Goal: Transaction & Acquisition: Book appointment/travel/reservation

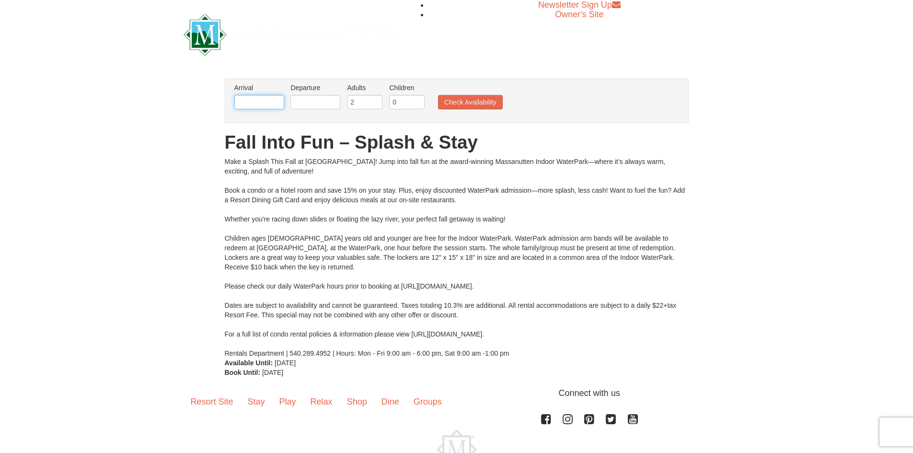
click at [240, 101] on input "text" at bounding box center [259, 102] width 50 height 14
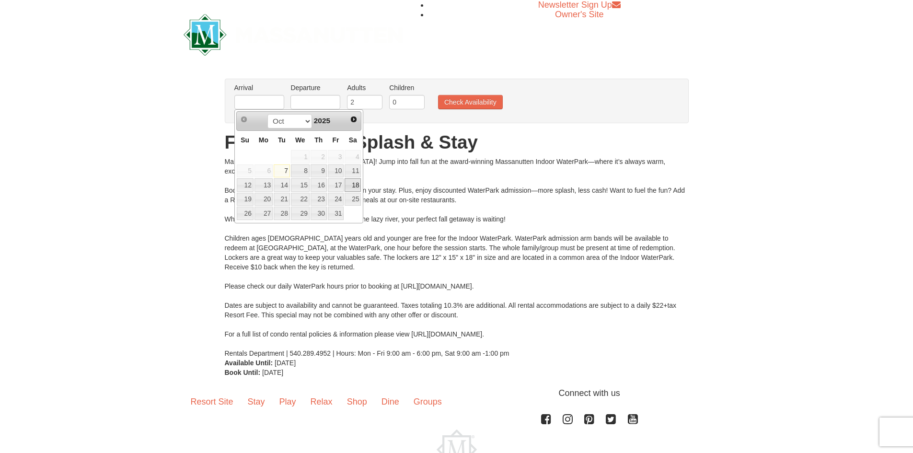
click at [351, 183] on link "18" at bounding box center [352, 184] width 16 height 13
click at [263, 104] on input "10/18/2025" at bounding box center [259, 102] width 50 height 14
click at [338, 168] on link "10" at bounding box center [336, 170] width 16 height 13
type input "10/10/2025"
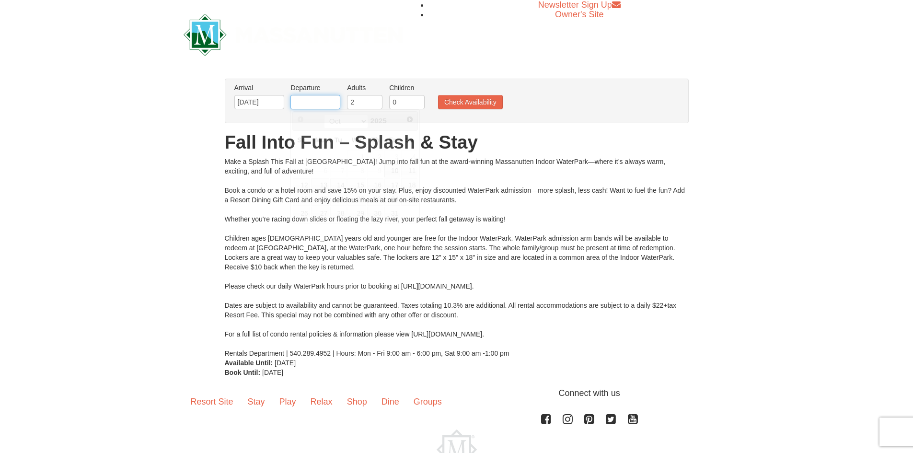
click at [307, 102] on input "text" at bounding box center [315, 102] width 50 height 14
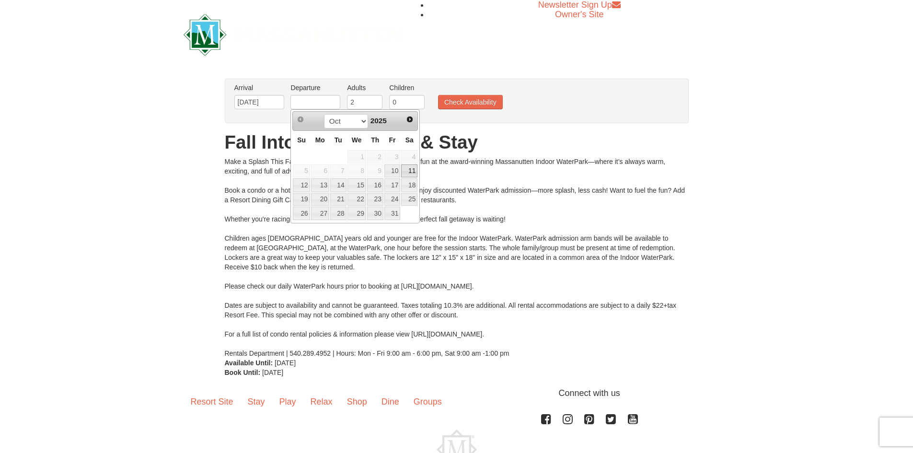
click at [401, 171] on link "11" at bounding box center [409, 170] width 16 height 13
type input "[DATE]"
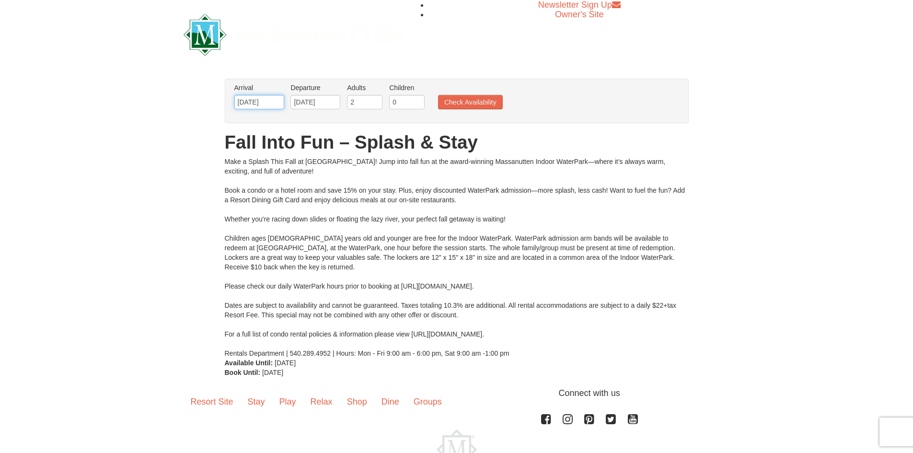
click at [251, 100] on input "[DATE]" at bounding box center [259, 102] width 50 height 14
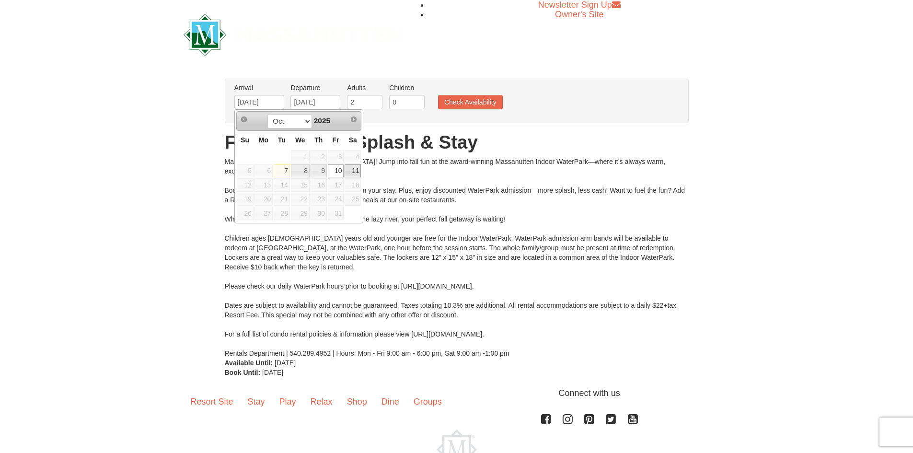
click at [354, 169] on link "11" at bounding box center [352, 170] width 16 height 13
type input "[DATE]"
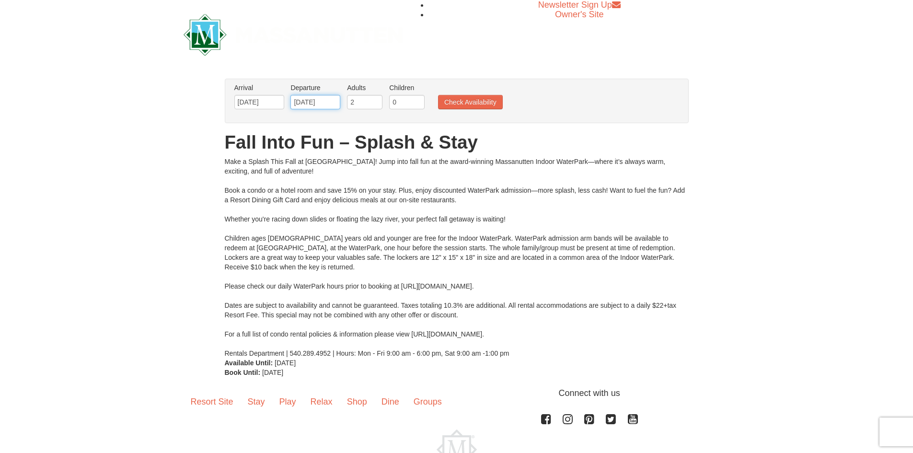
click at [313, 100] on input "[DATE]" at bounding box center [315, 102] width 50 height 14
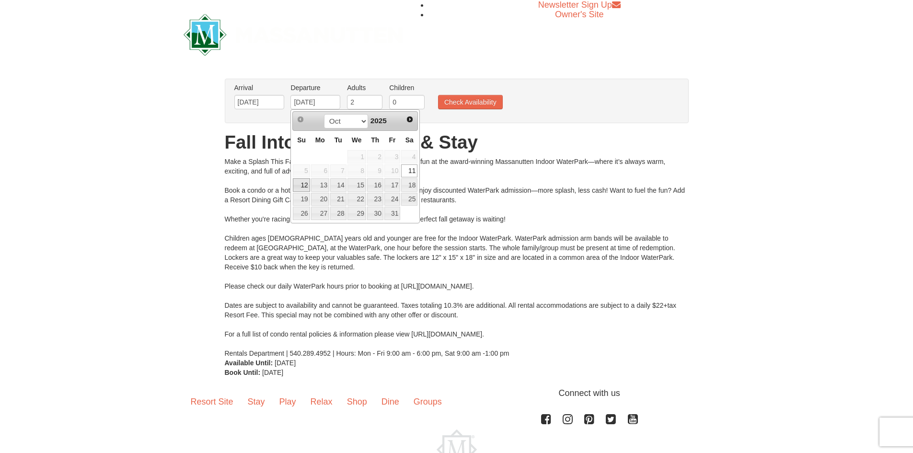
click at [304, 183] on link "12" at bounding box center [301, 184] width 17 height 13
type input "10/12/2025"
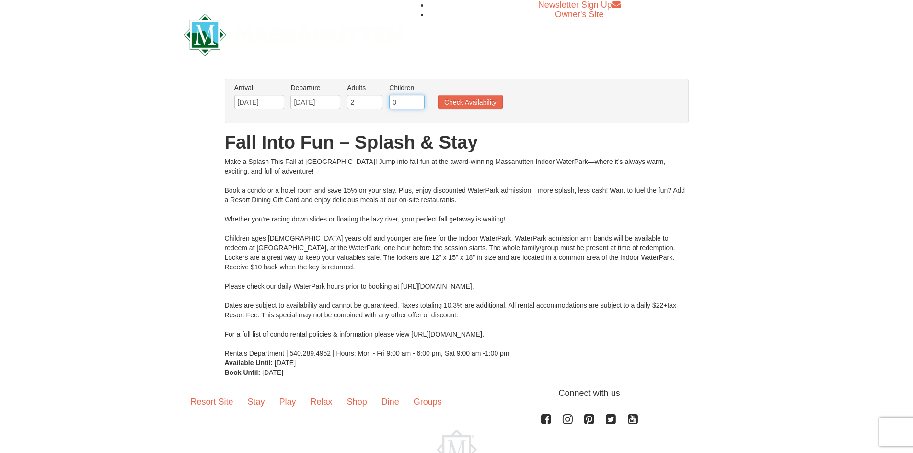
click at [407, 101] on input "0" at bounding box center [406, 102] width 35 height 14
click at [419, 99] on input "1" at bounding box center [406, 102] width 35 height 14
type input "2"
click at [419, 99] on input "2" at bounding box center [406, 102] width 35 height 14
click at [450, 97] on button "Check Availability" at bounding box center [470, 102] width 65 height 14
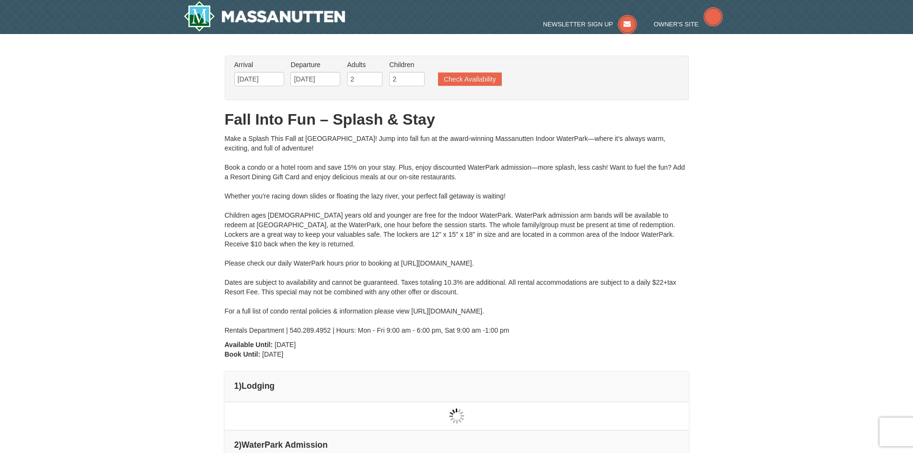
type input "[DATE]"
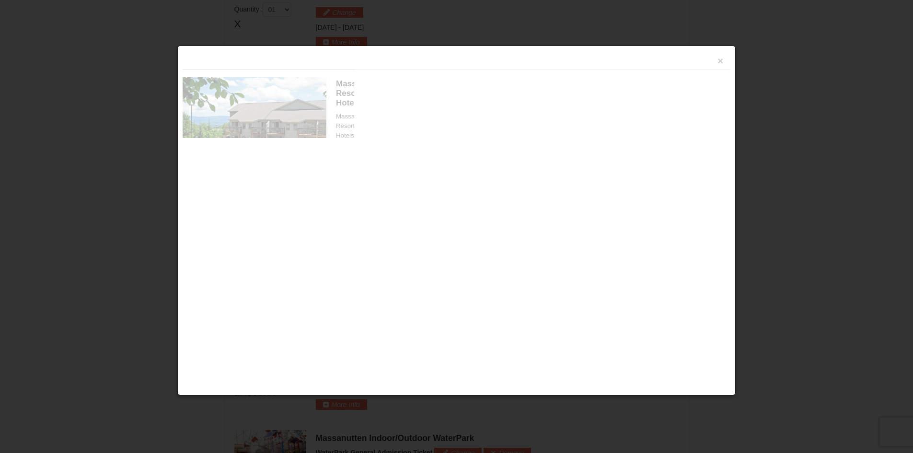
scroll to position [408, 0]
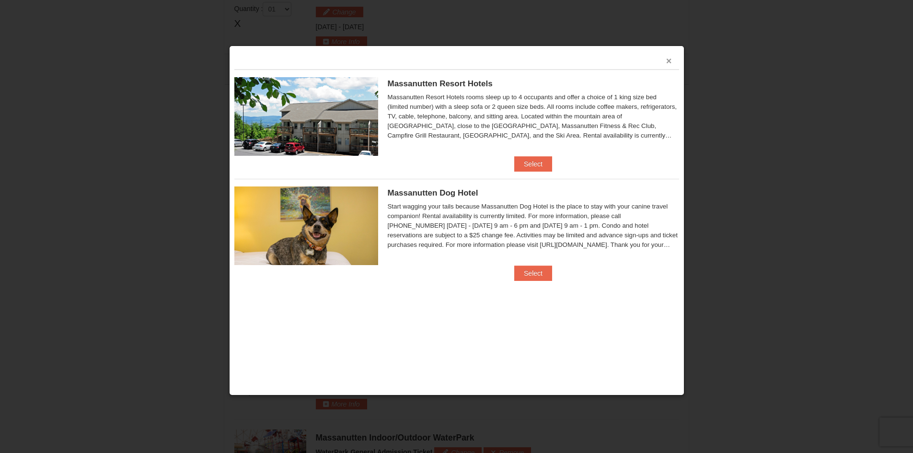
click at [671, 61] on button "×" at bounding box center [669, 61] width 6 height 10
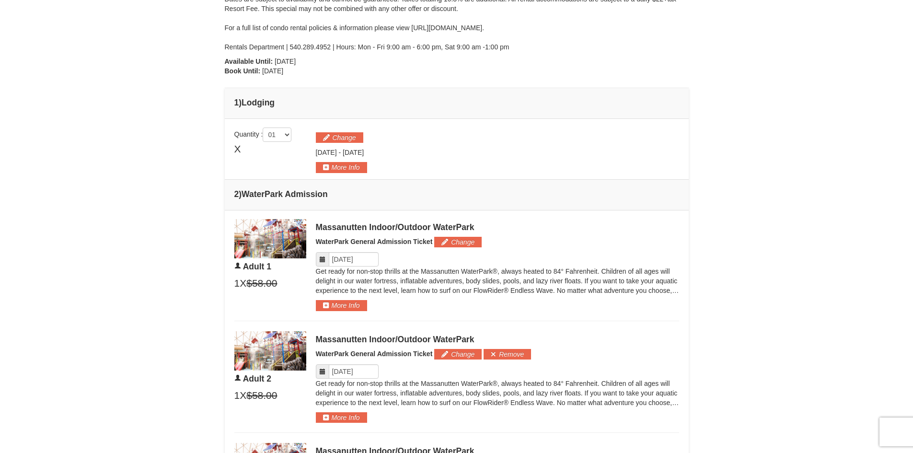
scroll to position [217, 0]
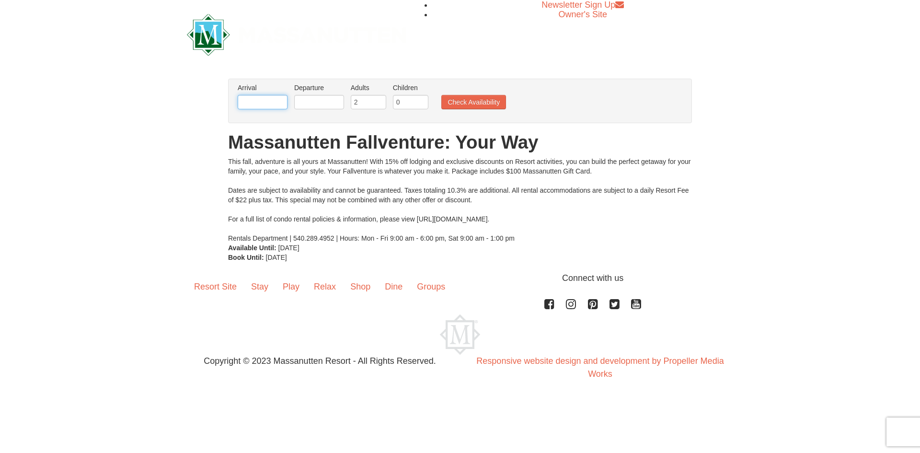
click at [261, 97] on input "text" at bounding box center [263, 102] width 50 height 14
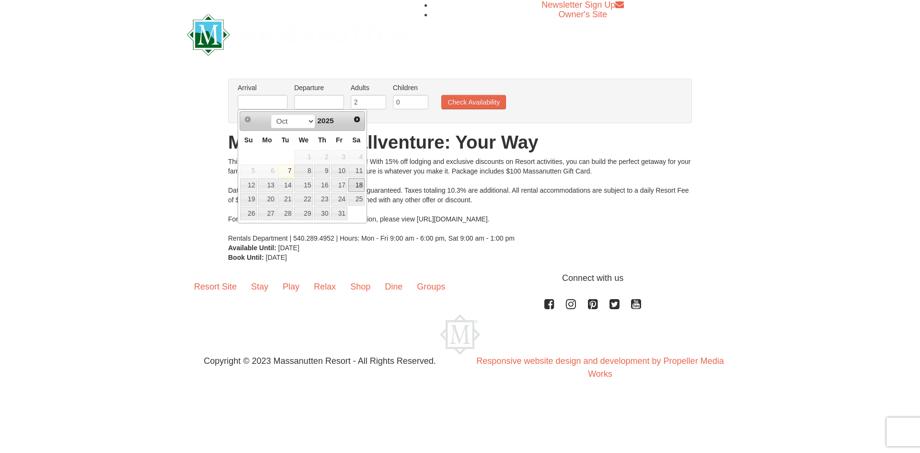
click at [355, 180] on link "18" at bounding box center [356, 184] width 16 height 13
type input "10/18/2025"
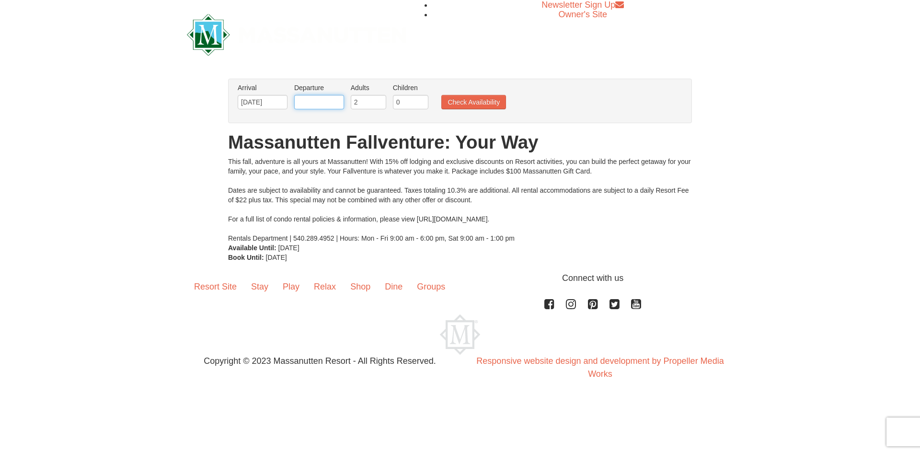
click at [317, 101] on input "text" at bounding box center [319, 102] width 50 height 14
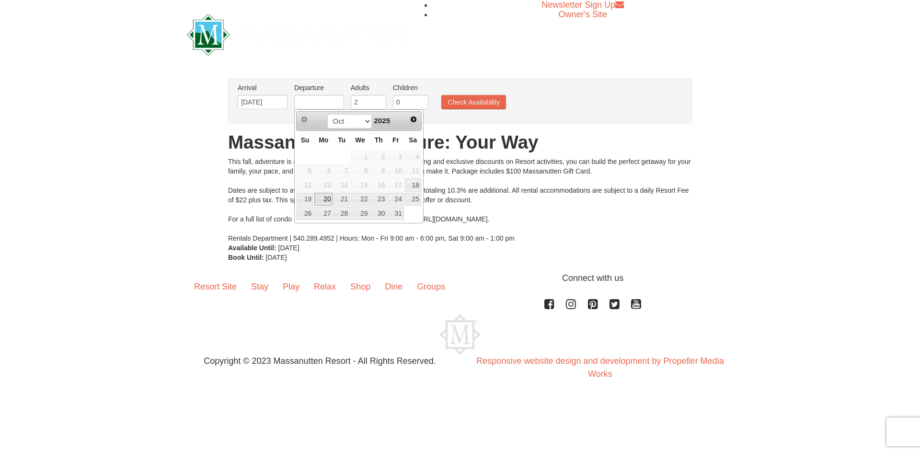
click at [325, 195] on link "20" at bounding box center [323, 199] width 18 height 13
type input "[DATE]"
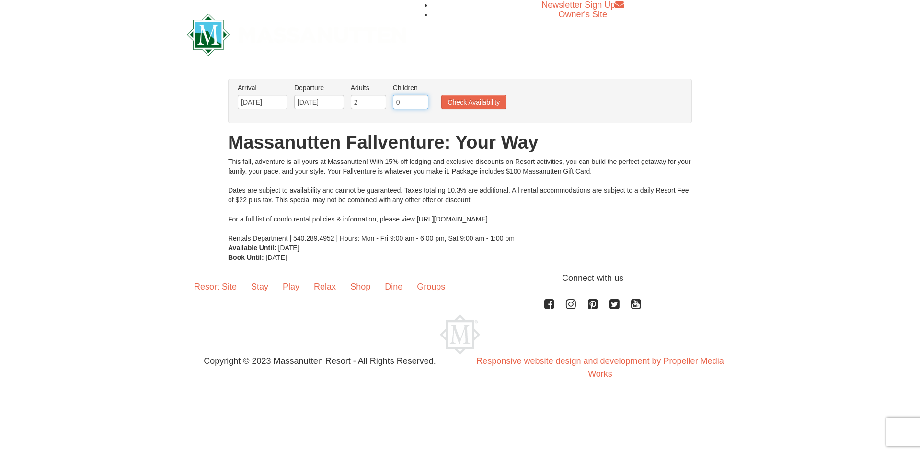
click at [410, 103] on input "0" at bounding box center [410, 102] width 35 height 14
click at [424, 100] on input "0" at bounding box center [410, 102] width 35 height 14
click at [423, 100] on input "1" at bounding box center [410, 102] width 35 height 14
type input "2"
click at [423, 98] on input "2" at bounding box center [410, 102] width 35 height 14
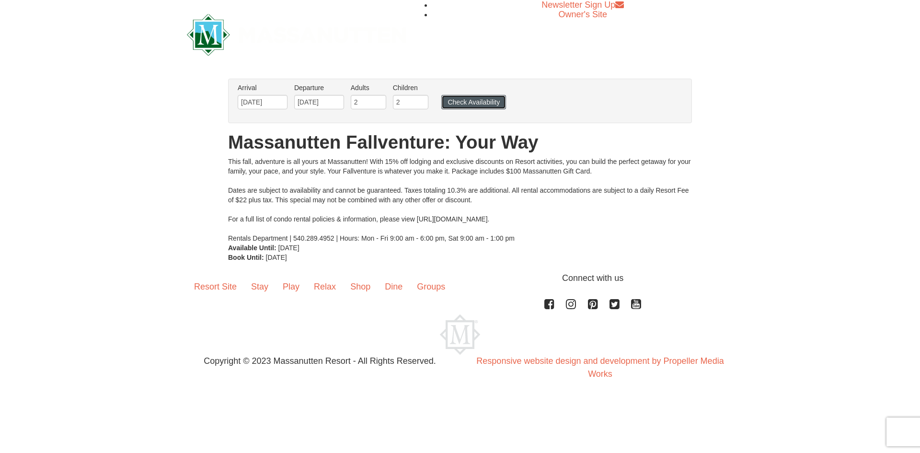
click at [451, 102] on button "Check Availability" at bounding box center [473, 102] width 65 height 14
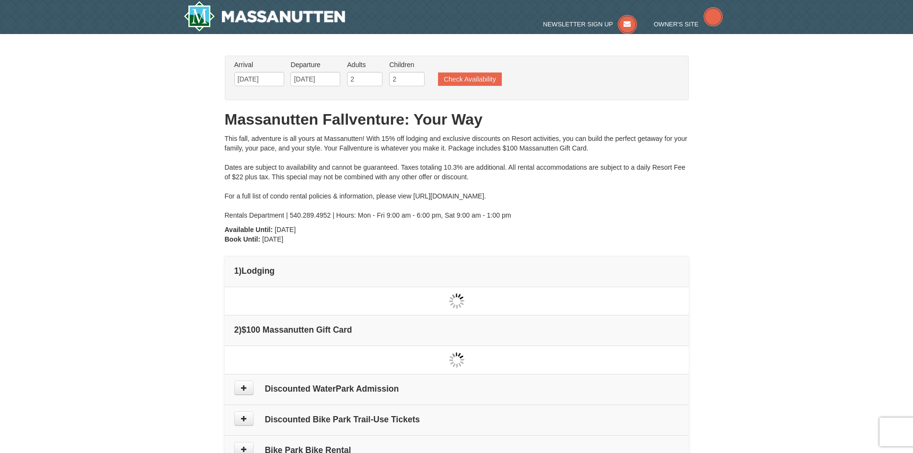
type input "[DATE]"
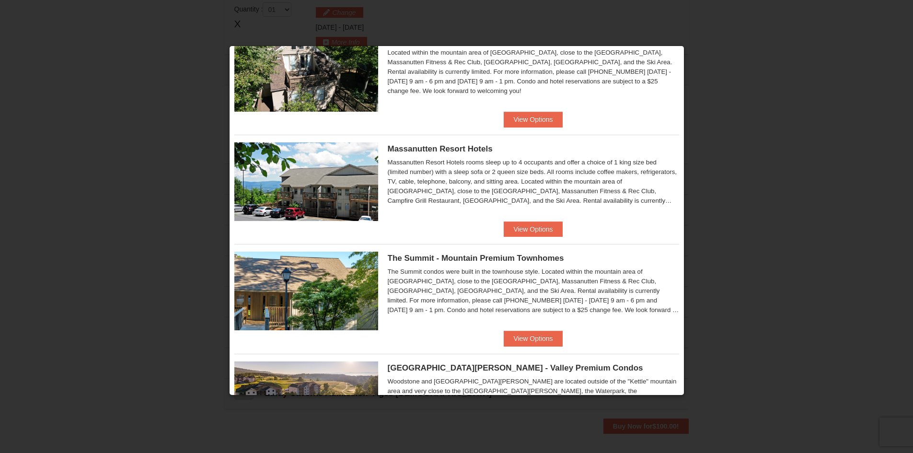
scroll to position [312, 0]
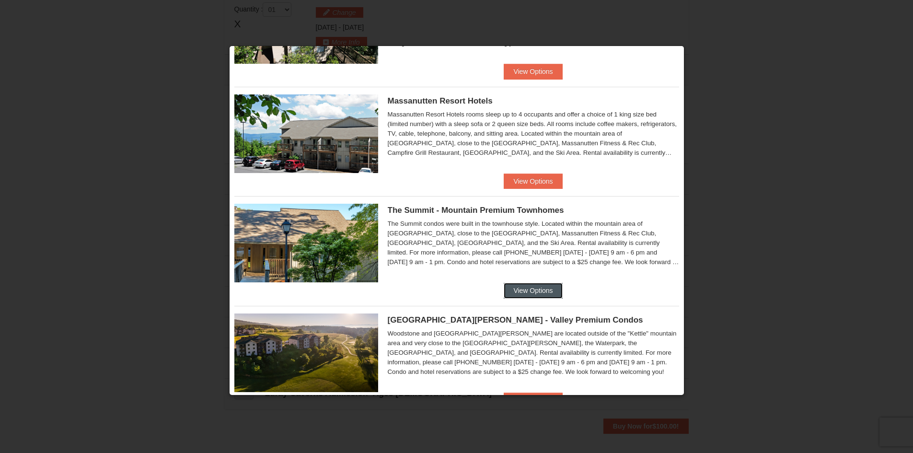
click at [528, 288] on button "View Options" at bounding box center [532, 290] width 58 height 15
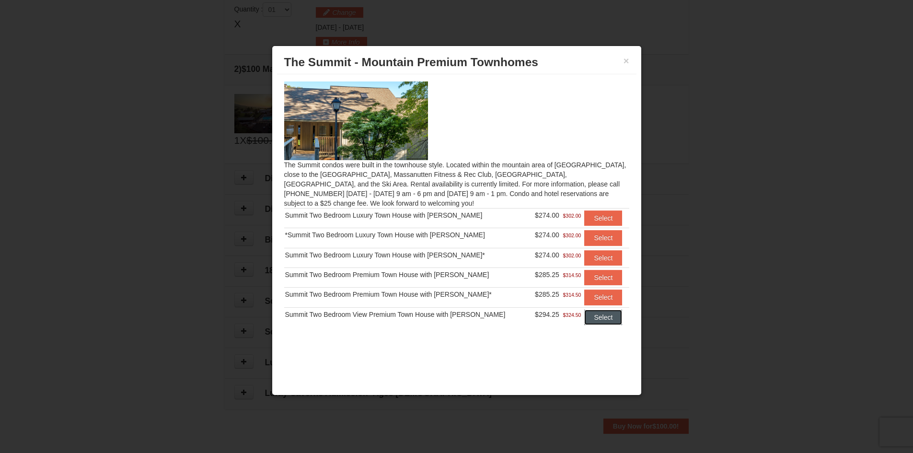
click at [592, 313] on button "Select" at bounding box center [603, 316] width 38 height 15
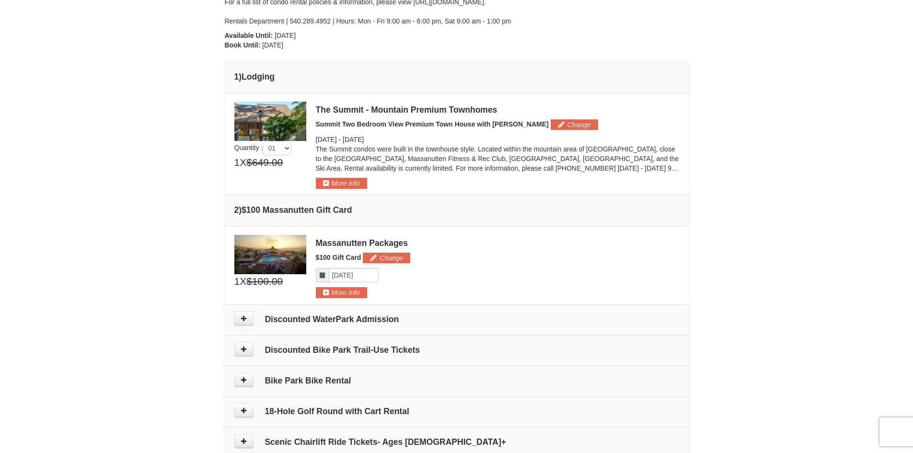
scroll to position [197, 0]
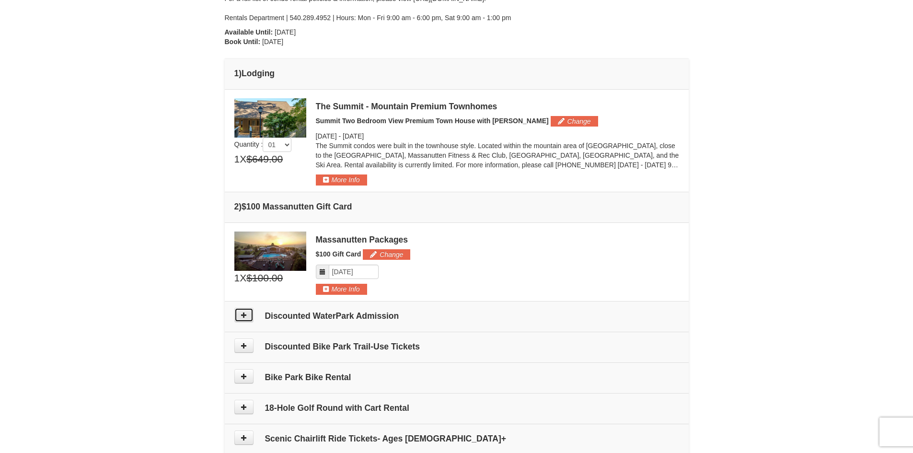
click at [240, 316] on button at bounding box center [243, 315] width 19 height 14
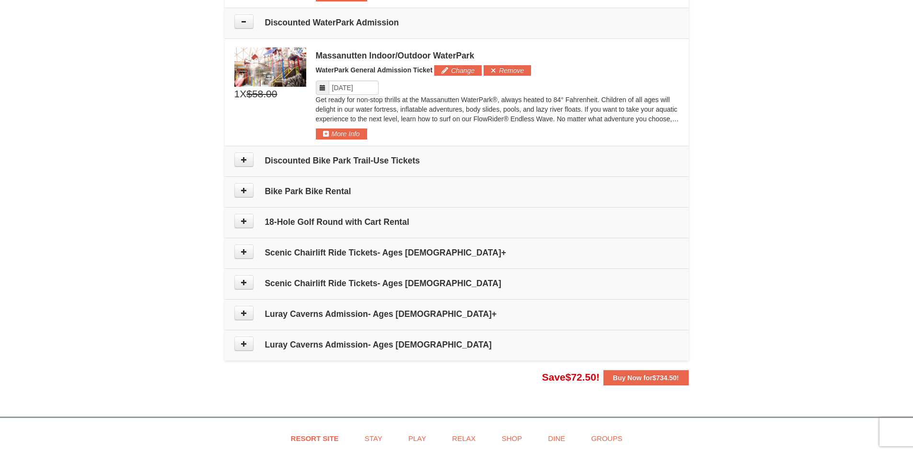
scroll to position [498, 0]
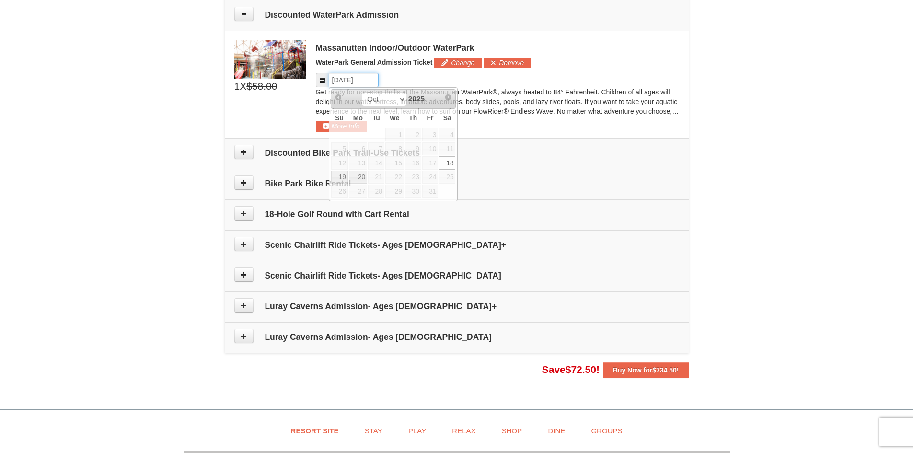
click at [365, 79] on input "Please format dates MM/DD/YYYY" at bounding box center [354, 80] width 50 height 14
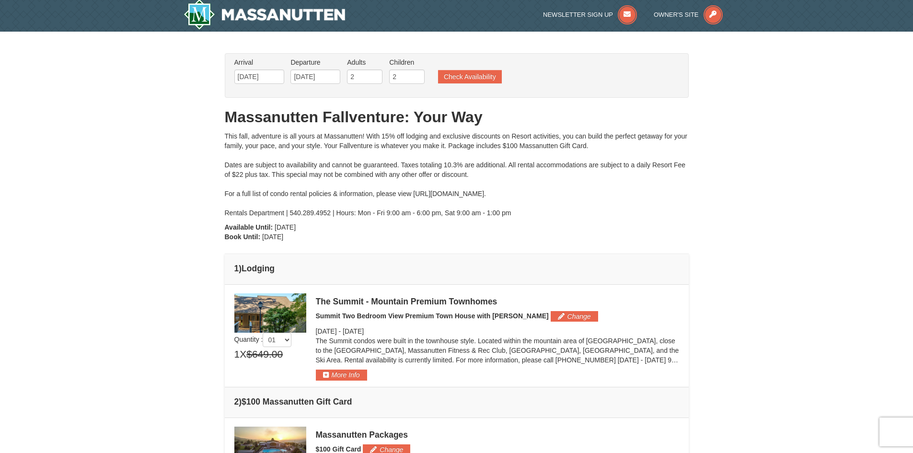
scroll to position [0, 0]
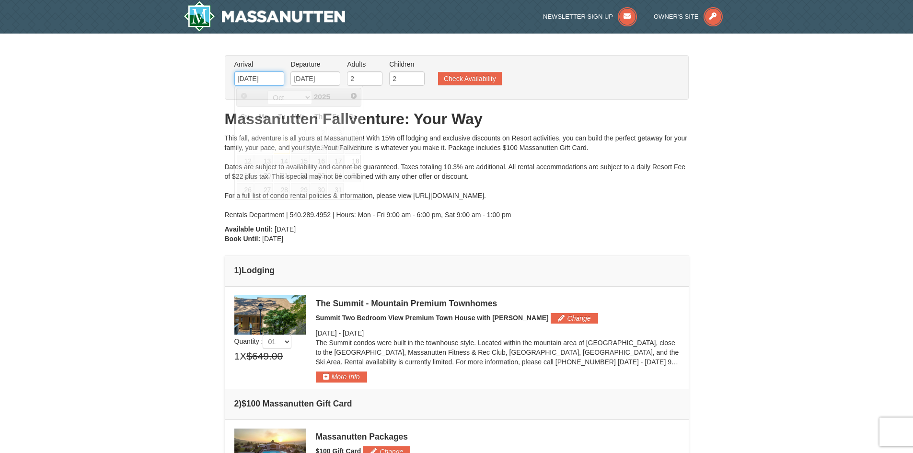
click at [270, 79] on input "10/18/2025" at bounding box center [259, 78] width 50 height 14
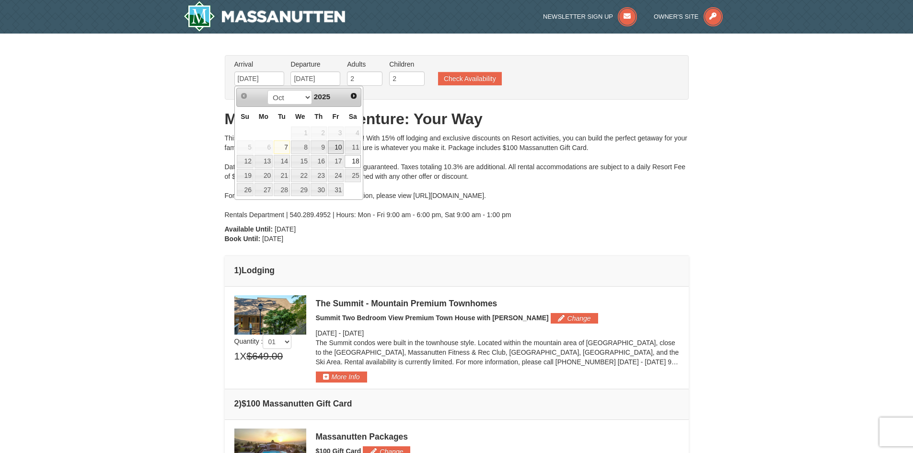
click at [340, 149] on link "10" at bounding box center [336, 146] width 16 height 13
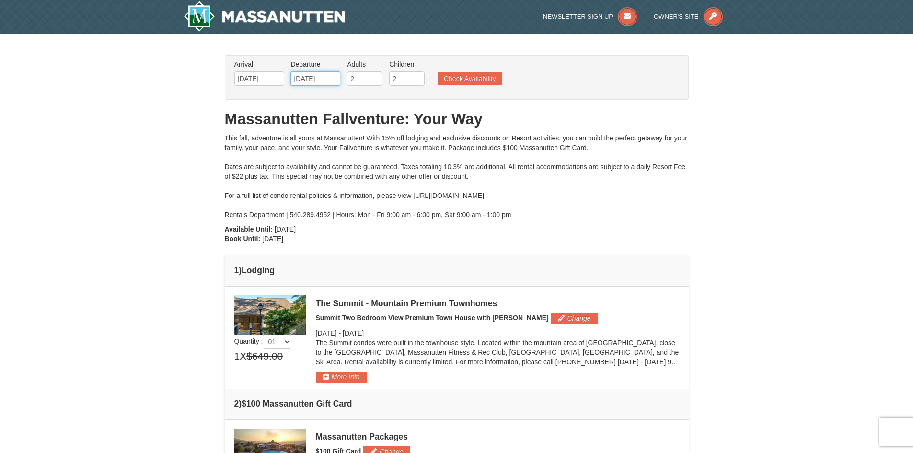
click at [329, 80] on input "10/20/2025" at bounding box center [315, 78] width 50 height 14
click at [266, 78] on input "10/10/2025" at bounding box center [259, 78] width 50 height 14
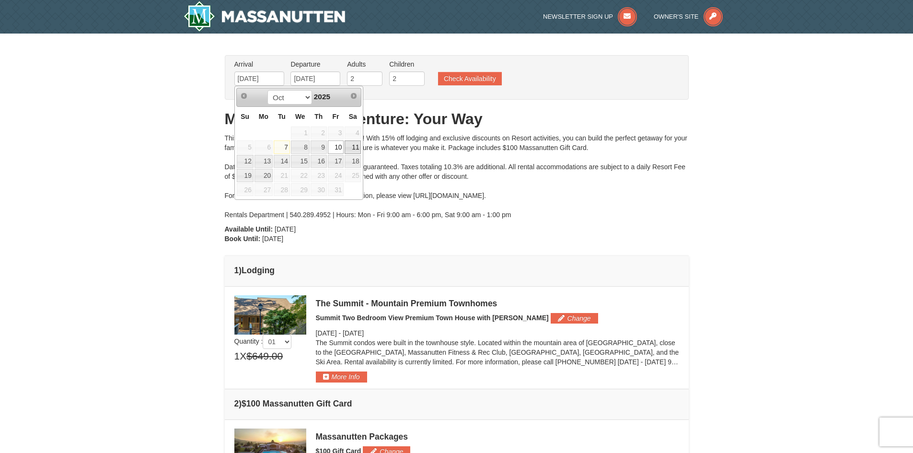
click at [354, 144] on link "11" at bounding box center [352, 146] width 16 height 13
type input "[DATE]"
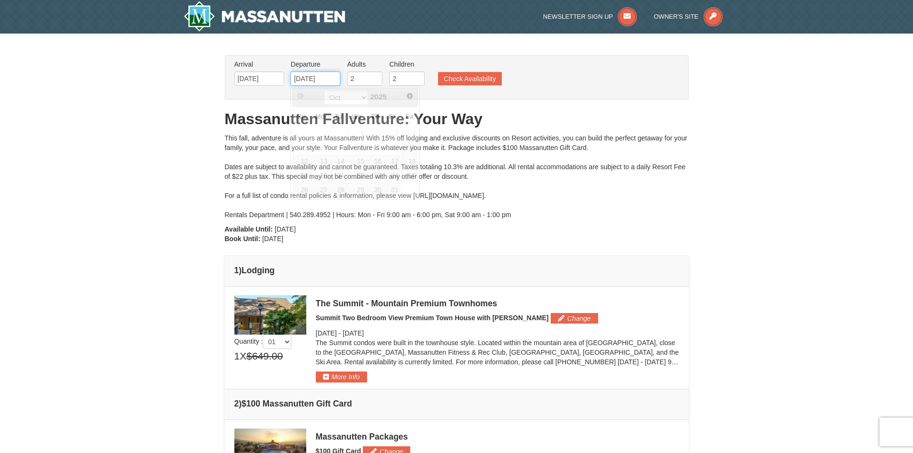
click at [315, 79] on input "10/20/2025" at bounding box center [315, 78] width 50 height 14
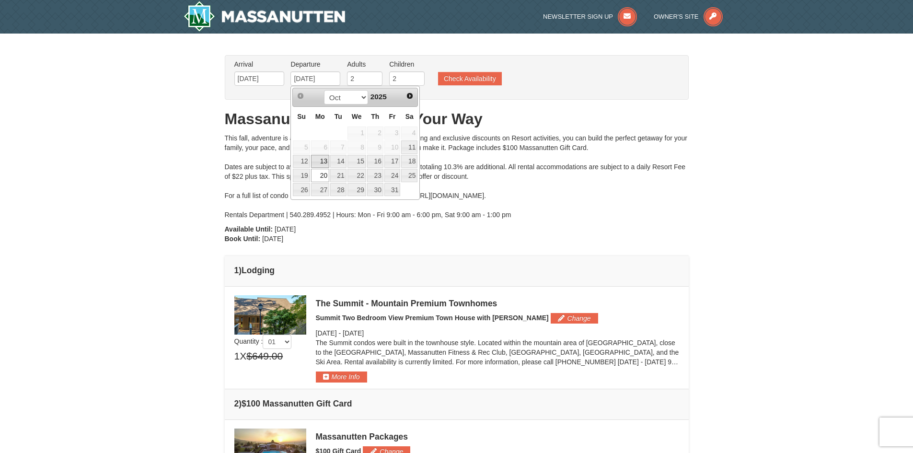
click at [320, 160] on link "13" at bounding box center [320, 161] width 18 height 13
type input "[DATE]"
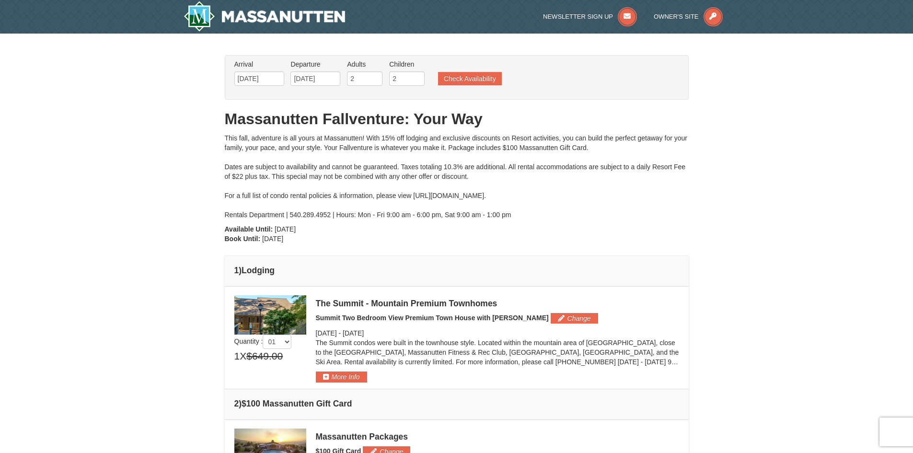
click at [468, 91] on div "Arrival Please format dates MM/DD/YYYY Please format dates MM/DD/YYYY 10/11/202…" at bounding box center [457, 77] width 464 height 45
click at [470, 83] on button "Check Availability" at bounding box center [470, 78] width 64 height 13
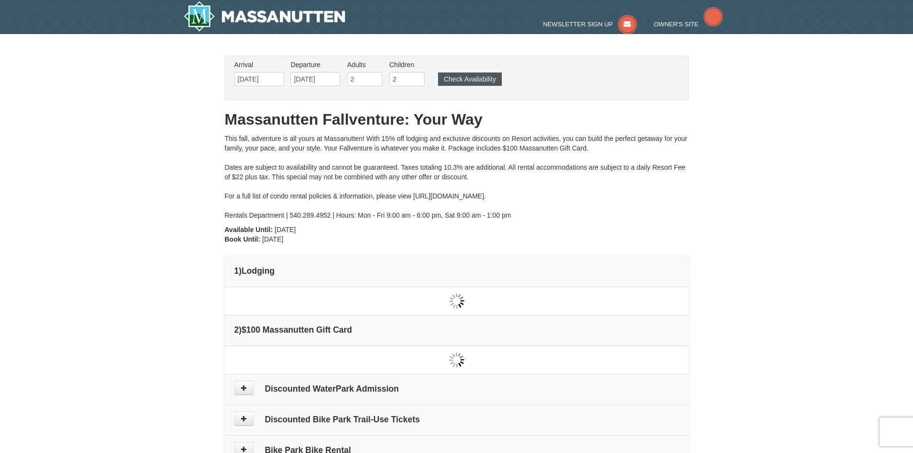
type input "[DATE]"
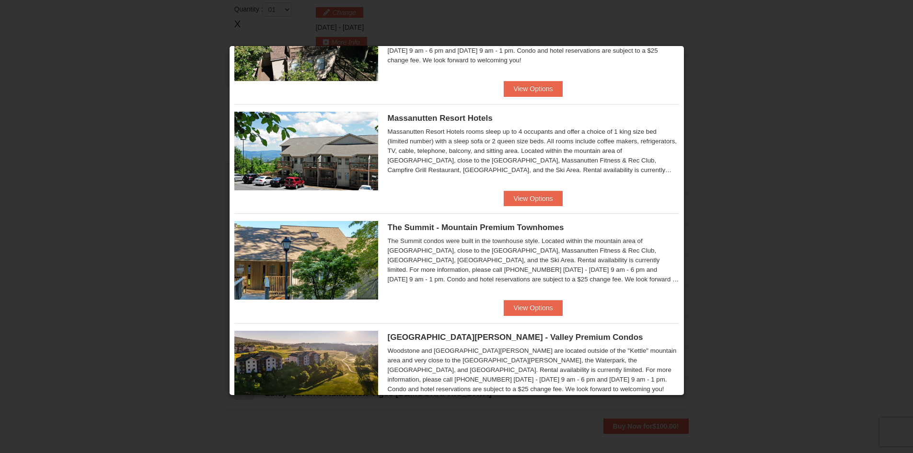
scroll to position [312, 0]
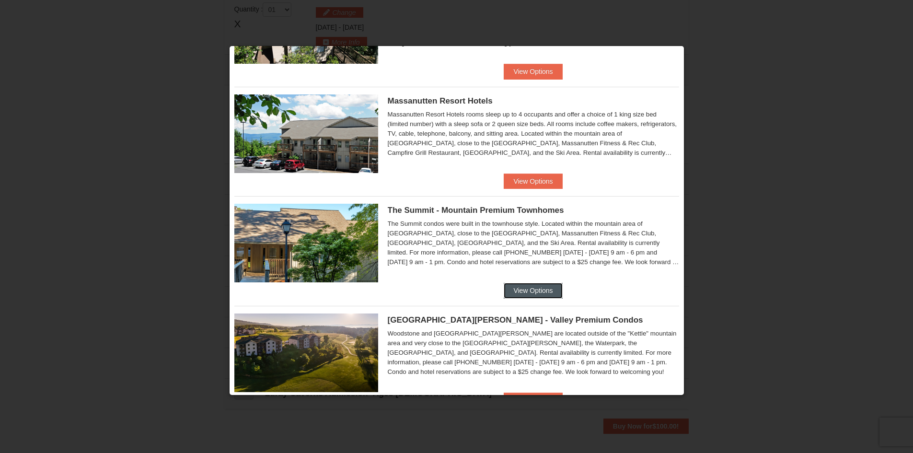
click at [518, 290] on button "View Options" at bounding box center [532, 290] width 58 height 15
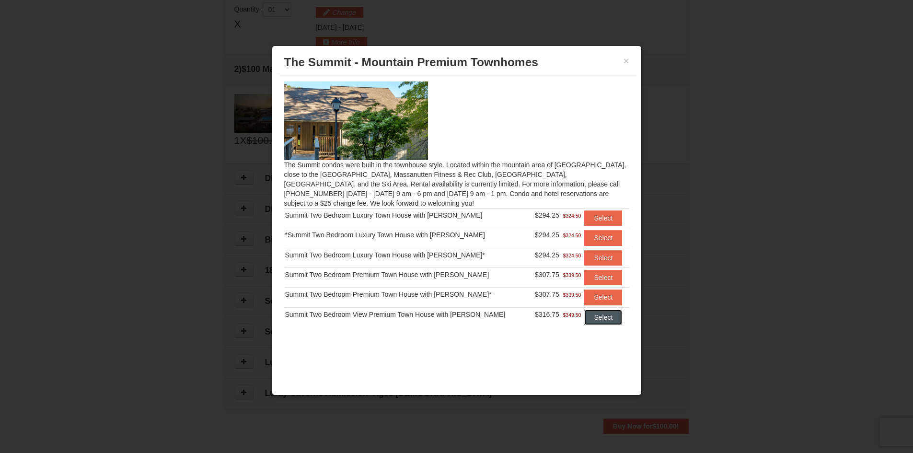
click at [595, 314] on button "Select" at bounding box center [603, 316] width 38 height 15
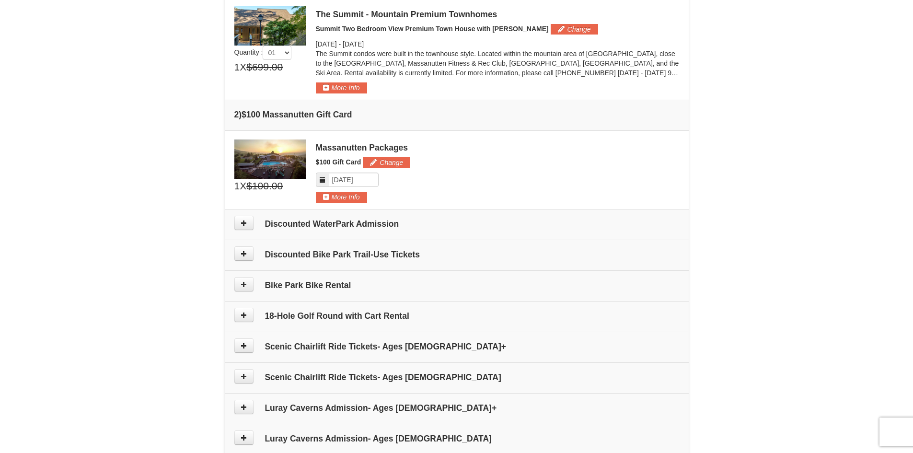
scroll to position [293, 0]
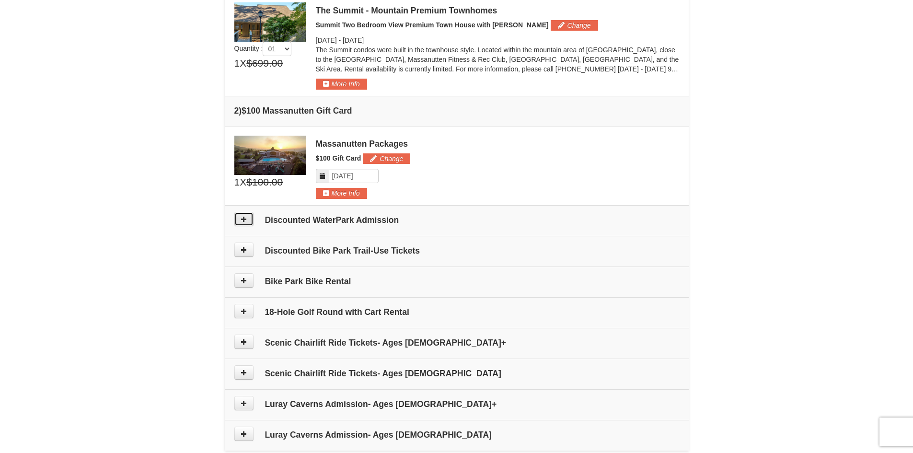
click at [244, 220] on icon at bounding box center [243, 219] width 7 height 7
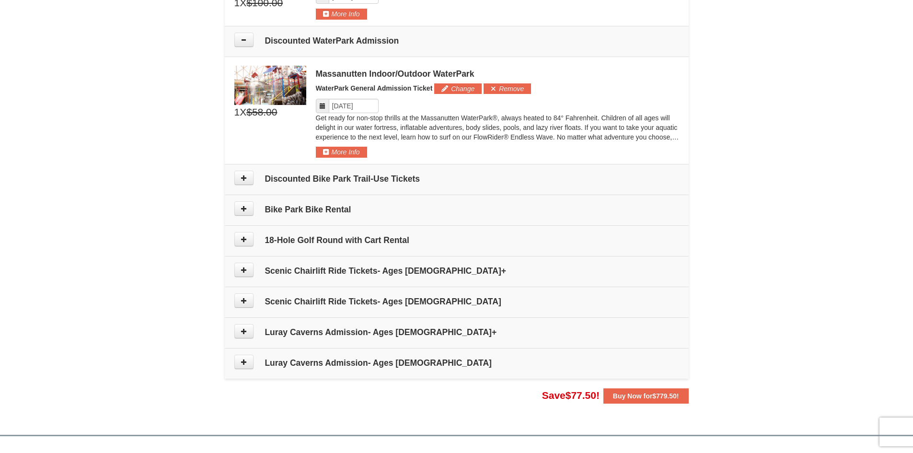
scroll to position [450, 0]
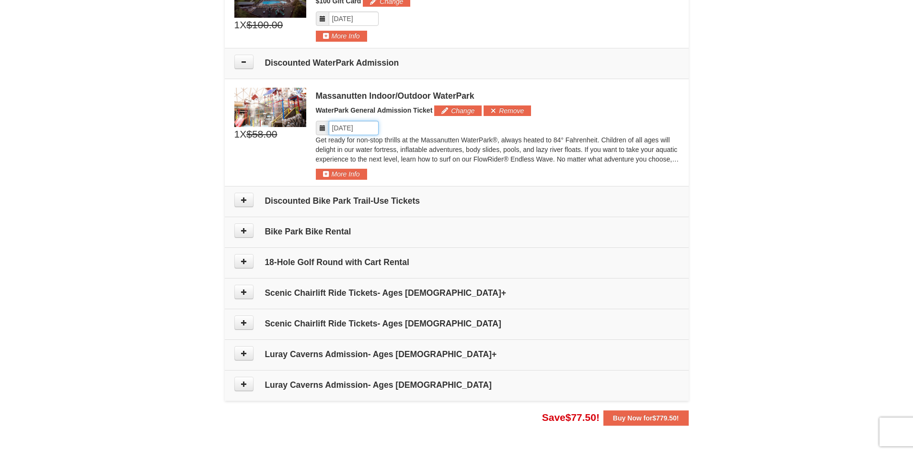
click at [357, 131] on input "Please format dates MM/DD/YYYY" at bounding box center [354, 128] width 50 height 14
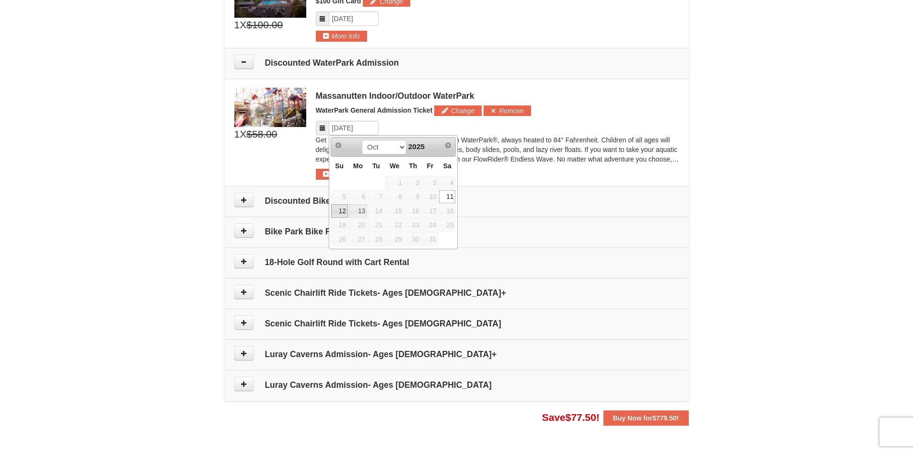
click at [340, 210] on link "12" at bounding box center [339, 210] width 17 height 13
type input "[DATE]"
click at [247, 230] on button at bounding box center [243, 230] width 19 height 14
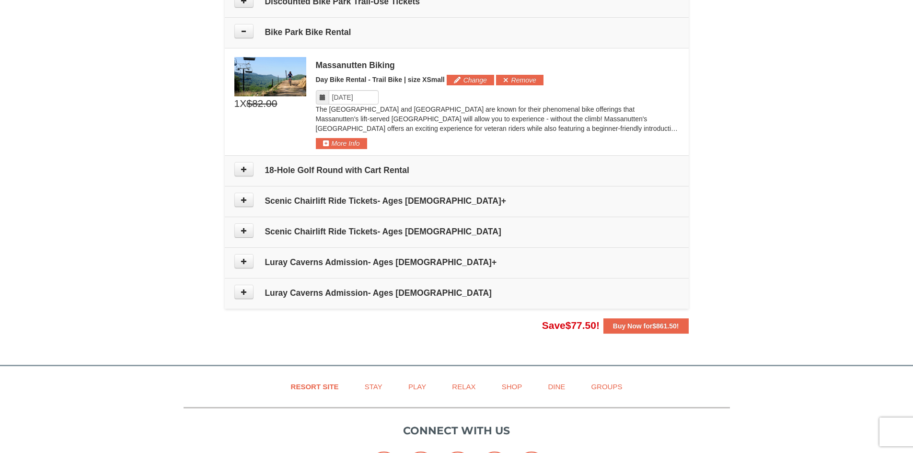
scroll to position [666, 0]
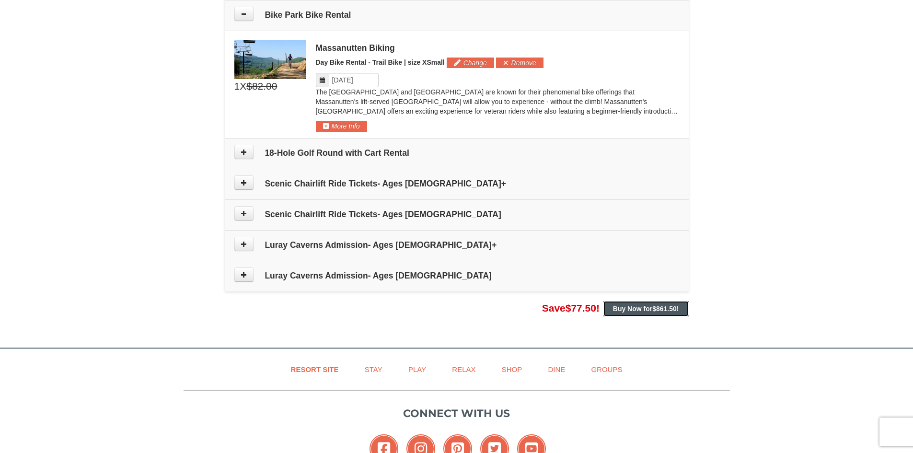
click at [641, 306] on strong "Buy Now for $861.50 !" at bounding box center [646, 309] width 66 height 8
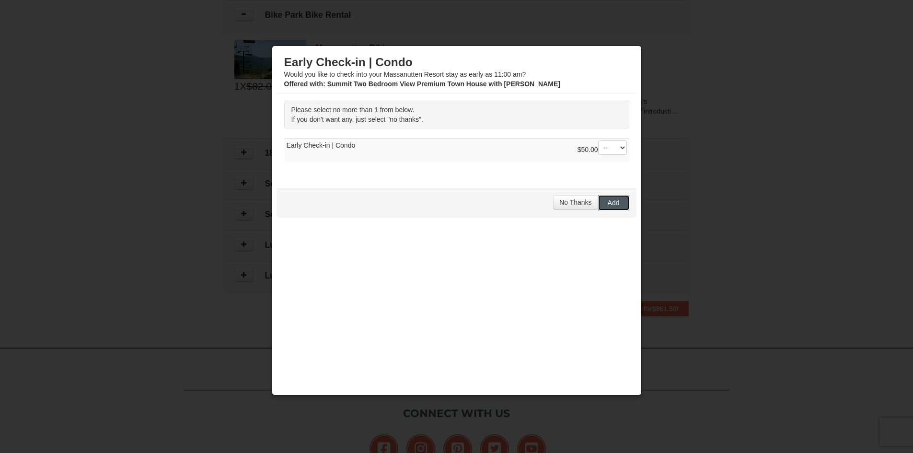
click at [610, 200] on span "Add" at bounding box center [613, 203] width 12 height 8
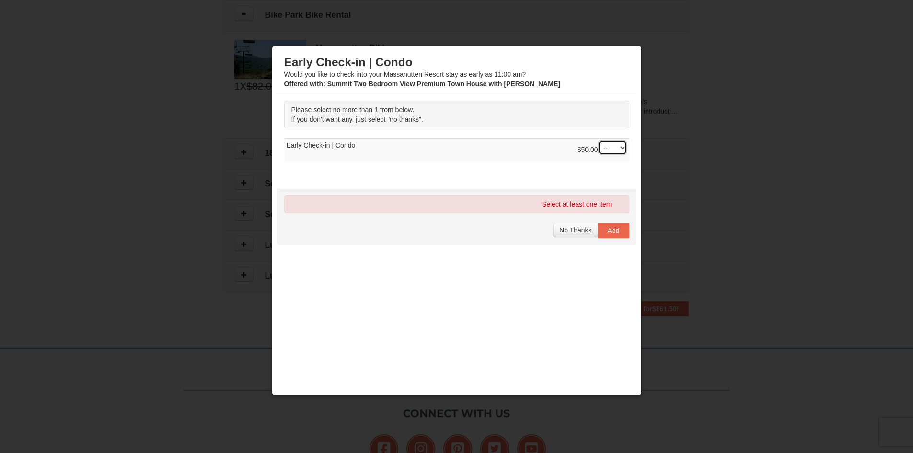
click at [617, 147] on select "-- 01" at bounding box center [612, 147] width 29 height 14
select select "1"
click at [598, 140] on select "-- 01" at bounding box center [612, 147] width 29 height 14
click at [618, 230] on span "Add" at bounding box center [613, 231] width 12 height 8
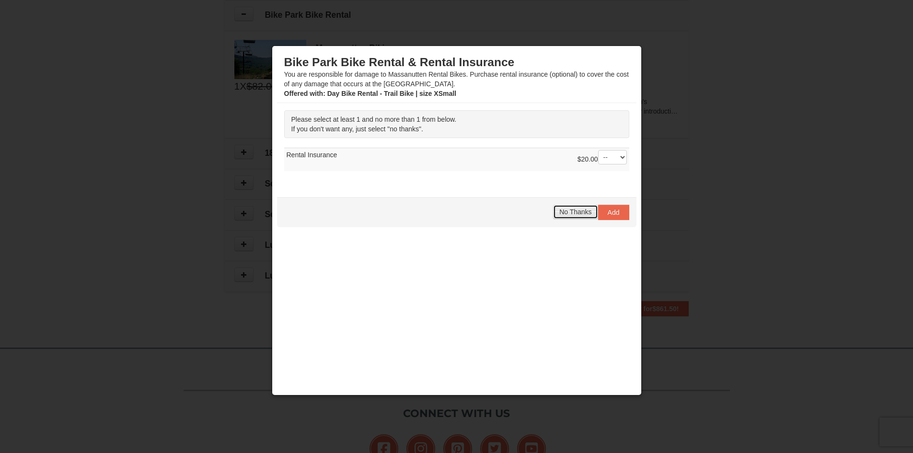
click at [571, 210] on span "No Thanks" at bounding box center [575, 212] width 32 height 8
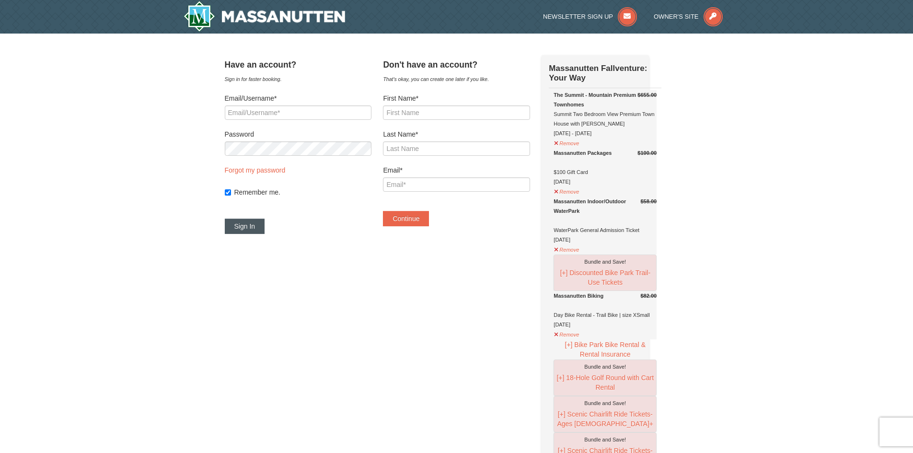
type input "[EMAIL_ADDRESS][DOMAIN_NAME]"
click at [259, 223] on button "Sign In" at bounding box center [245, 225] width 40 height 15
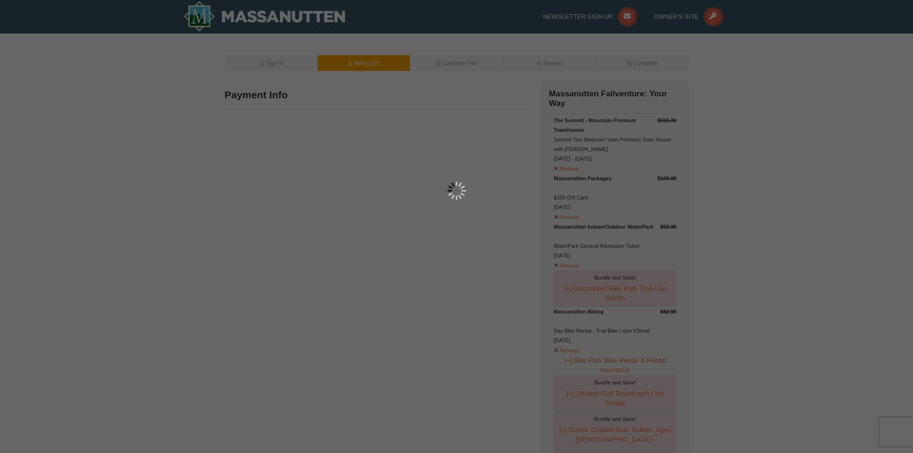
type input "3401 Plantation Grove Lane"
type input "Haymarket"
type input "20169"
type input "571"
type input "359"
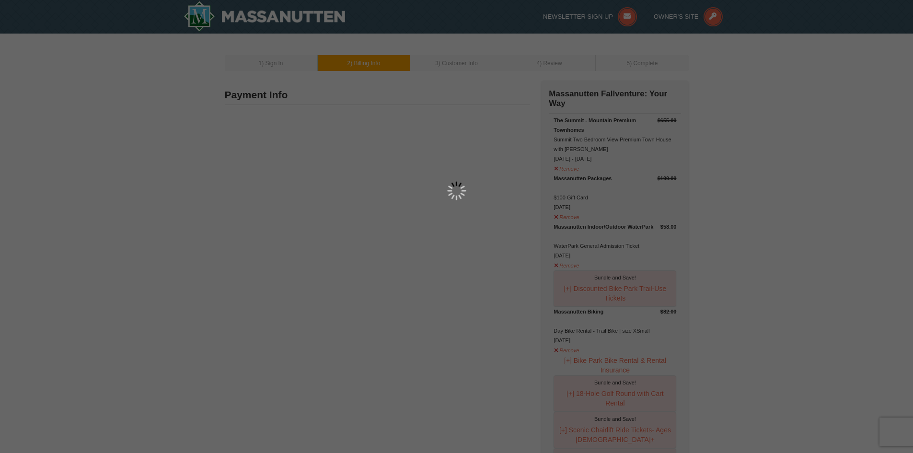
type input "9473"
type input "srosenthal9183@yahoo.com"
select select "VA"
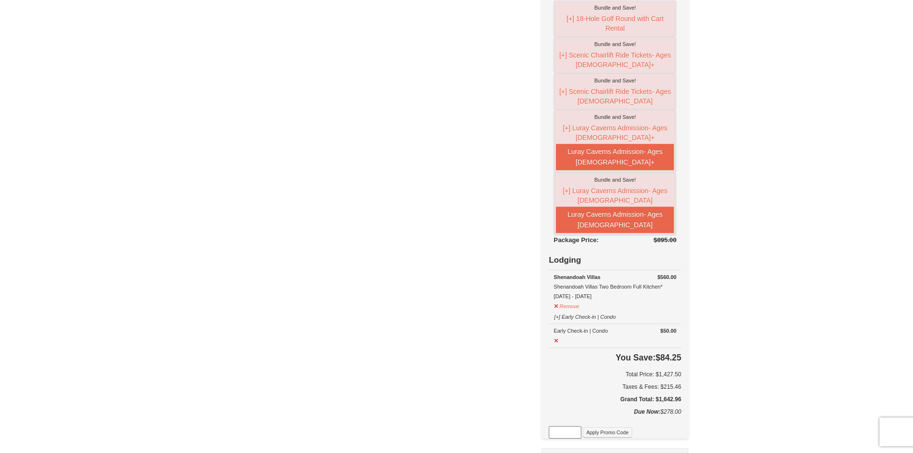
scroll to position [383, 0]
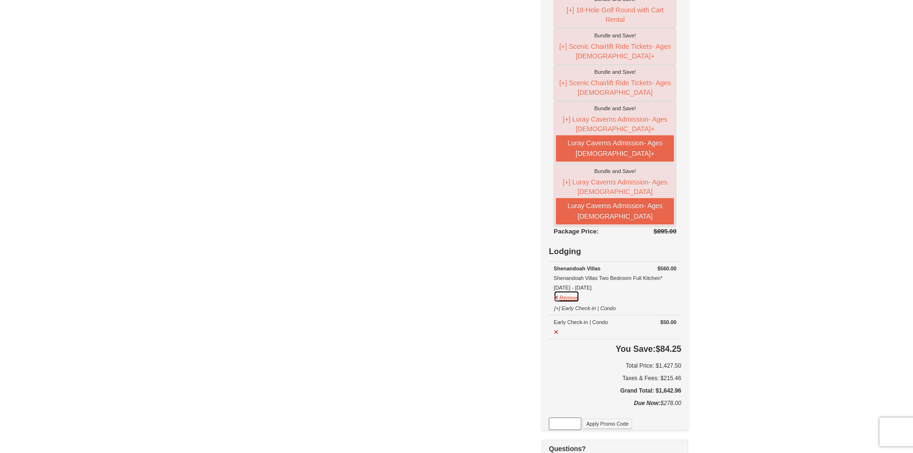
click at [557, 299] on button "Remove" at bounding box center [566, 296] width 26 height 12
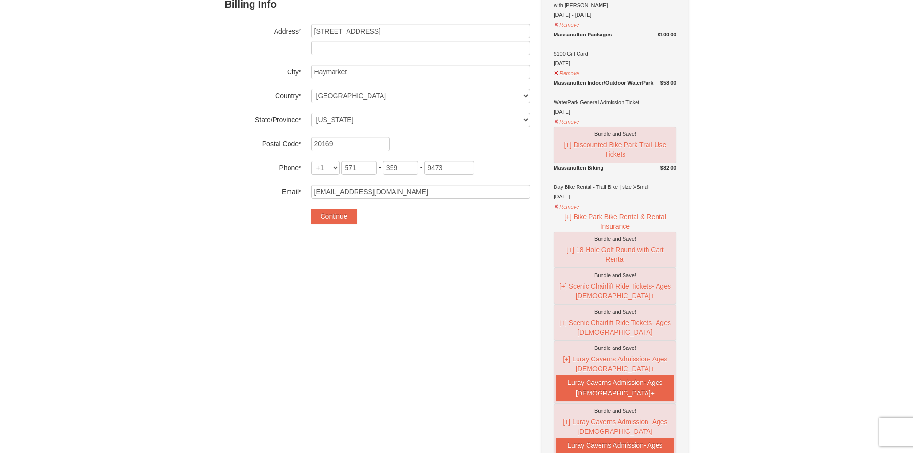
scroll to position [0, 0]
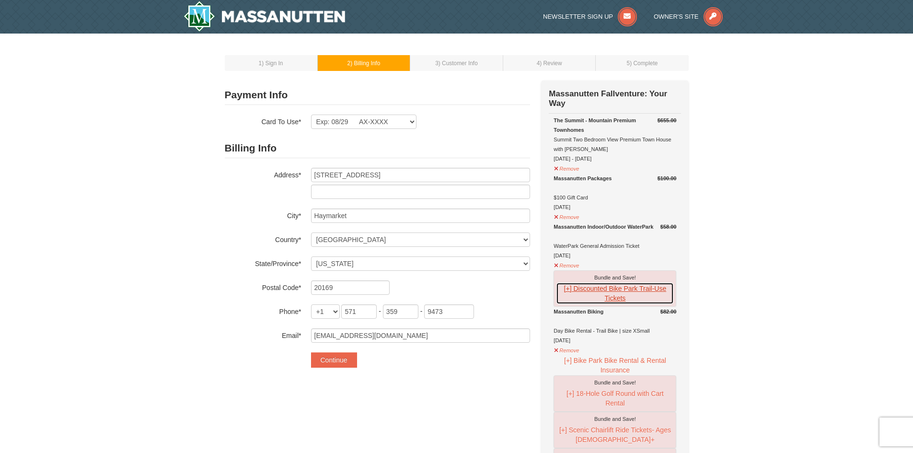
click at [586, 291] on button "[+] Discounted Bike Park Trail-Use Tickets" at bounding box center [615, 293] width 118 height 22
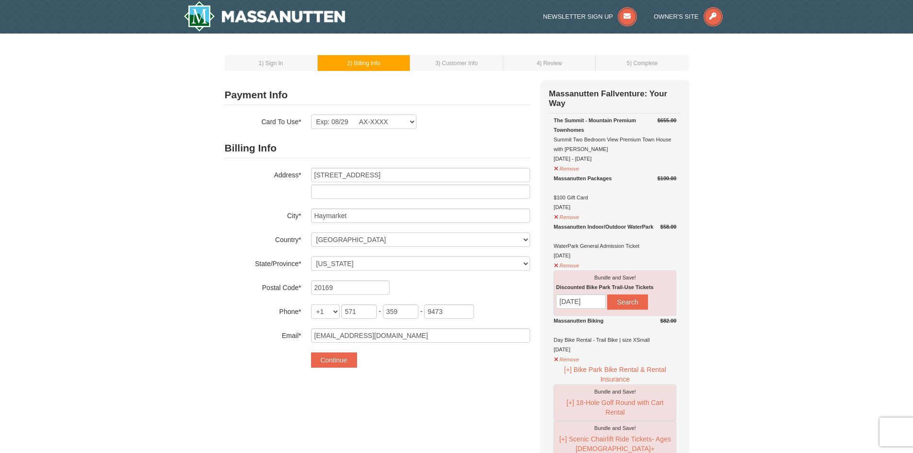
click at [277, 60] on span ") Sign In" at bounding box center [272, 63] width 21 height 7
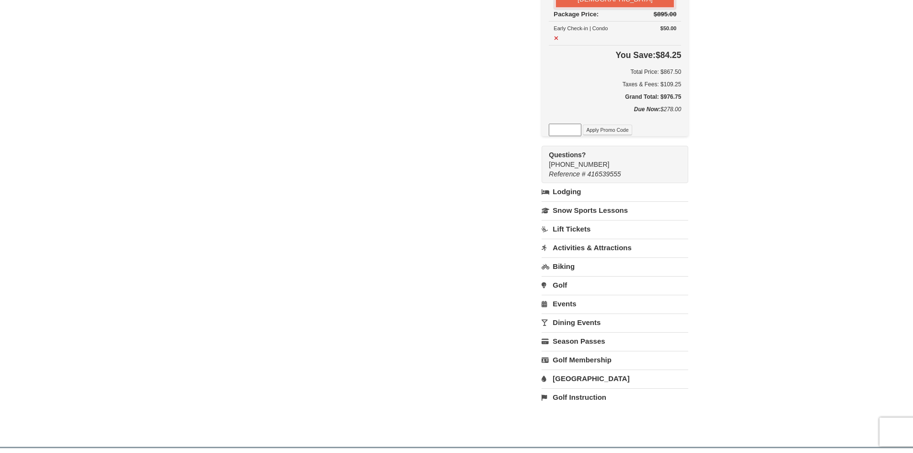
scroll to position [623, 0]
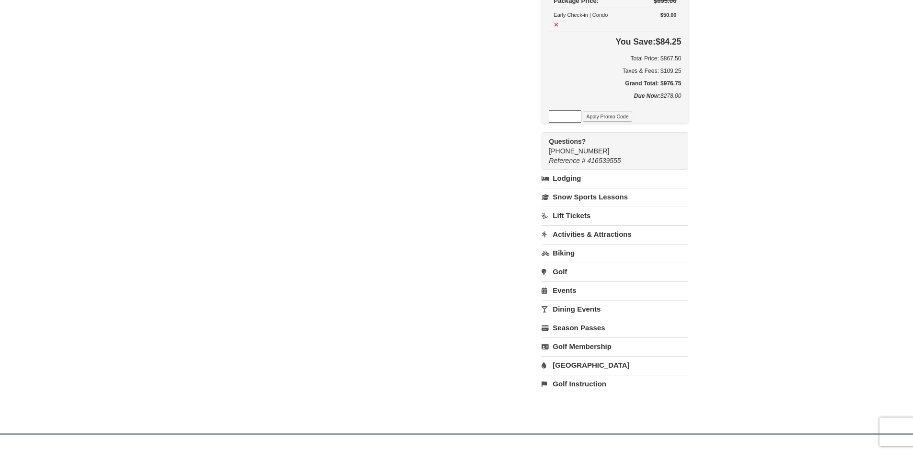
click at [573, 368] on link "[GEOGRAPHIC_DATA]" at bounding box center [614, 365] width 147 height 18
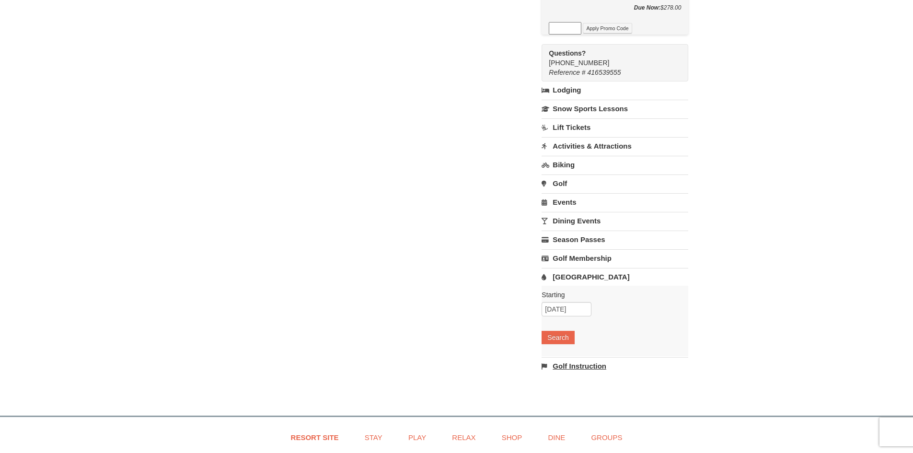
scroll to position [719, 0]
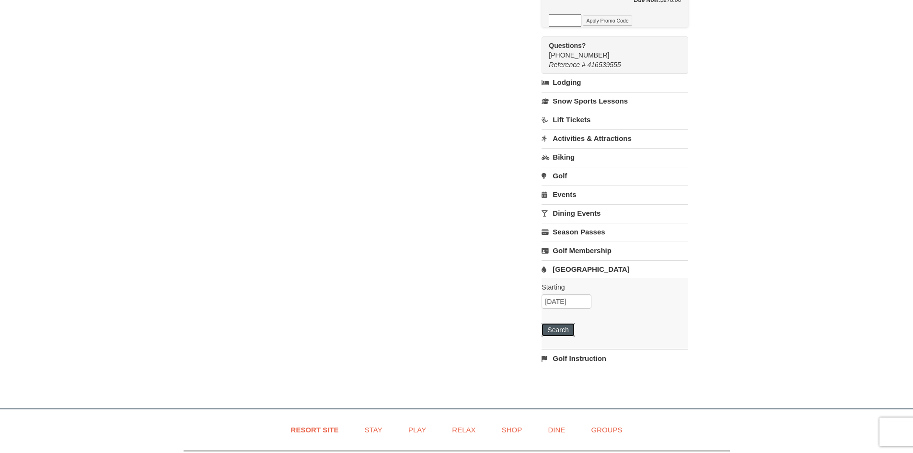
click at [559, 334] on button "Search" at bounding box center [557, 329] width 33 height 13
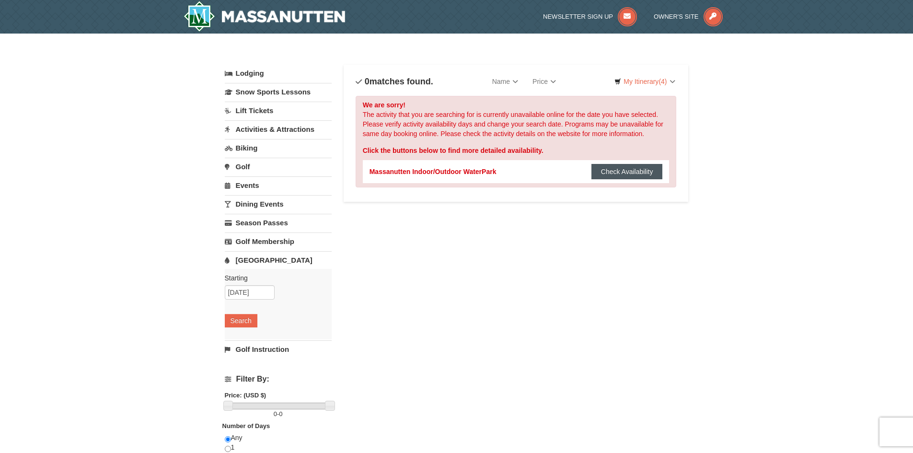
click at [617, 170] on button "Check Availability" at bounding box center [626, 171] width 71 height 15
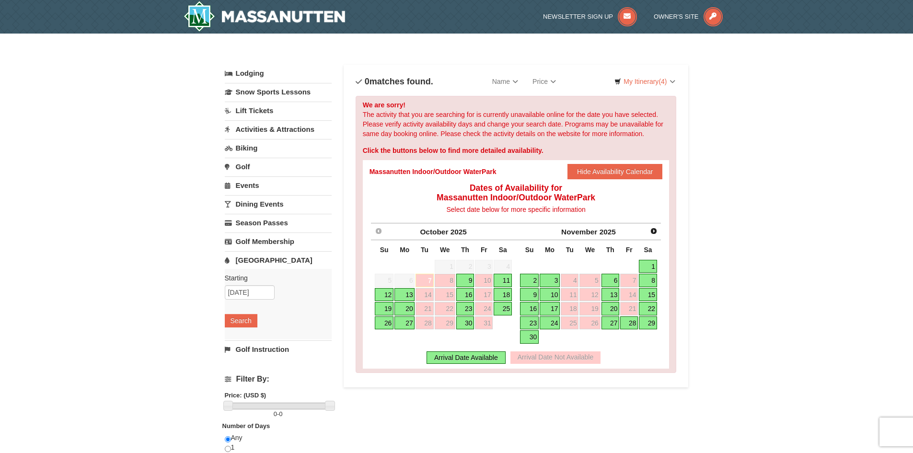
click at [503, 279] on link "11" at bounding box center [502, 280] width 18 height 13
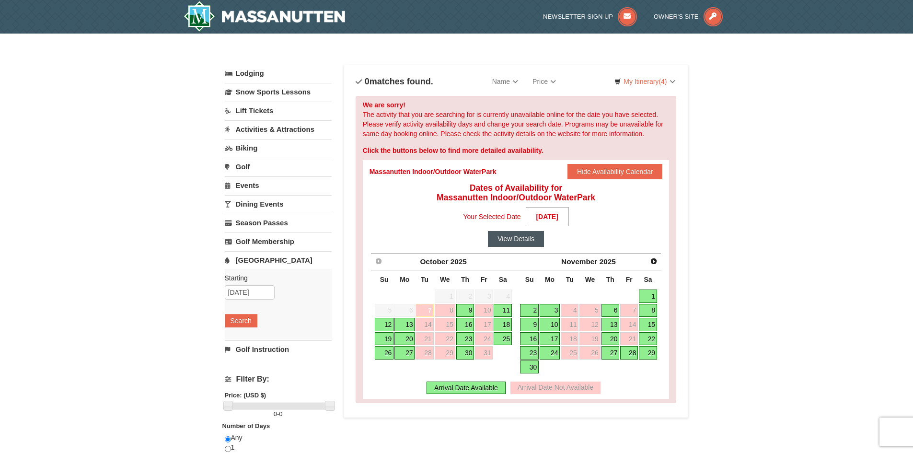
click at [525, 235] on button "View Details" at bounding box center [516, 238] width 56 height 15
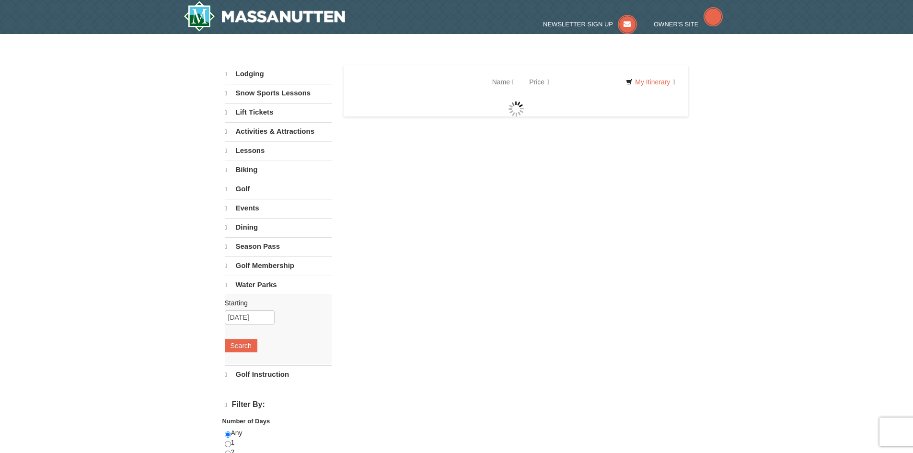
select select "10"
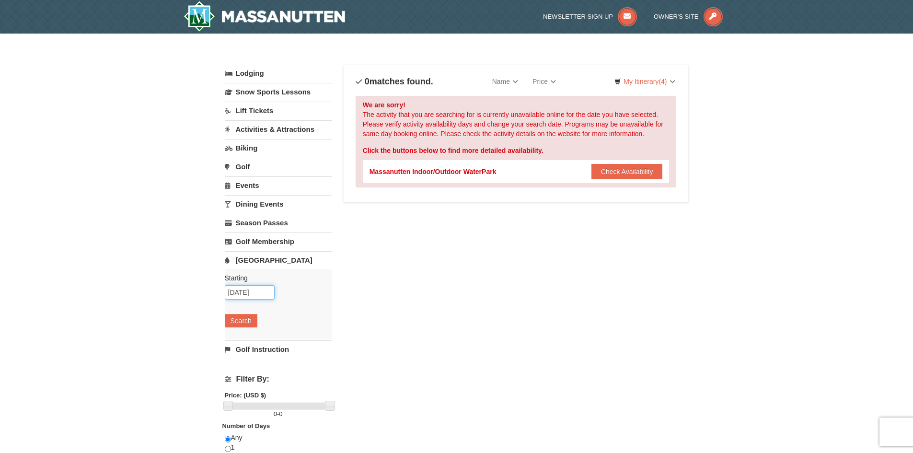
click at [245, 296] on input "10/07/2025" at bounding box center [250, 292] width 50 height 14
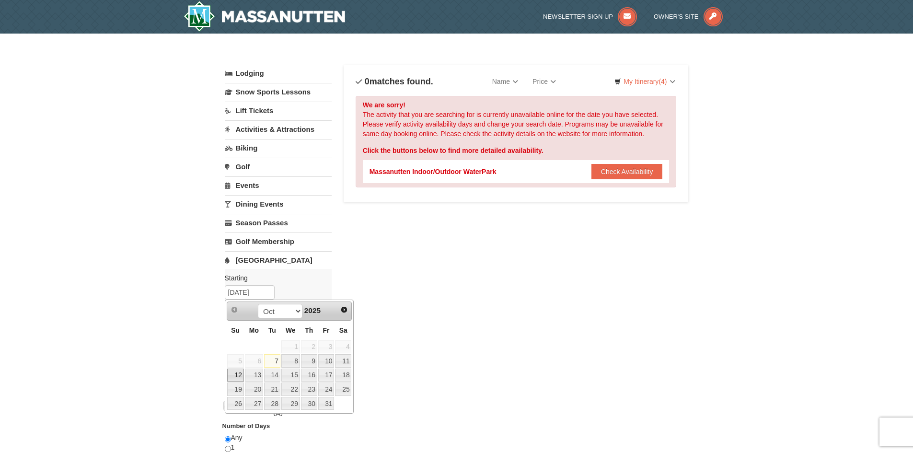
click at [232, 377] on link "12" at bounding box center [235, 374] width 17 height 13
type input "[DATE]"
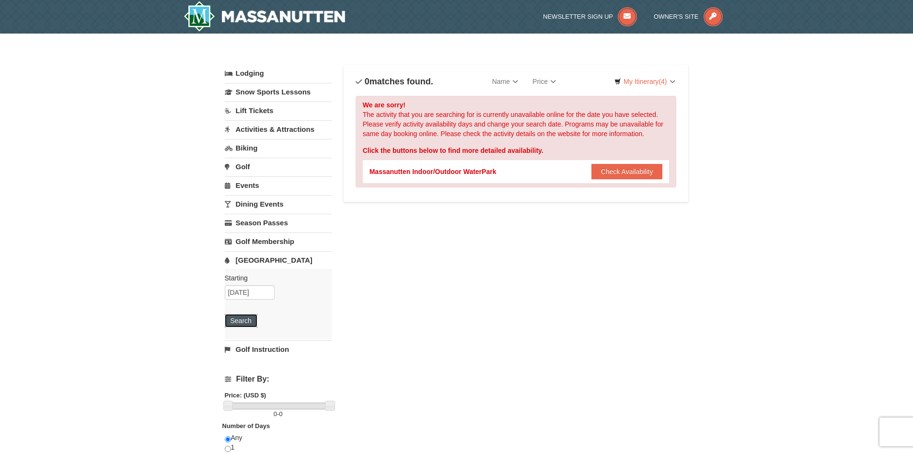
click at [237, 320] on button "Search" at bounding box center [241, 320] width 33 height 13
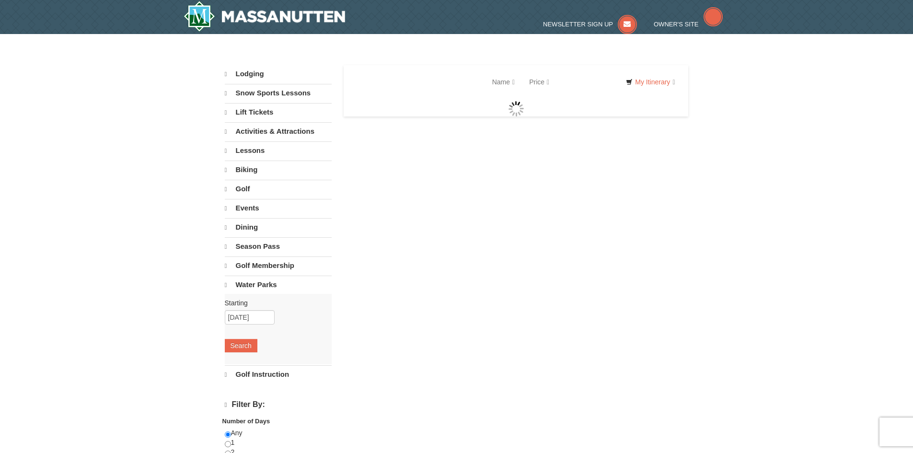
select select "10"
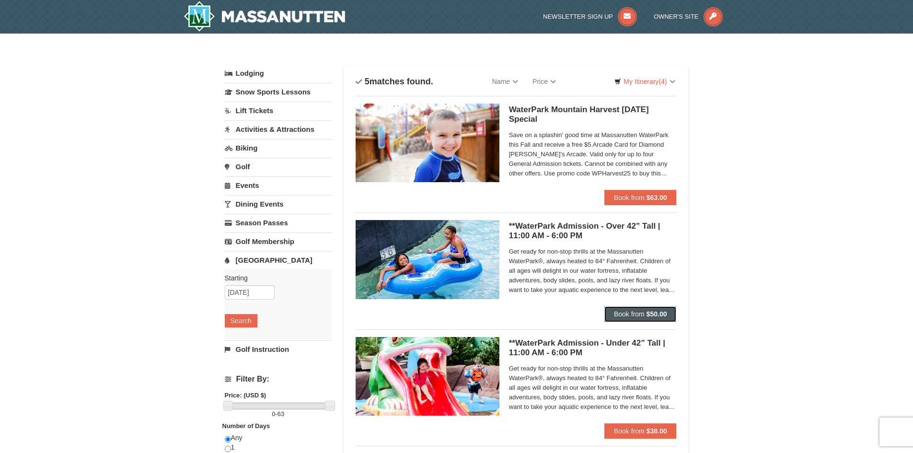
click at [636, 310] on span "Book from" at bounding box center [629, 314] width 31 height 8
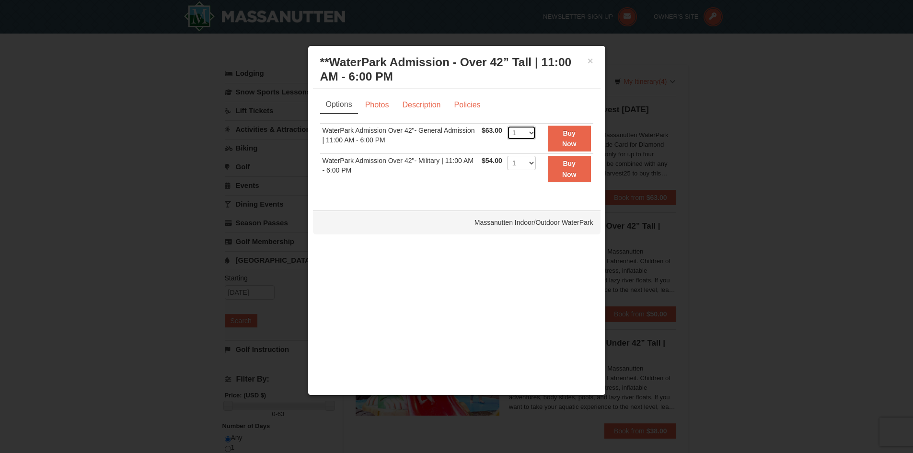
click at [529, 134] on select "1 2 3 4 5 6 7 8 9 10 11 12 13 14 15 16 17 18 19 20 21 22" at bounding box center [521, 133] width 29 height 14
select select "3"
click at [507, 126] on select "1 2 3 4 5 6 7 8 9 10 11 12 13 14 15 16 17 18 19 20 21 22" at bounding box center [521, 133] width 29 height 14
click at [561, 138] on button "Buy Now" at bounding box center [569, 139] width 43 height 26
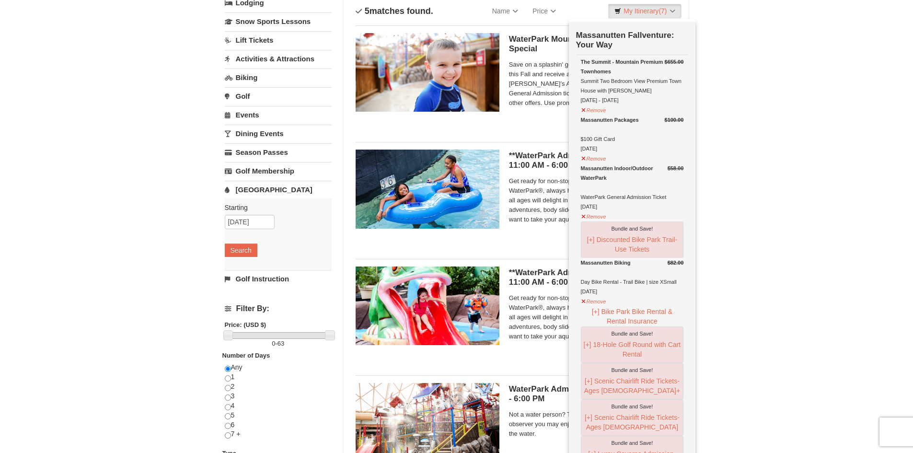
scroll to position [144, 0]
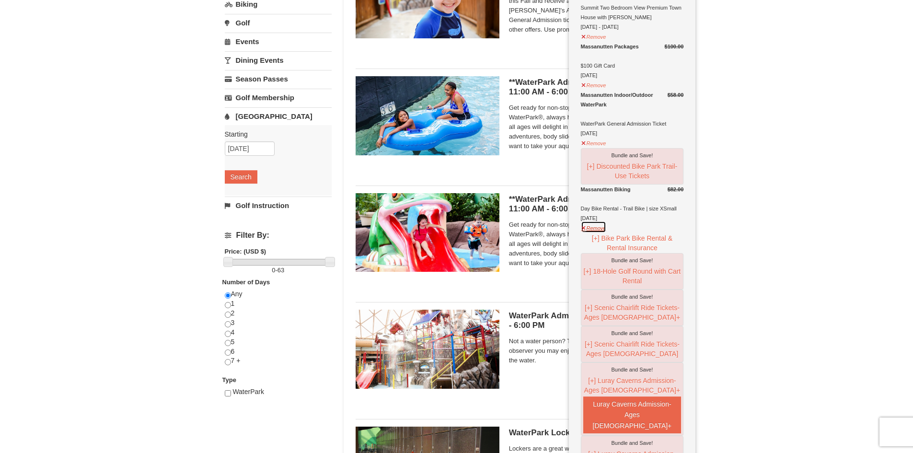
click at [591, 233] on button "Remove" at bounding box center [594, 227] width 26 height 12
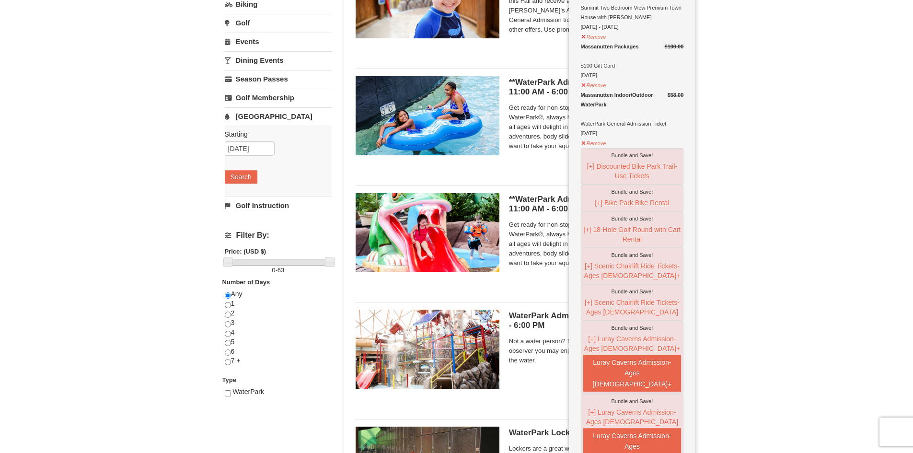
scroll to position [141, 0]
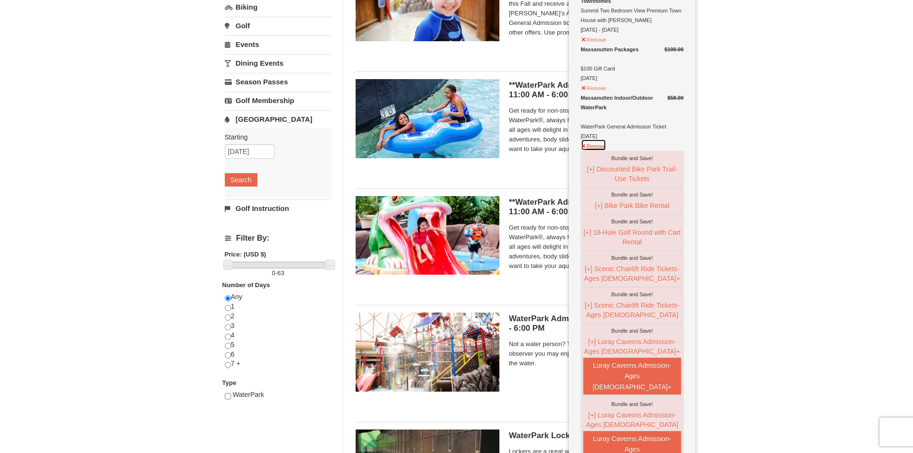
click at [593, 145] on button "Remove" at bounding box center [594, 145] width 26 height 12
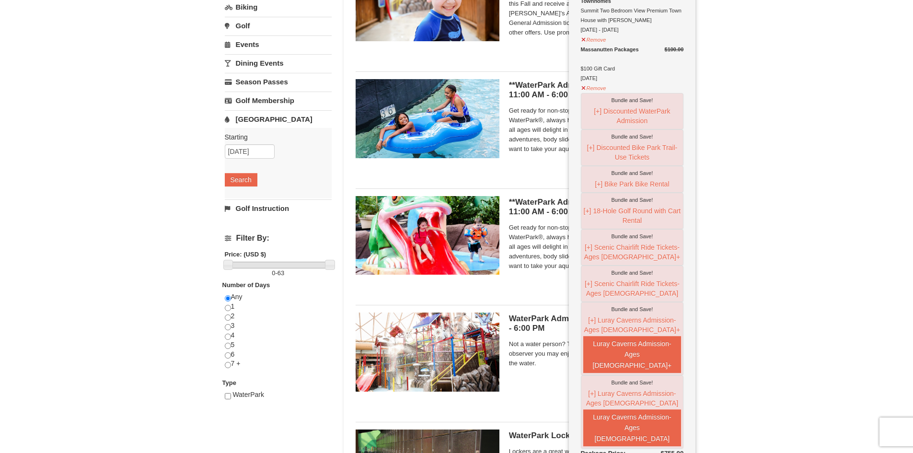
scroll to position [138, 0]
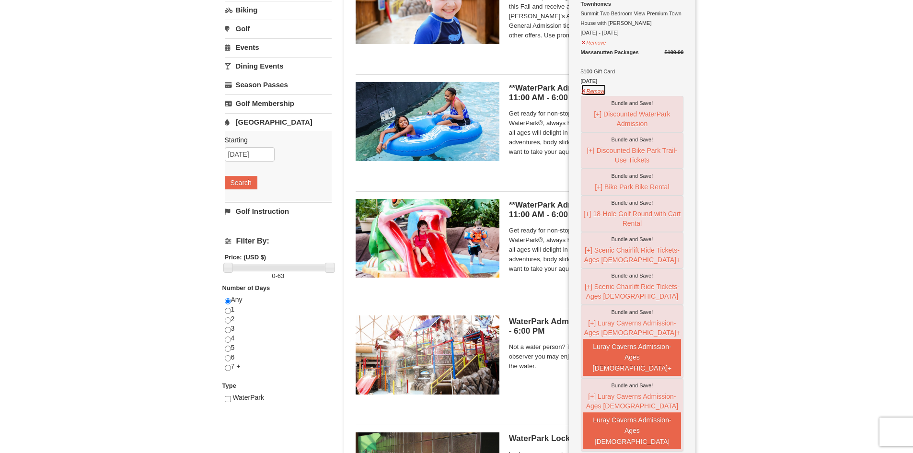
click at [594, 93] on button "Remove" at bounding box center [594, 90] width 26 height 12
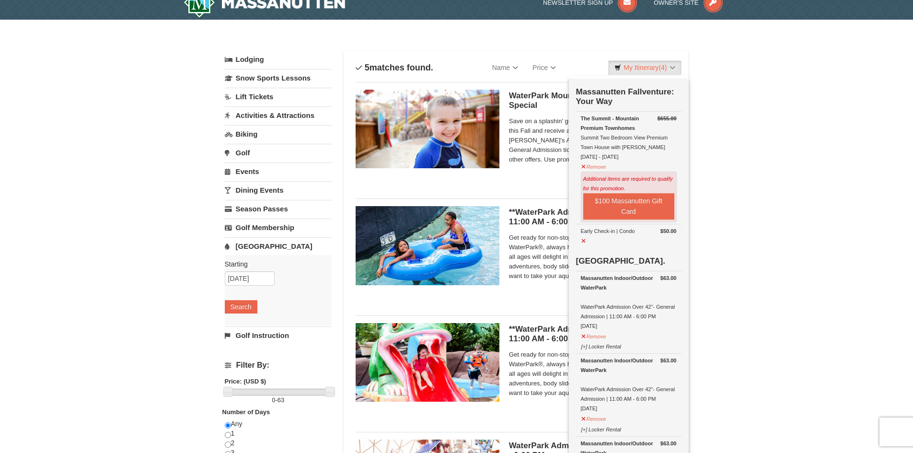
scroll to position [0, 0]
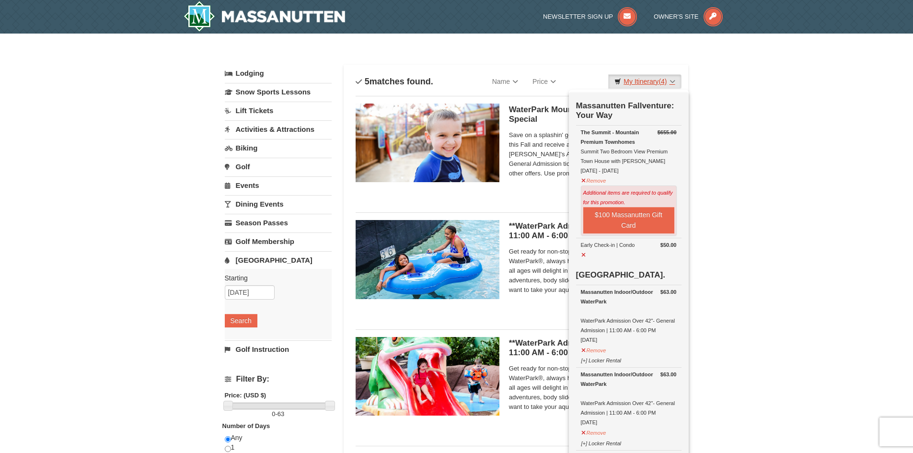
click at [665, 80] on span "(4)" at bounding box center [662, 82] width 8 height 8
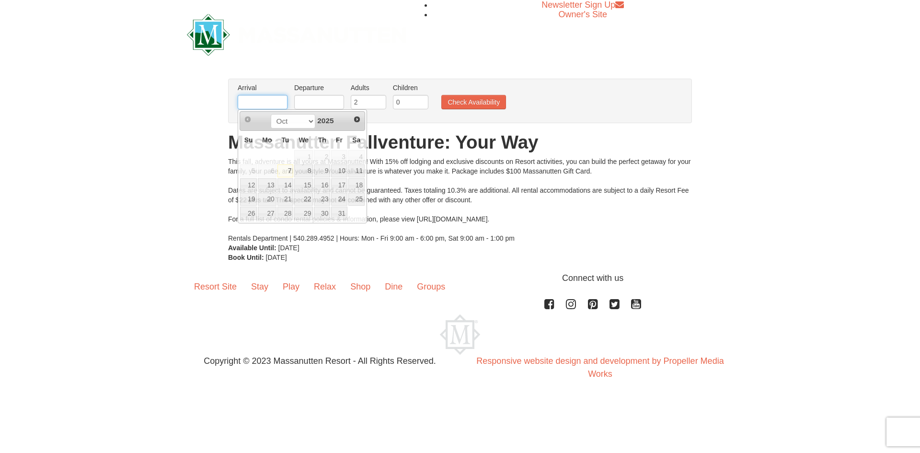
click at [251, 99] on input "text" at bounding box center [263, 102] width 50 height 14
click at [356, 168] on link "11" at bounding box center [356, 170] width 16 height 13
type input "[DATE]"
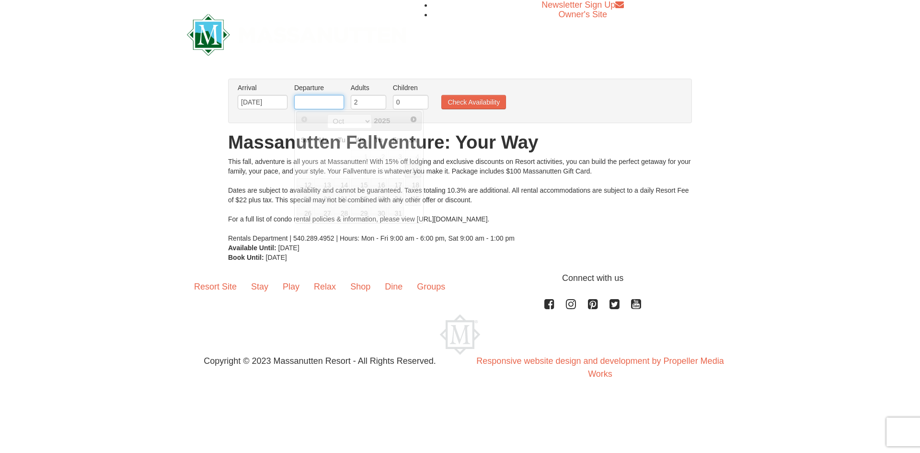
click at [306, 95] on input "text" at bounding box center [319, 102] width 50 height 14
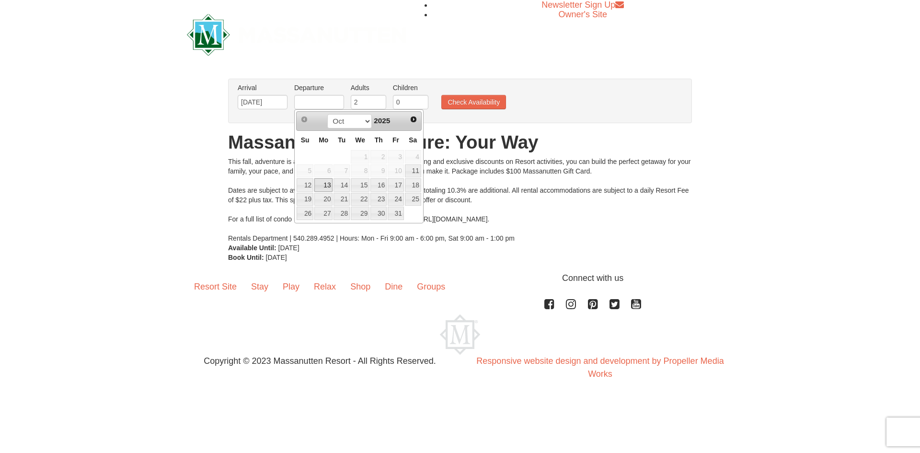
click at [322, 181] on link "13" at bounding box center [323, 184] width 18 height 13
type input "[DATE]"
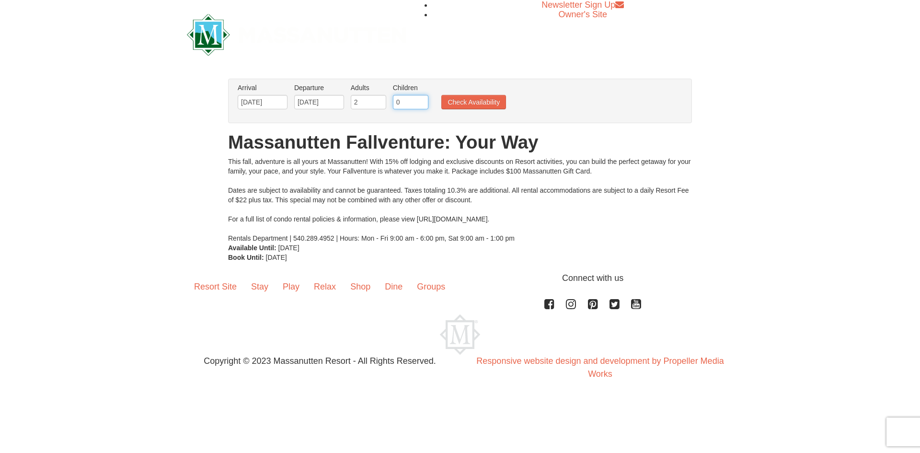
click at [413, 103] on input "0" at bounding box center [410, 102] width 35 height 14
click at [421, 97] on input "0" at bounding box center [410, 102] width 35 height 14
click at [422, 97] on input "0" at bounding box center [410, 102] width 35 height 14
drag, startPoint x: 424, startPoint y: 95, endPoint x: 422, endPoint y: 101, distance: 6.0
click at [423, 99] on input "0" at bounding box center [410, 102] width 35 height 14
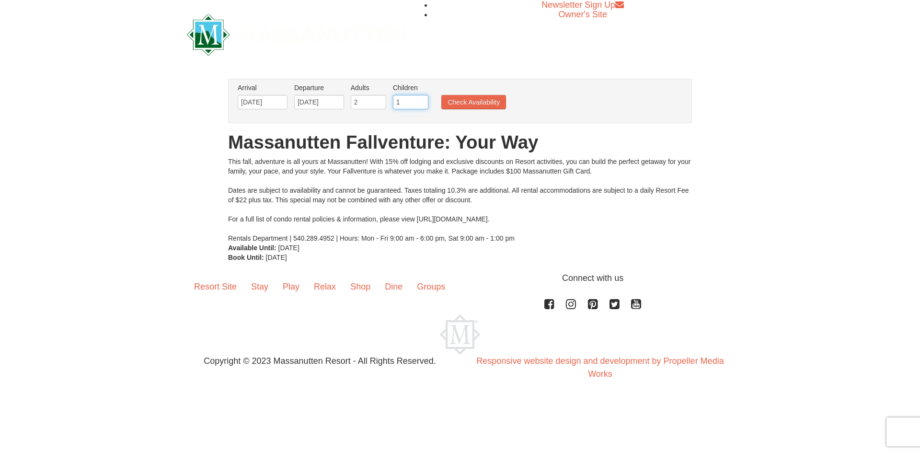
click at [422, 101] on input "1" at bounding box center [410, 102] width 35 height 14
type input "2"
click at [422, 101] on input "2" at bounding box center [410, 102] width 35 height 14
click at [458, 104] on button "Check Availability" at bounding box center [473, 102] width 65 height 14
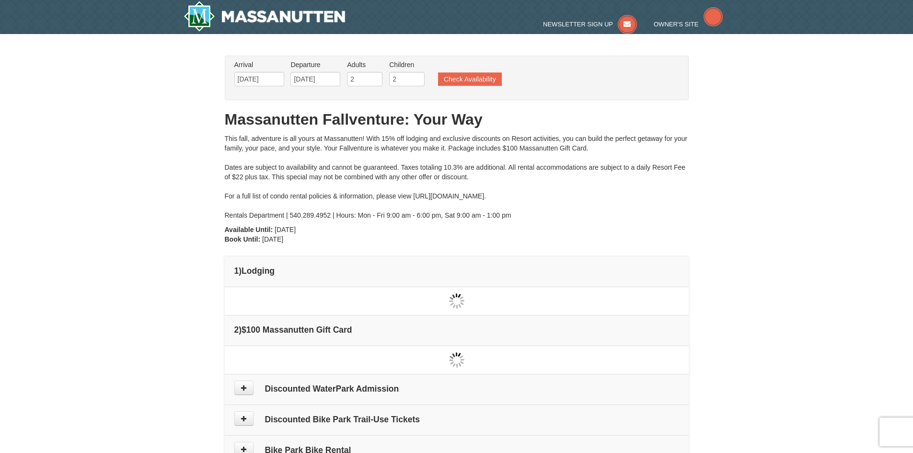
type input "[DATE]"
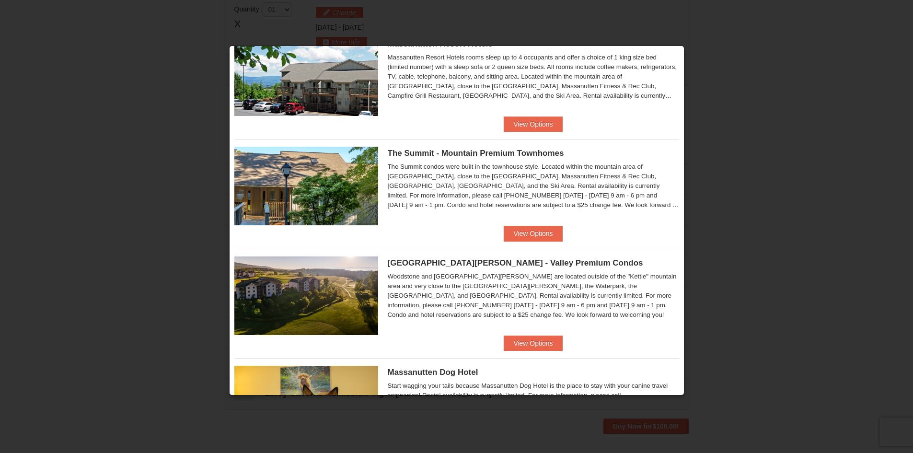
scroll to position [360, 0]
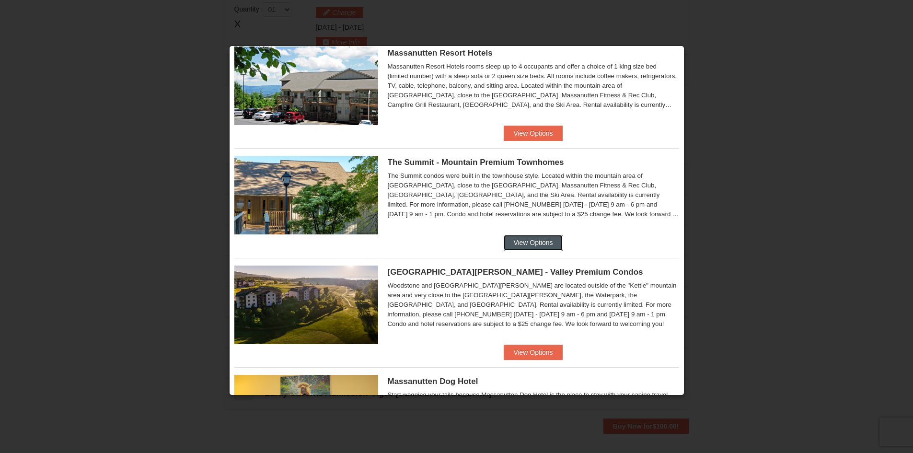
click at [539, 240] on button "View Options" at bounding box center [532, 242] width 58 height 15
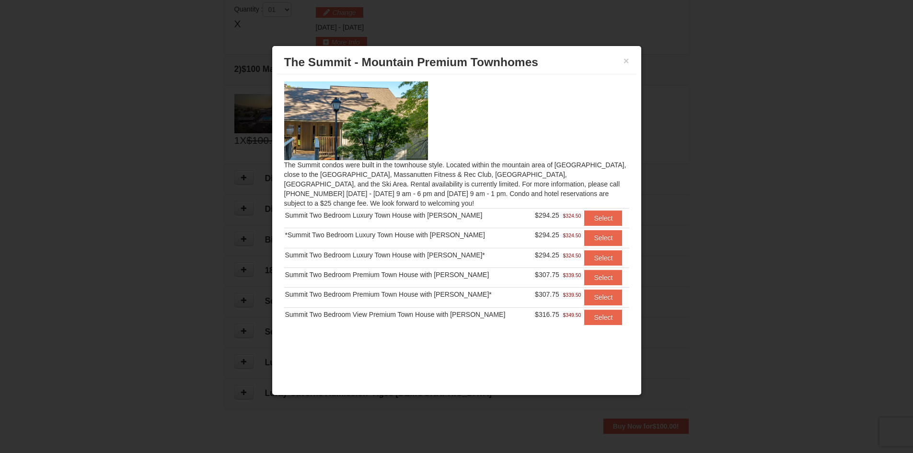
scroll to position [0, 0]
click at [591, 315] on button "Select" at bounding box center [603, 316] width 38 height 15
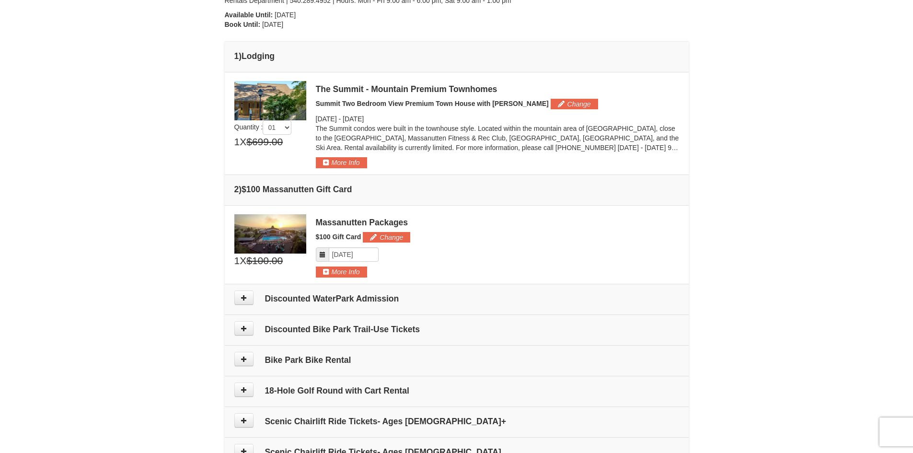
scroll to position [197, 0]
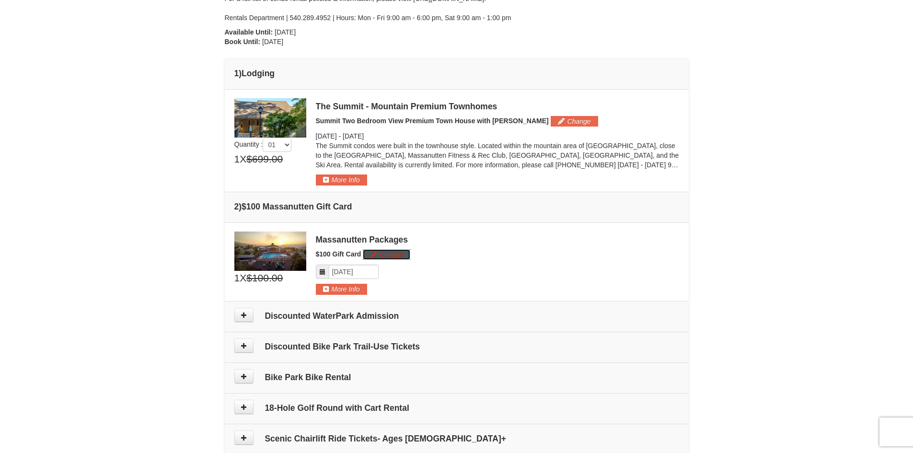
click at [391, 249] on button "Change" at bounding box center [386, 254] width 47 height 11
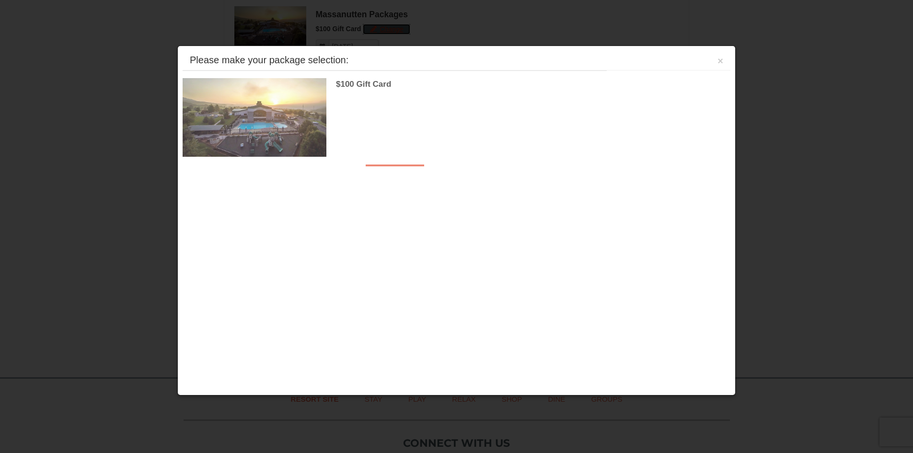
scroll to position [428, 0]
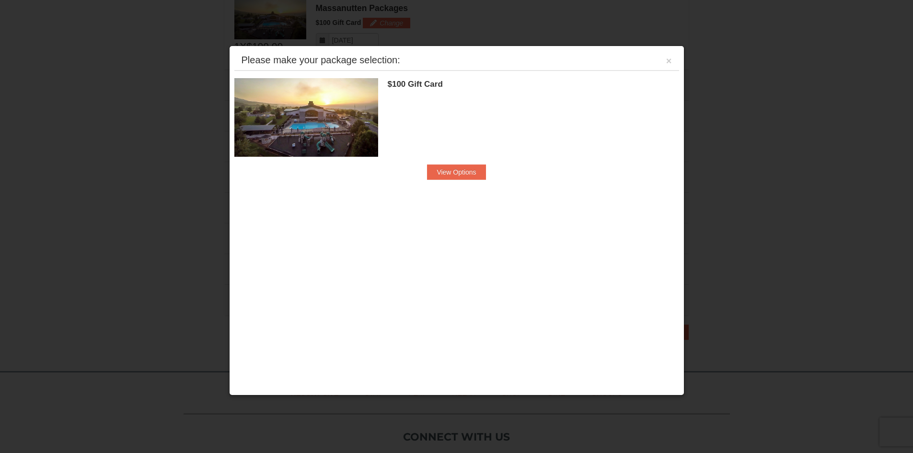
click at [460, 160] on div "$100 Gift Card Massanutten Packages" at bounding box center [533, 121] width 291 height 86
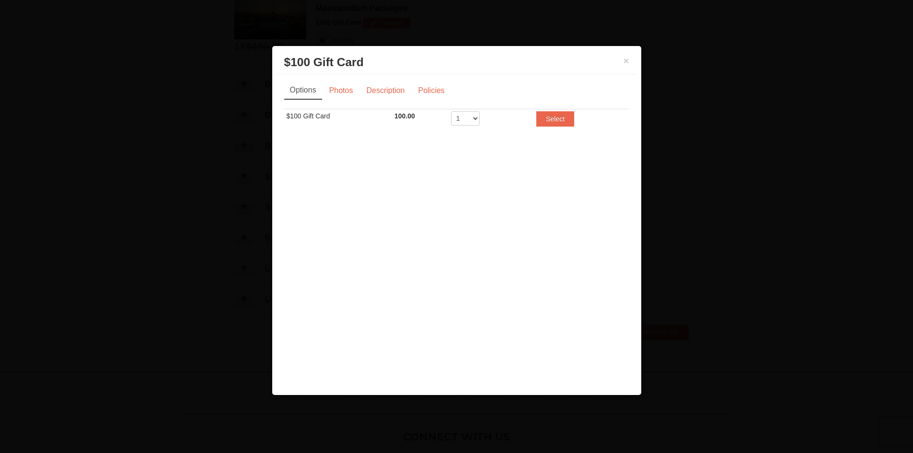
scroll to position [0, 0]
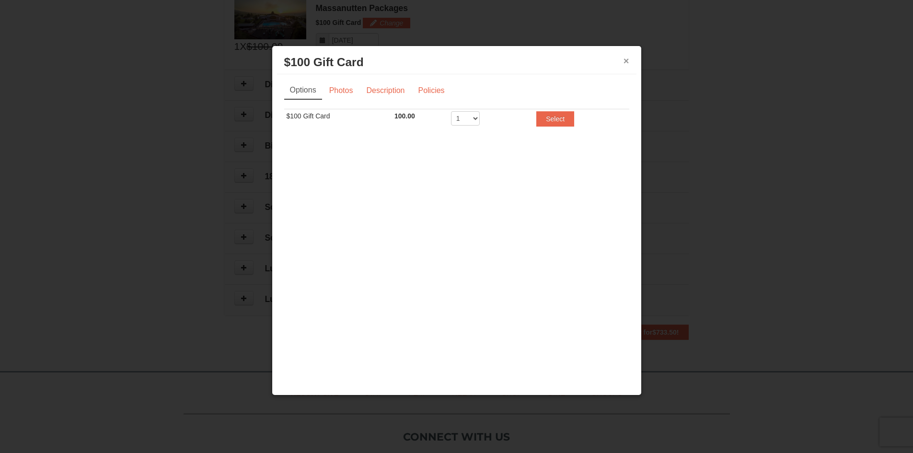
click at [625, 61] on button "×" at bounding box center [626, 61] width 6 height 10
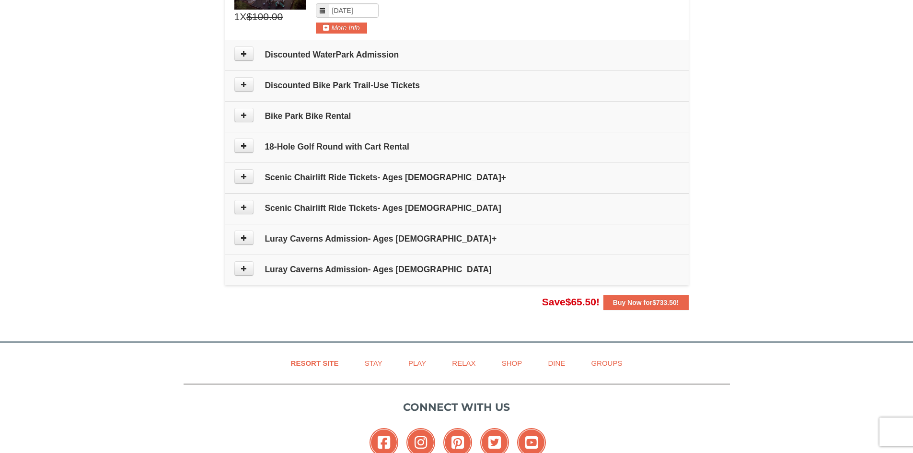
scroll to position [476, 0]
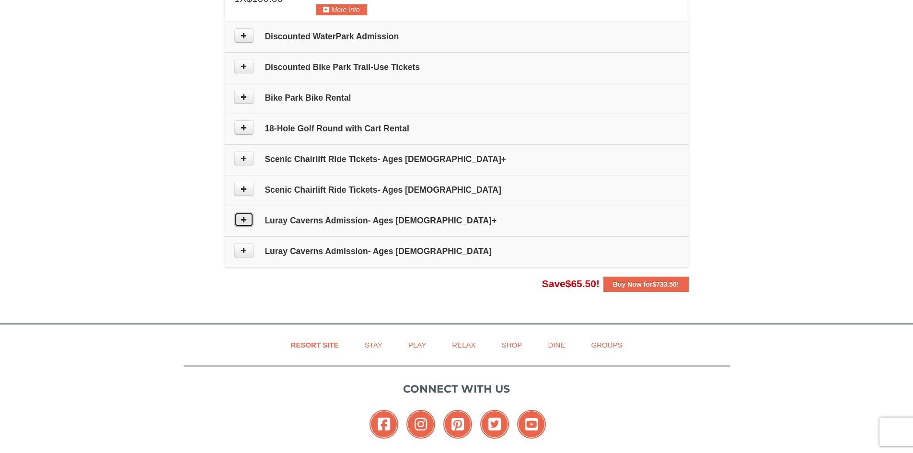
click at [246, 218] on icon at bounding box center [243, 219] width 7 height 7
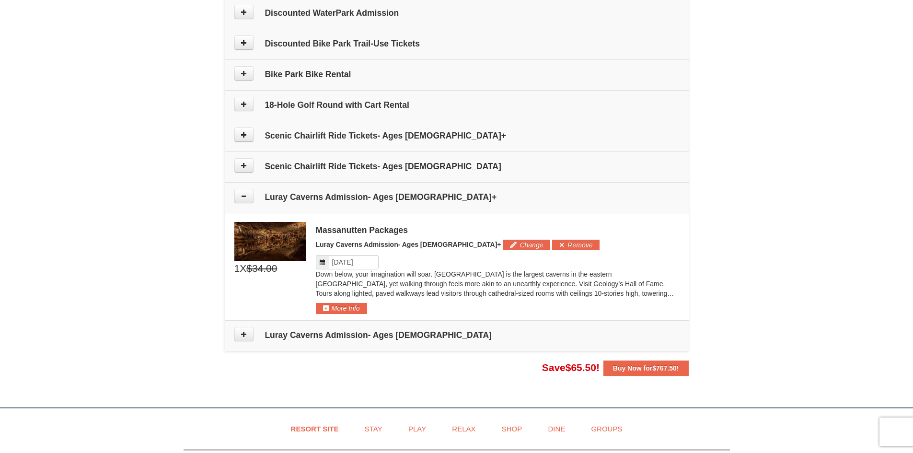
scroll to position [634, 0]
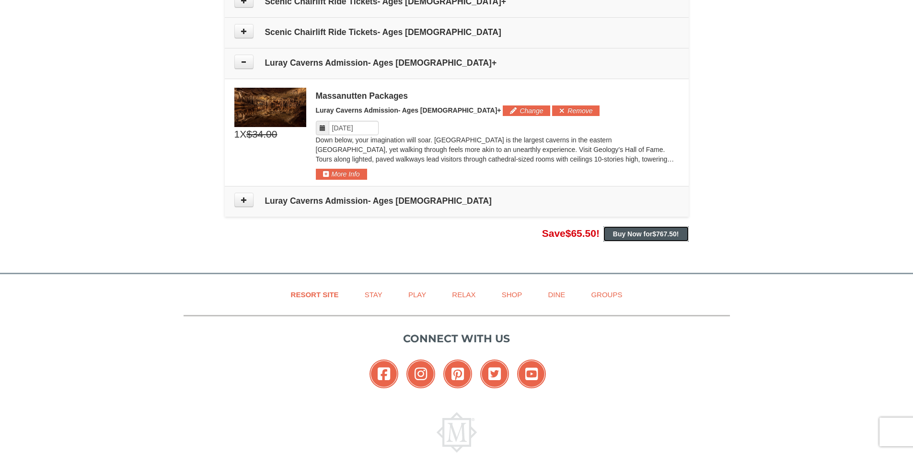
click at [646, 233] on strong "Buy Now for $767.50 !" at bounding box center [646, 234] width 66 height 8
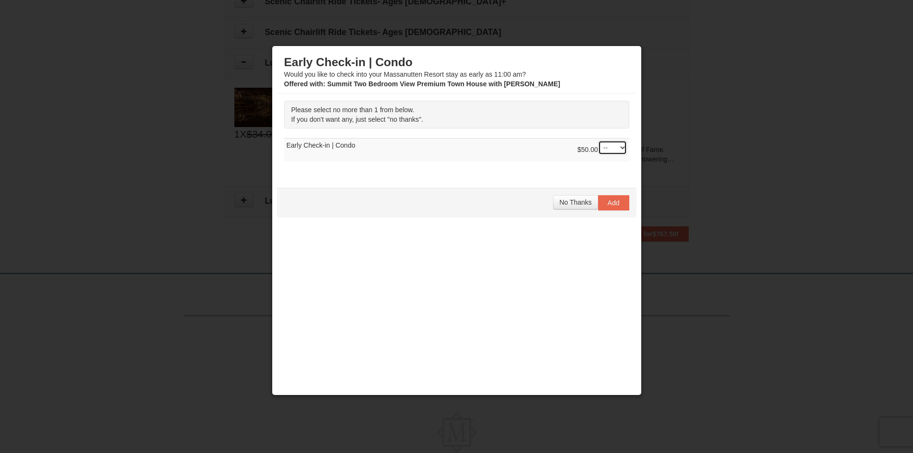
click at [622, 147] on select "-- 01" at bounding box center [612, 147] width 29 height 14
select select "1"
click at [598, 140] on select "-- 01" at bounding box center [612, 147] width 29 height 14
click at [609, 202] on span "Add" at bounding box center [613, 203] width 12 height 8
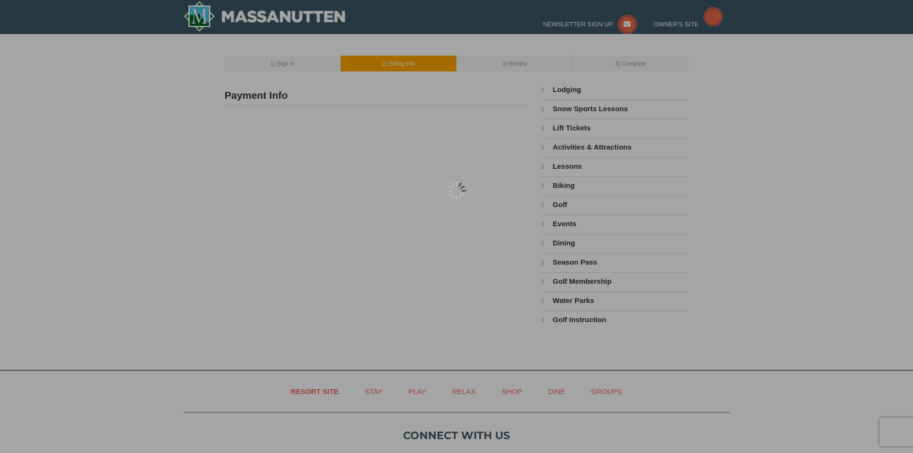
select select "10"
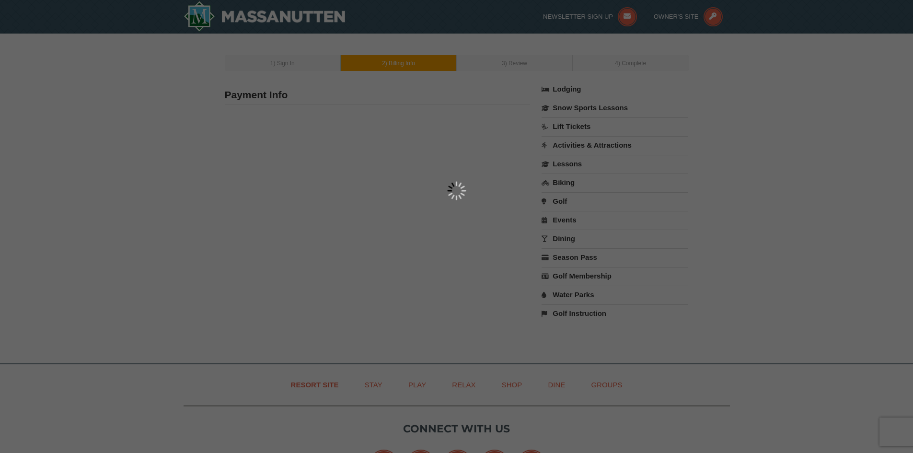
type input "3401 Plantation Grove Lane"
type input "Haymarket"
type input "20169"
type input "571"
type input "359"
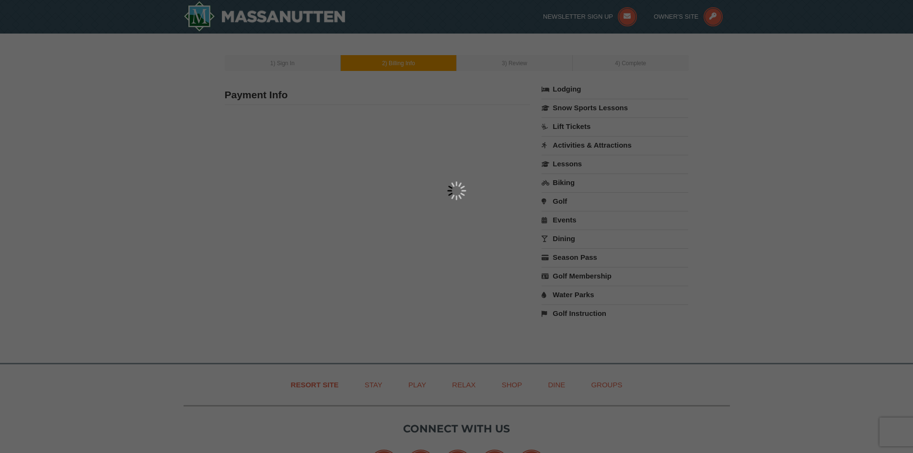
type input "9473"
type input "srosenthal9183@yahoo.com"
select select "VA"
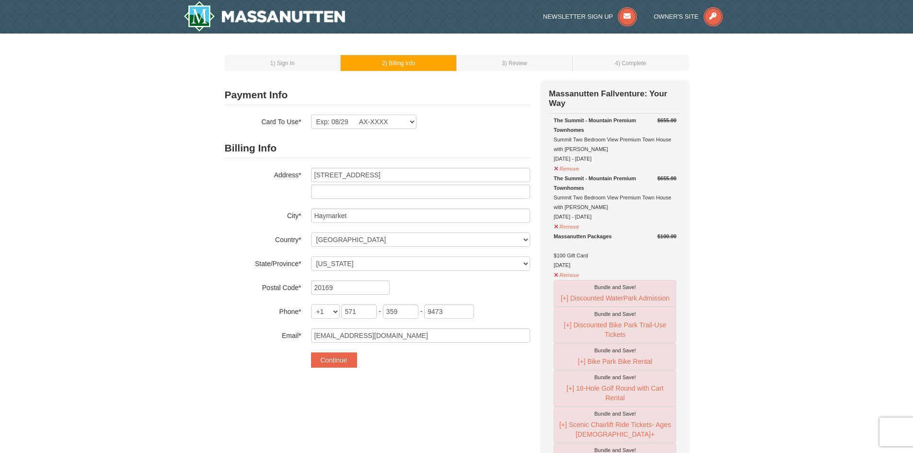
scroll to position [48, 0]
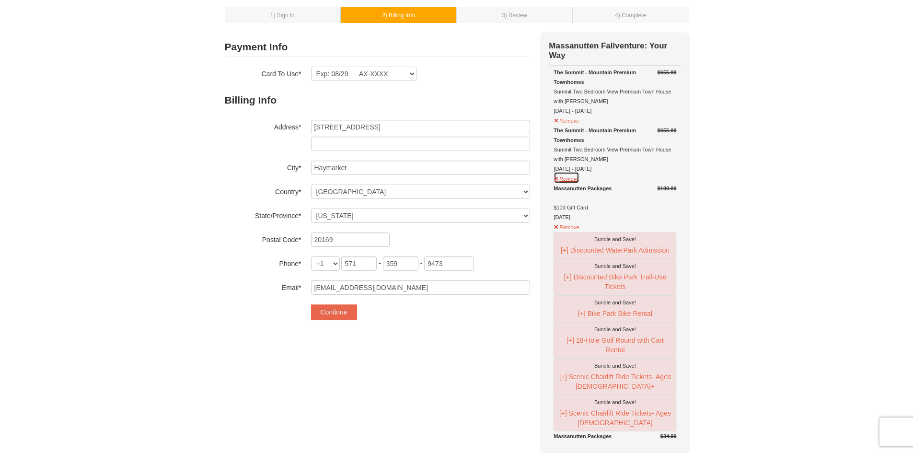
click at [568, 182] on button "Remove" at bounding box center [566, 177] width 26 height 12
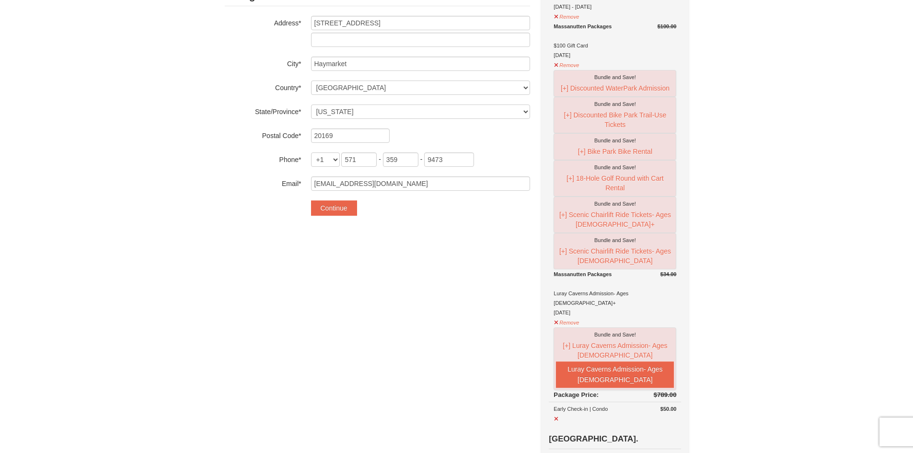
scroll to position [144, 0]
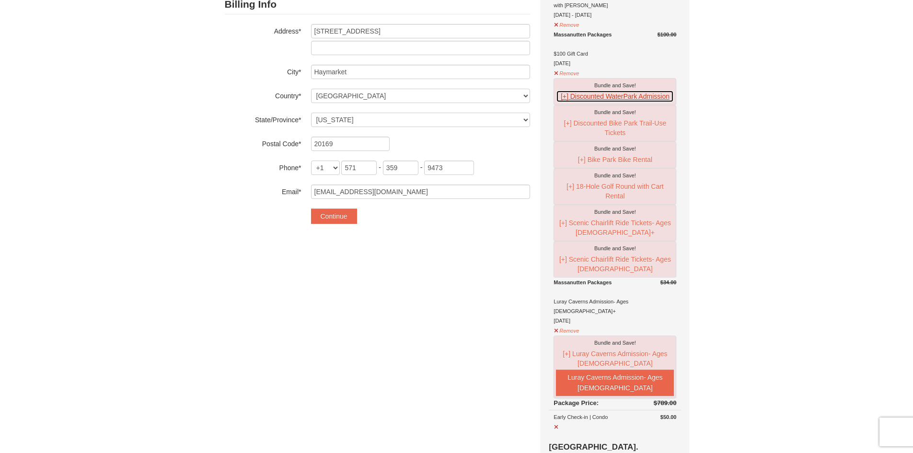
click at [612, 96] on button "[+] Discounted WaterPark Admission" at bounding box center [615, 96] width 118 height 12
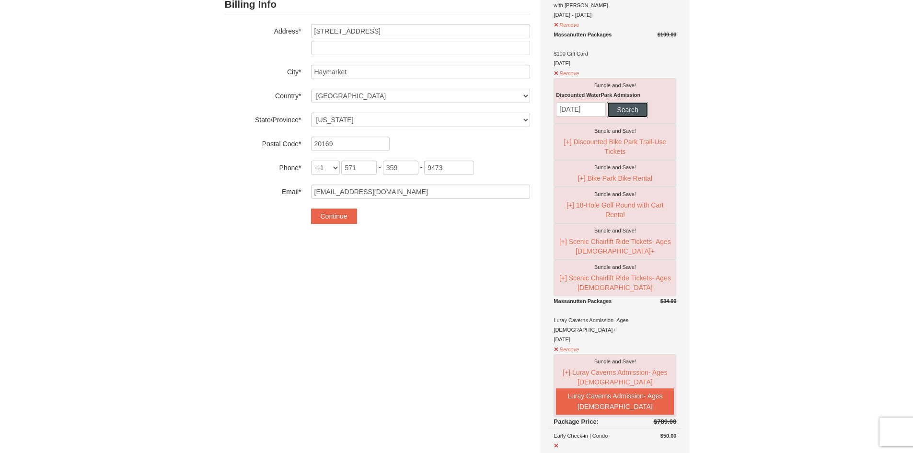
click at [622, 111] on button "Search" at bounding box center [627, 109] width 40 height 15
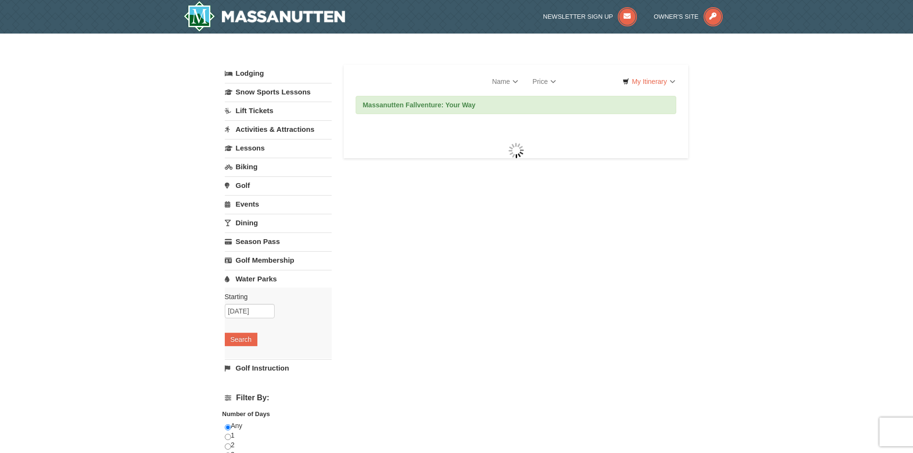
select select "10"
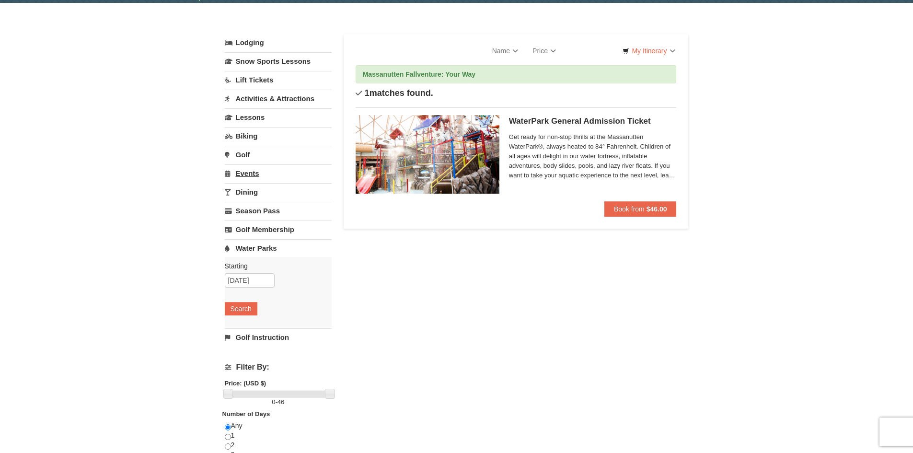
scroll to position [48, 0]
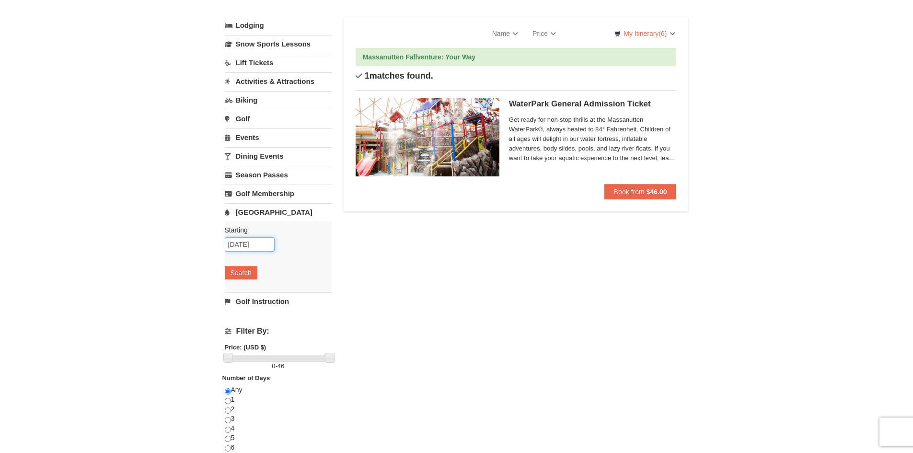
click at [247, 245] on input "[DATE]" at bounding box center [250, 244] width 50 height 14
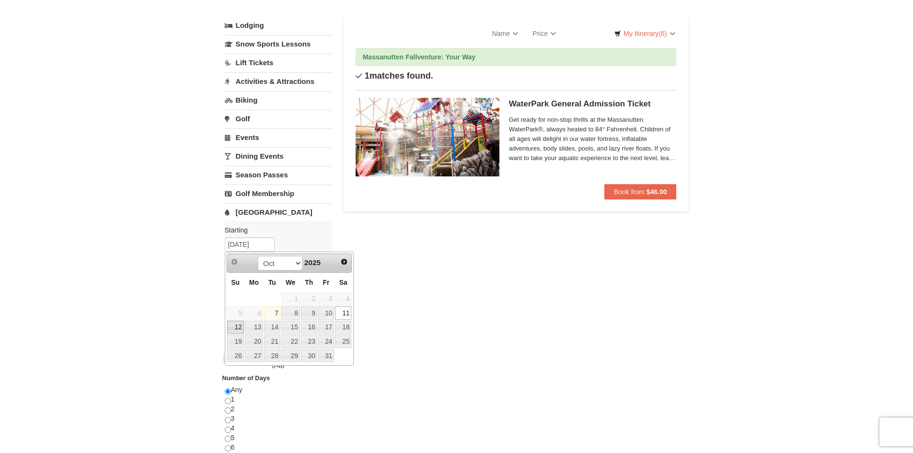
click at [239, 329] on link "12" at bounding box center [235, 326] width 17 height 13
type input "[DATE]"
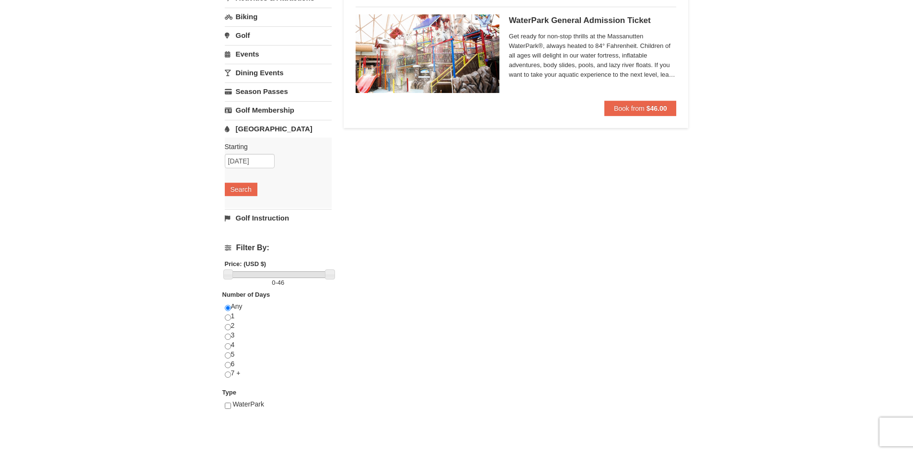
scroll to position [144, 0]
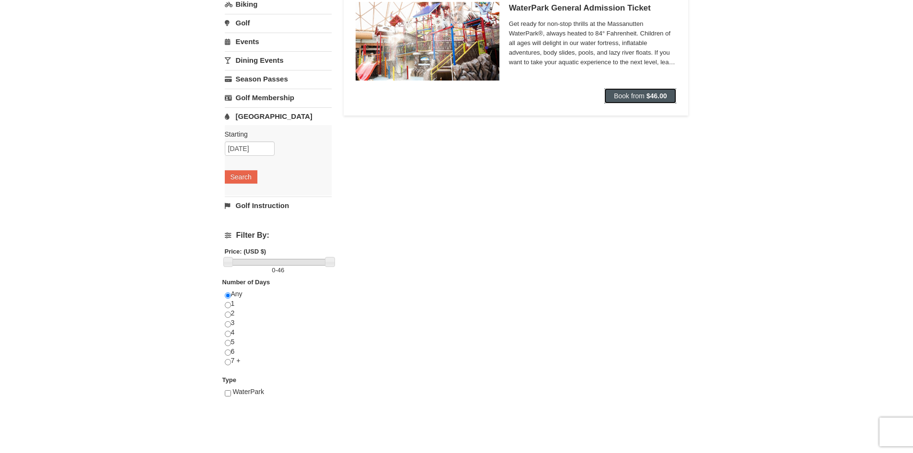
click at [643, 94] on span "Book from" at bounding box center [629, 96] width 31 height 8
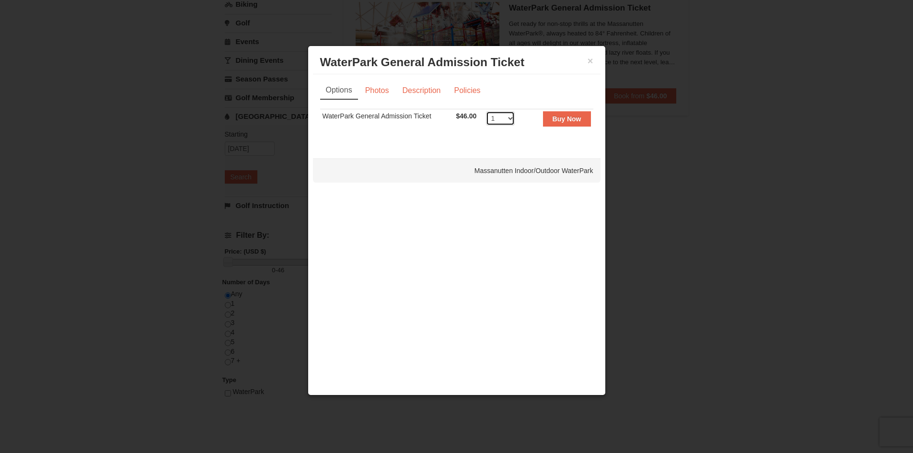
click at [510, 118] on select "1 2 3 4 5 6 7 8" at bounding box center [500, 118] width 29 height 14
select select "4"
click at [486, 111] on select "1 2 3 4 5 6 7 8" at bounding box center [500, 118] width 29 height 14
click at [574, 120] on strong "Buy Now" at bounding box center [566, 119] width 29 height 8
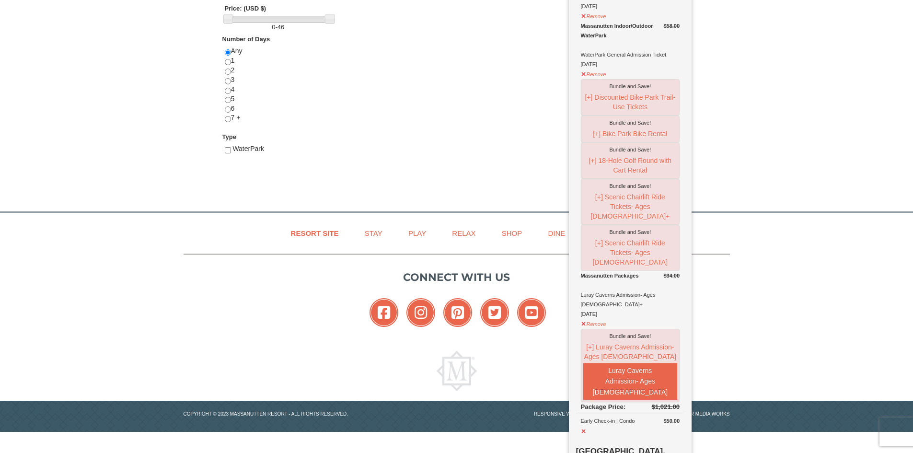
scroll to position [386, 0]
click at [623, 98] on button "[+] Discounted Bike Park Trail-Use Tickets" at bounding box center [630, 102] width 94 height 22
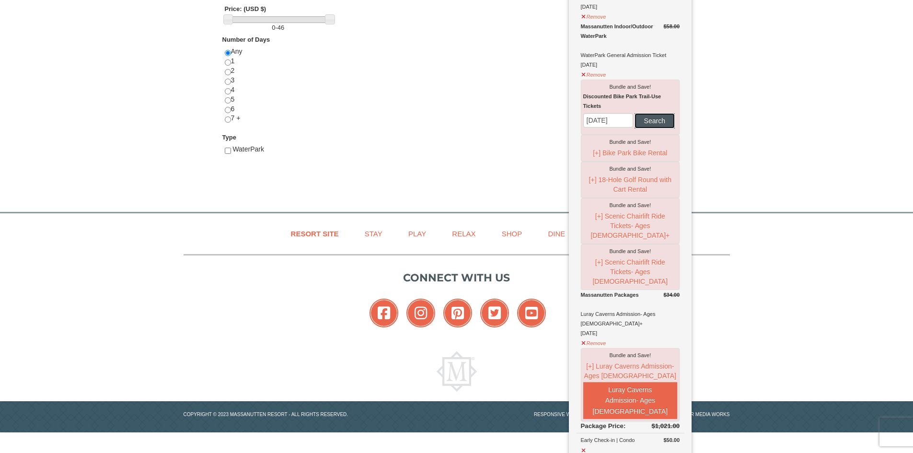
click at [634, 128] on button "Search" at bounding box center [654, 120] width 40 height 15
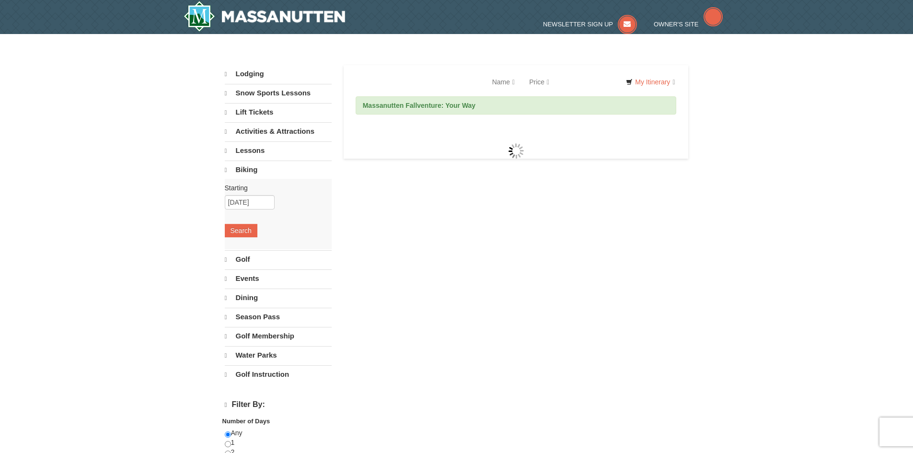
select select "10"
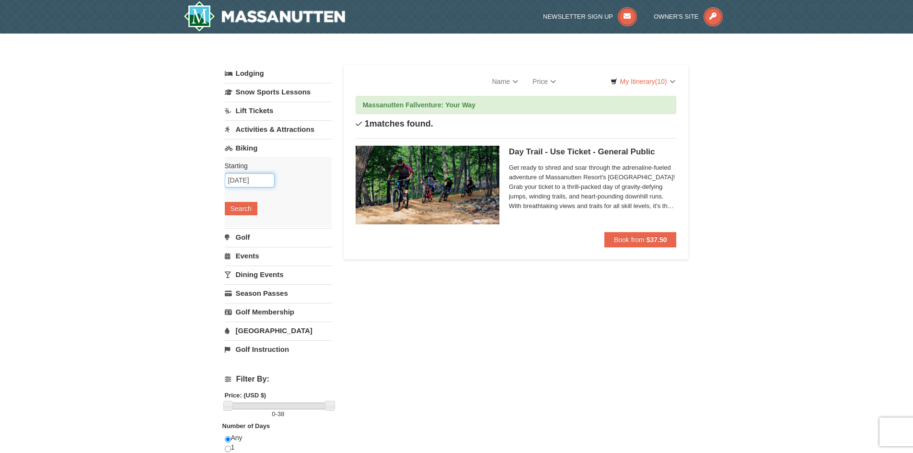
click at [249, 181] on input "[DATE]" at bounding box center [250, 180] width 50 height 14
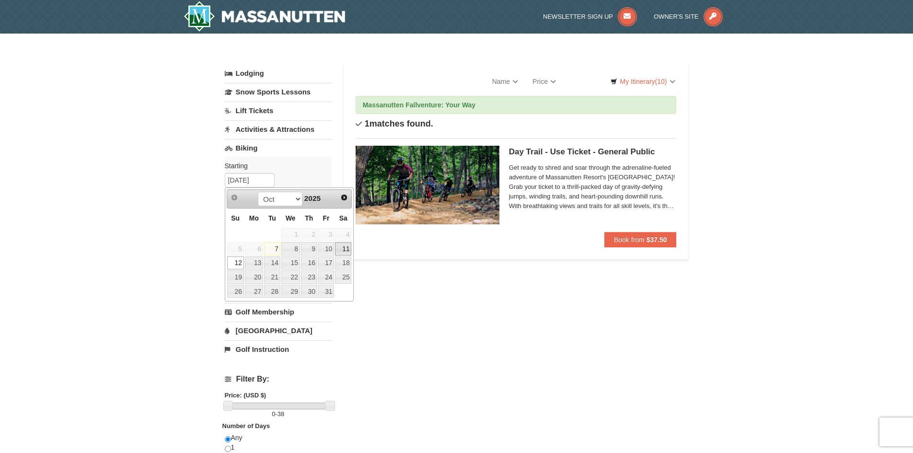
click at [342, 247] on link "11" at bounding box center [343, 248] width 16 height 13
type input "[DATE]"
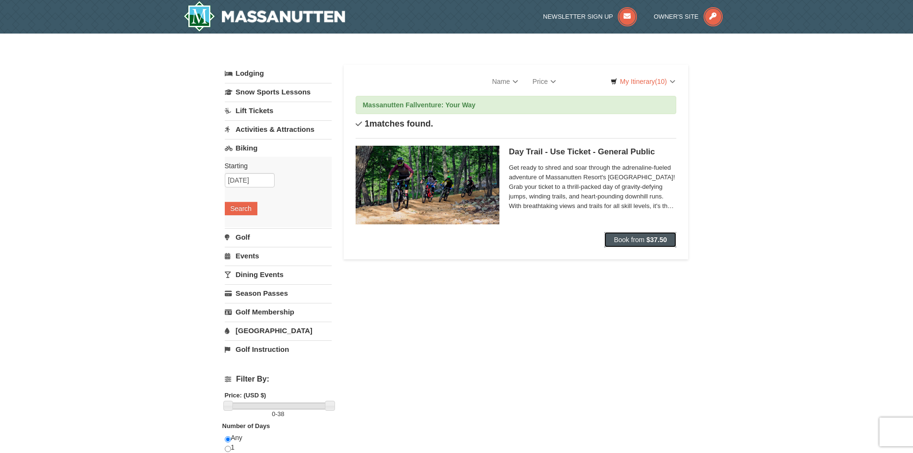
click at [642, 237] on span "Book from" at bounding box center [629, 240] width 31 height 8
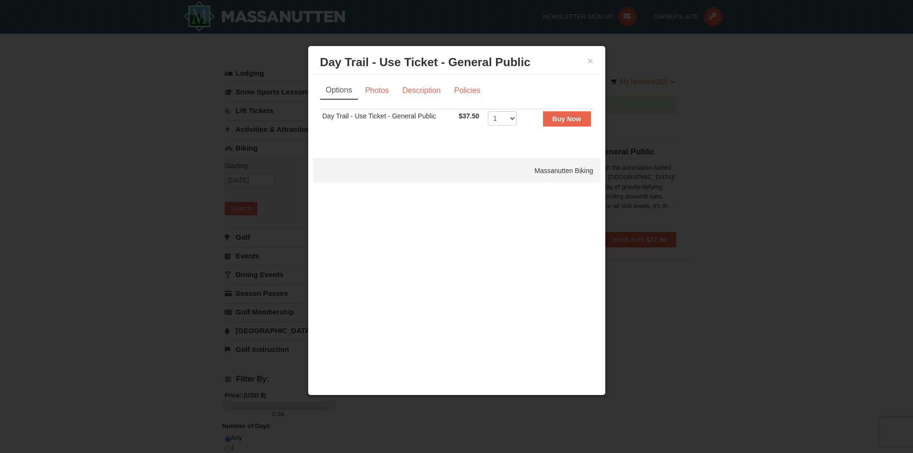
click at [594, 61] on div "× Day Trail - Use Ticket - General Public Massanutten Biking" at bounding box center [456, 62] width 287 height 23
click at [591, 62] on button "×" at bounding box center [590, 61] width 6 height 10
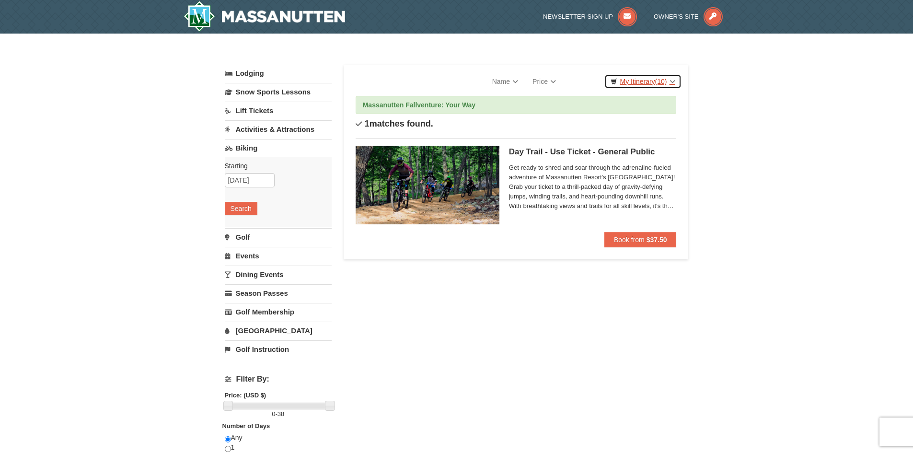
click at [632, 82] on link "My Itinerary (10)" at bounding box center [642, 81] width 77 height 14
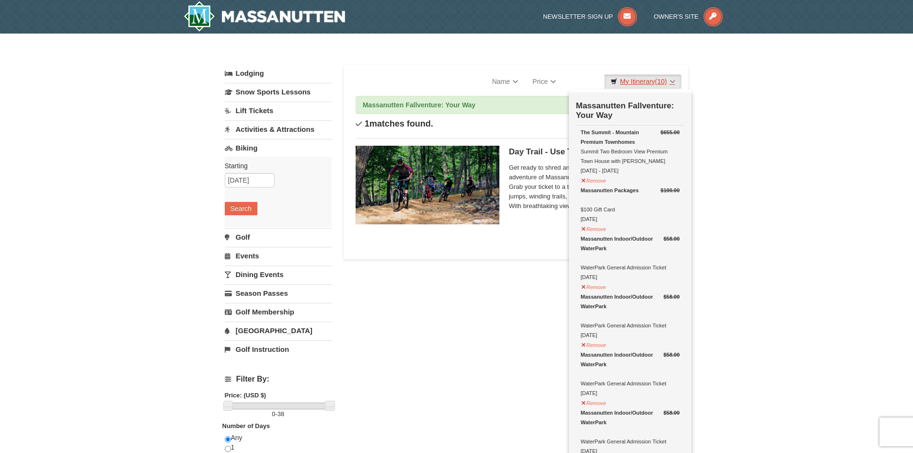
click at [632, 82] on link "My Itinerary (10)" at bounding box center [642, 81] width 77 height 14
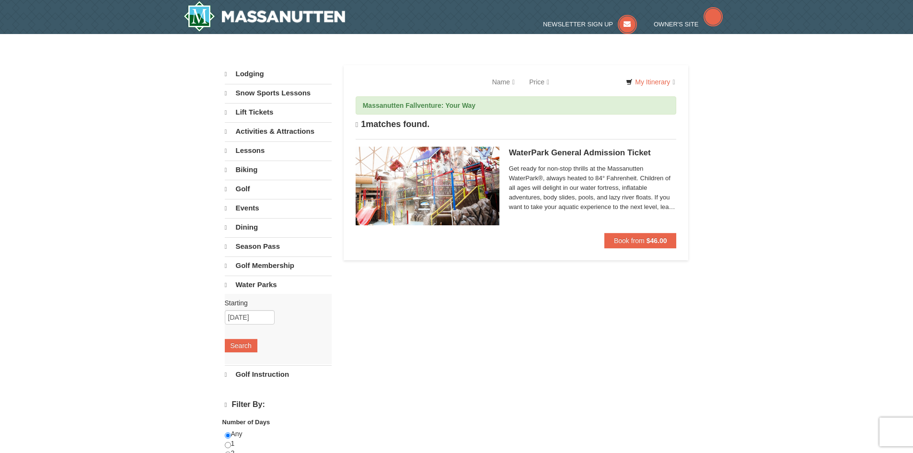
select select "10"
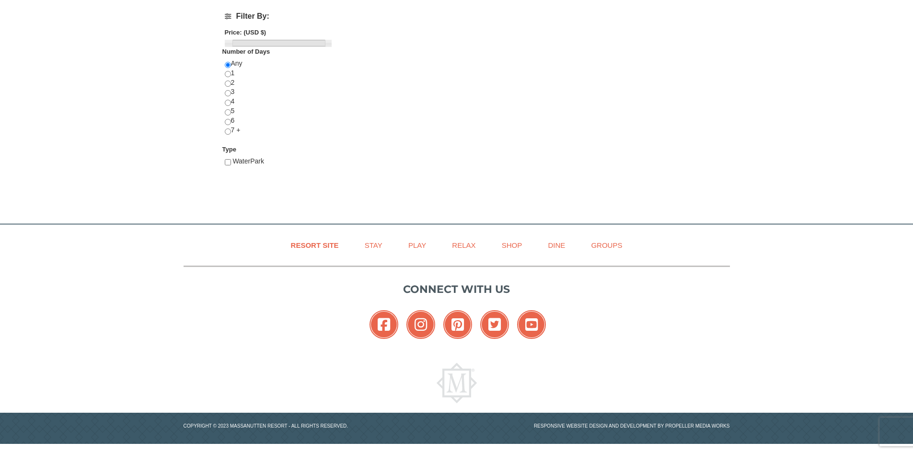
scroll to position [367, 0]
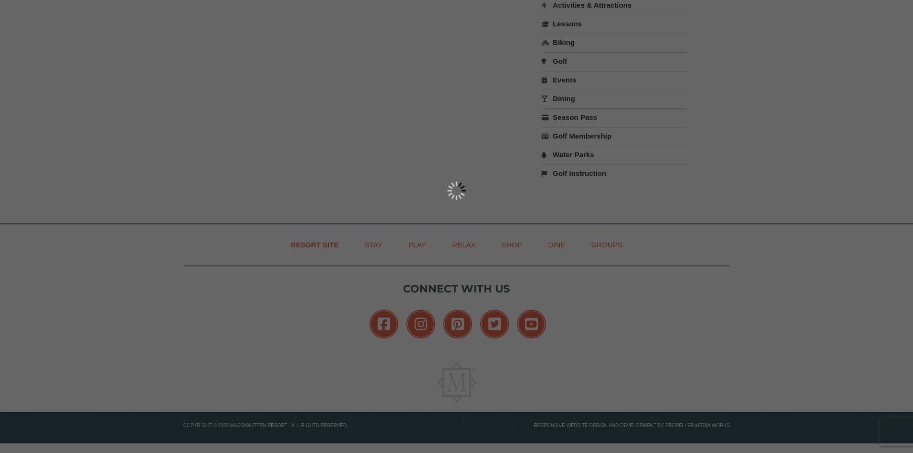
type input "3401 Plantation Grove Lane"
type input "Haymarket"
type input "20169"
type input "571"
type input "359"
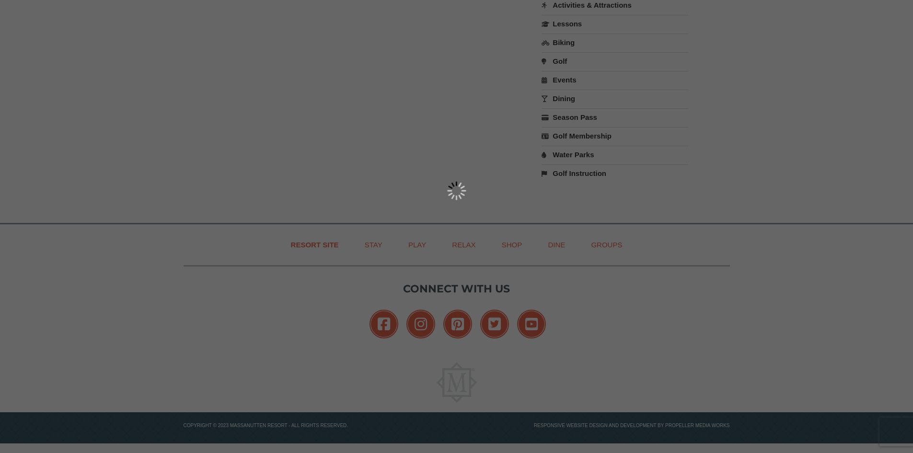
type input "9473"
type input "srosenthal9183@yahoo.com"
select select "VA"
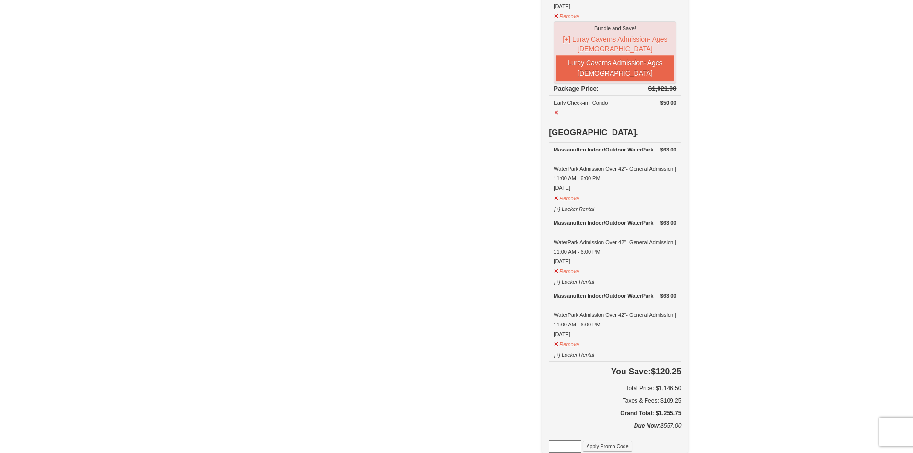
scroll to position [727, 0]
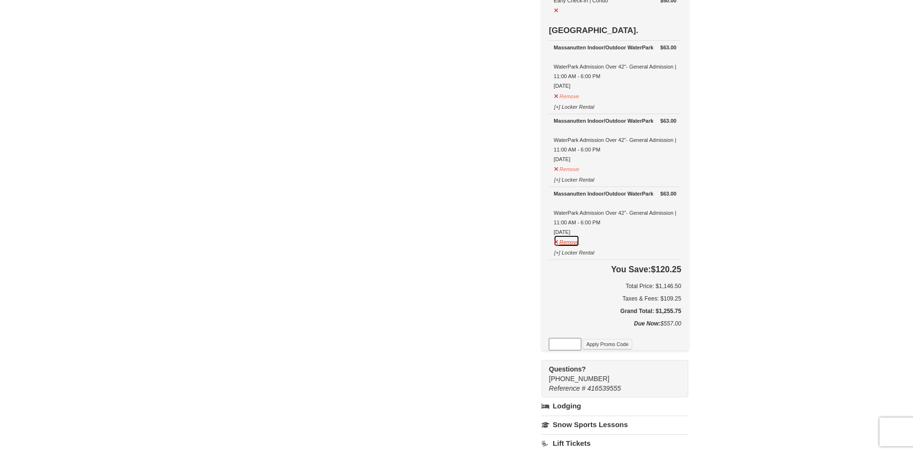
click at [573, 236] on button "Remove" at bounding box center [566, 241] width 26 height 12
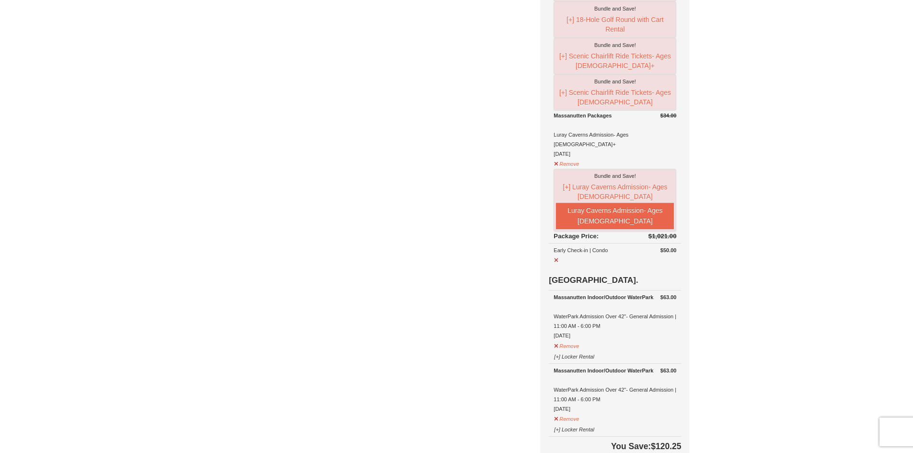
scroll to position [535, 0]
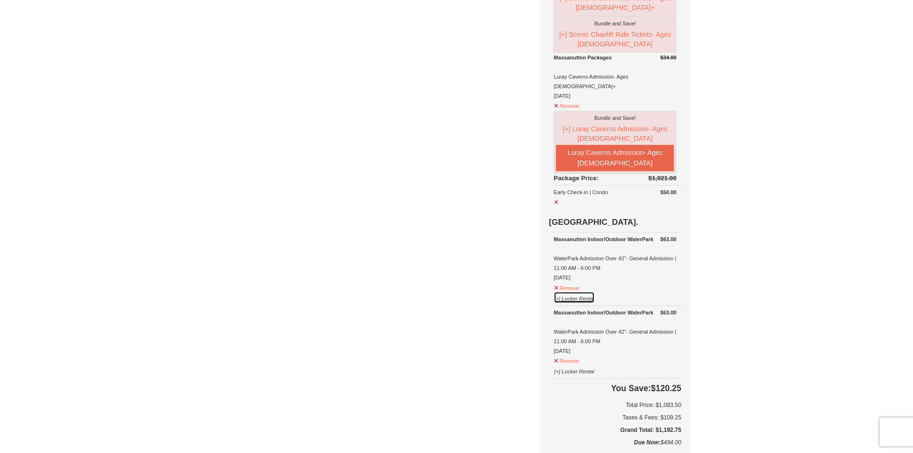
click at [572, 291] on button "[+] Locker Rental" at bounding box center [573, 297] width 41 height 12
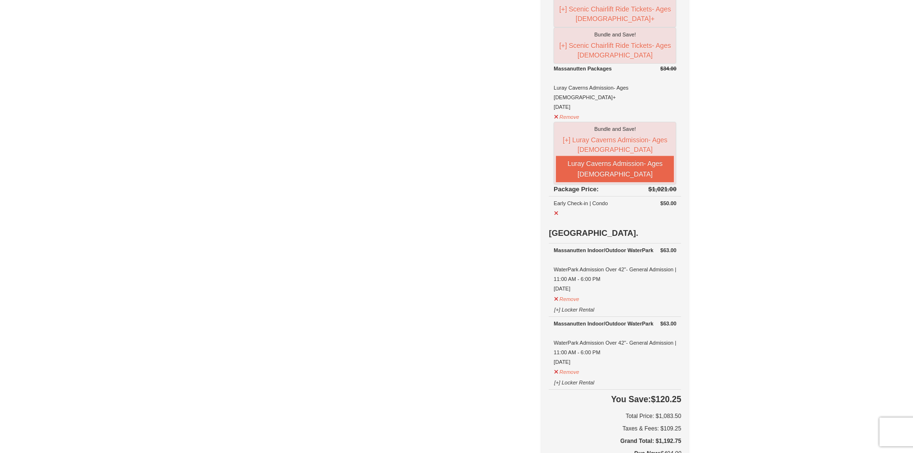
scroll to position [595, 0]
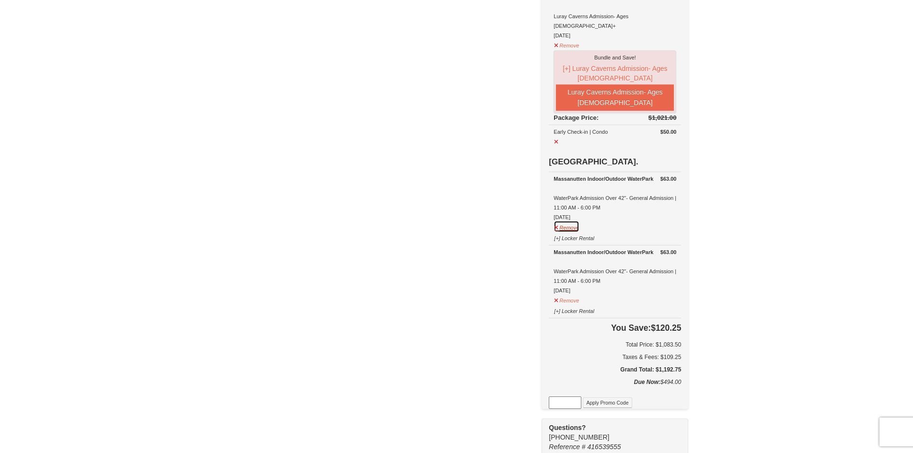
click at [562, 220] on button "Remove" at bounding box center [566, 226] width 26 height 12
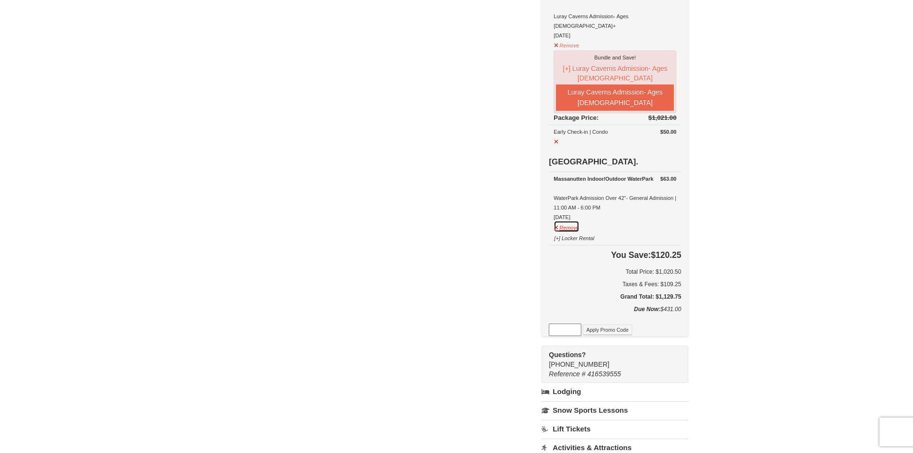
click at [562, 220] on button "Remove" at bounding box center [566, 226] width 26 height 12
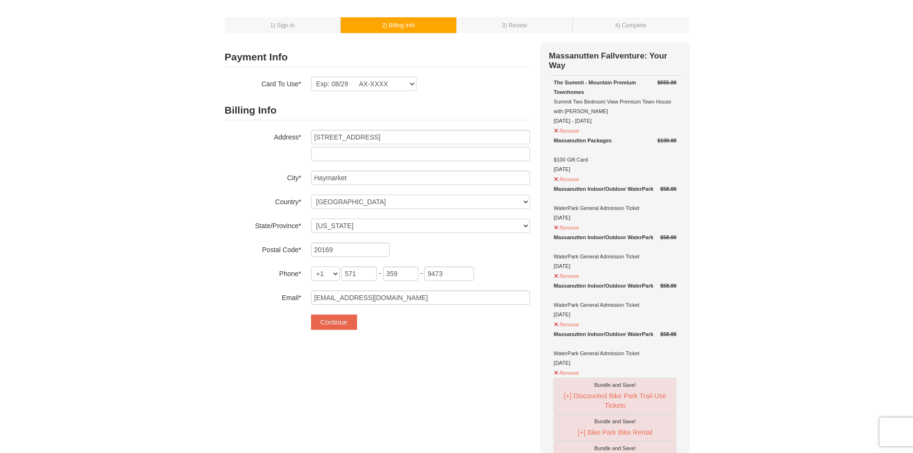
scroll to position [21, 0]
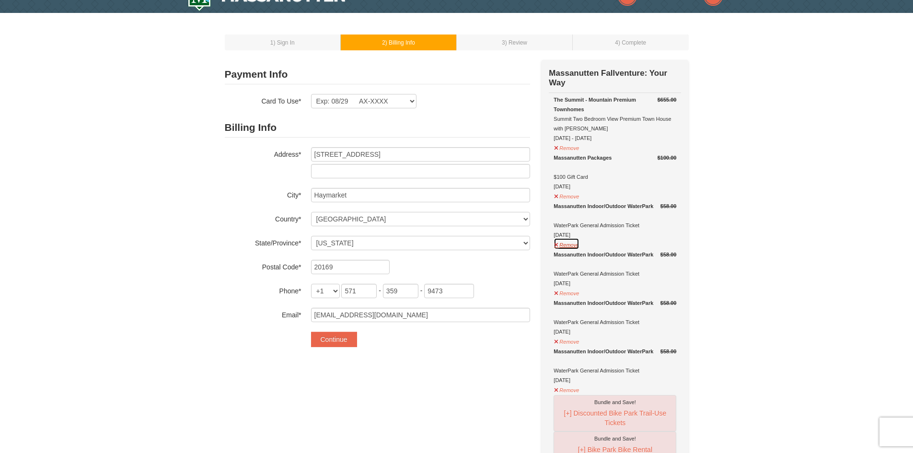
click at [565, 249] on button "Remove" at bounding box center [566, 244] width 26 height 12
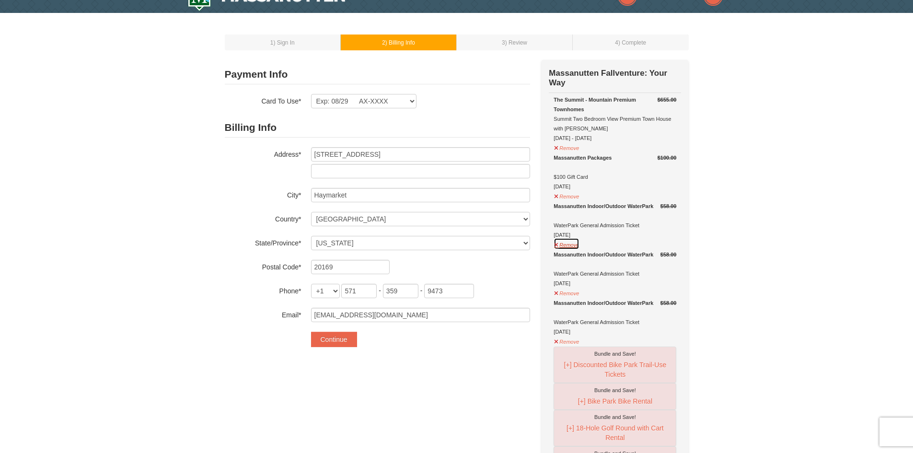
click at [566, 246] on button "Remove" at bounding box center [566, 244] width 26 height 12
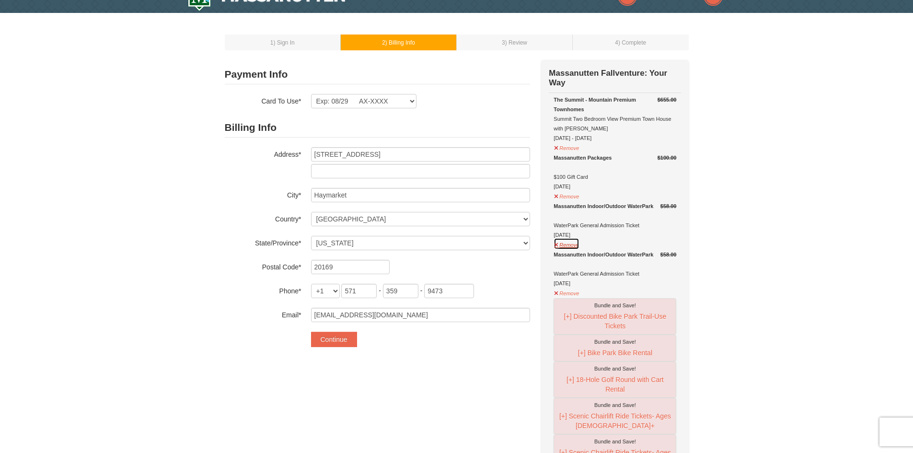
click at [566, 246] on button "Remove" at bounding box center [566, 244] width 26 height 12
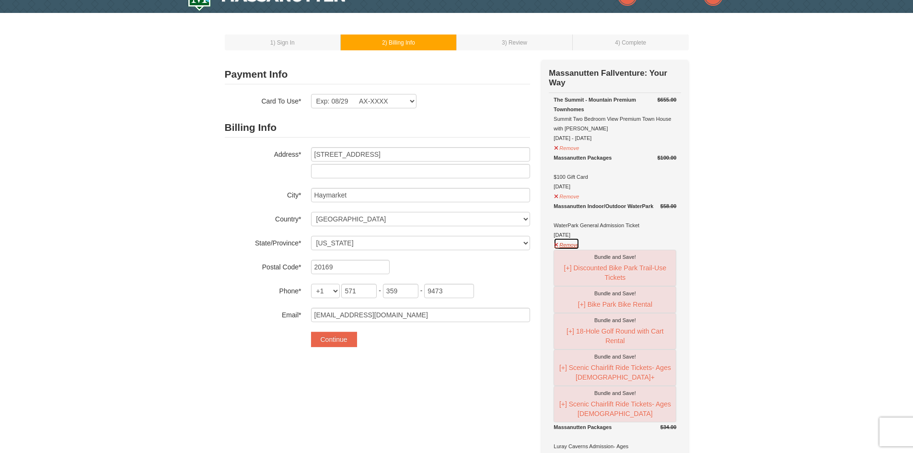
click at [566, 246] on button "Remove" at bounding box center [566, 244] width 26 height 12
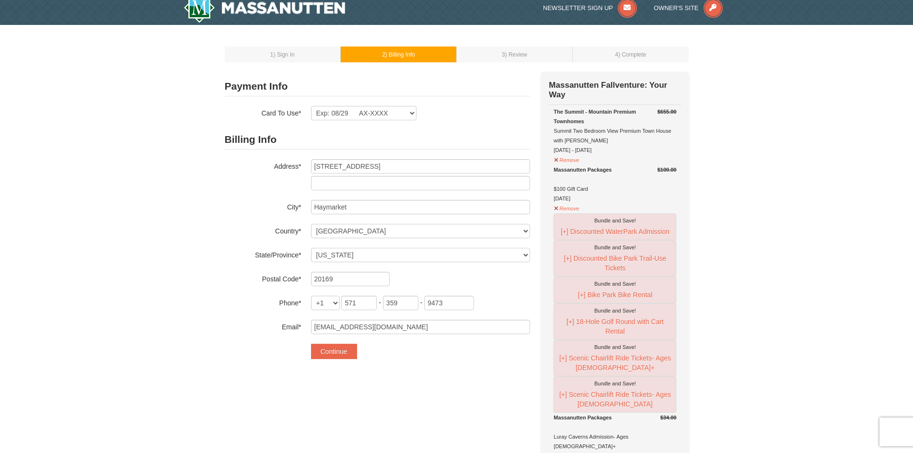
scroll to position [0, 0]
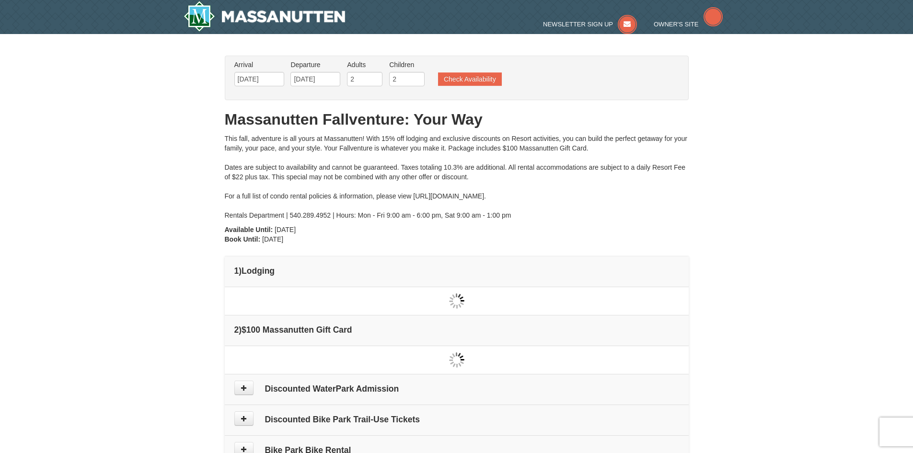
scroll to position [18, 0]
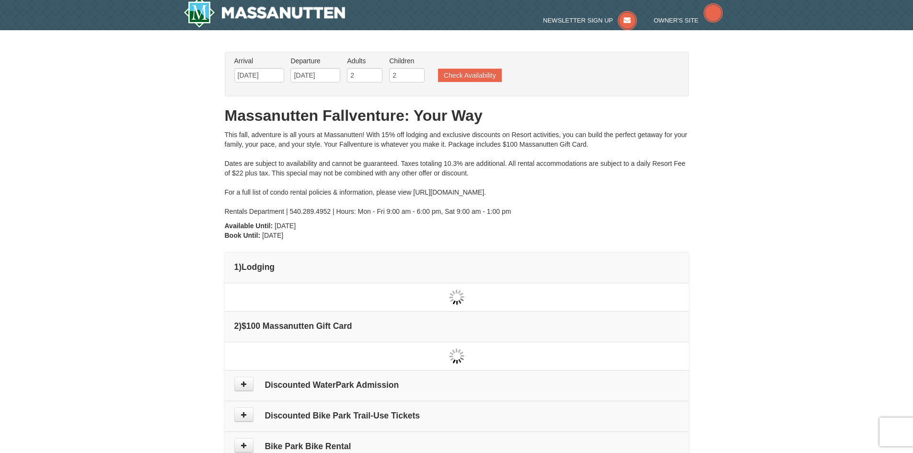
type input "[DATE]"
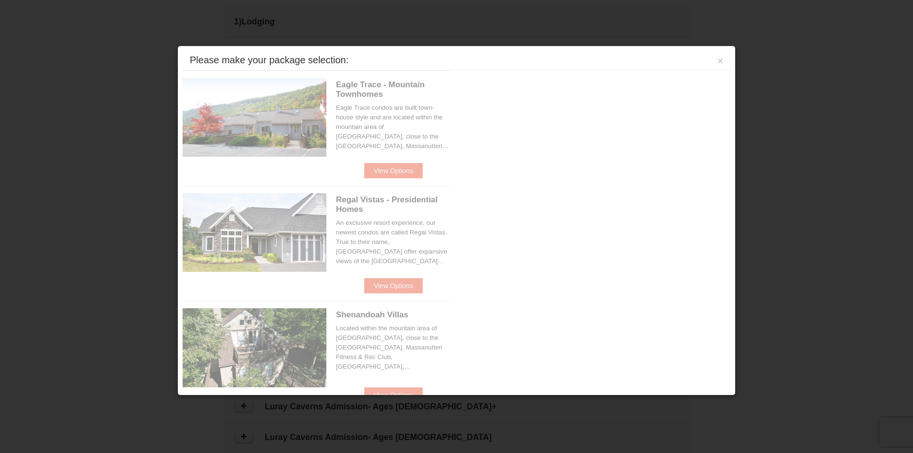
scroll to position [293, 0]
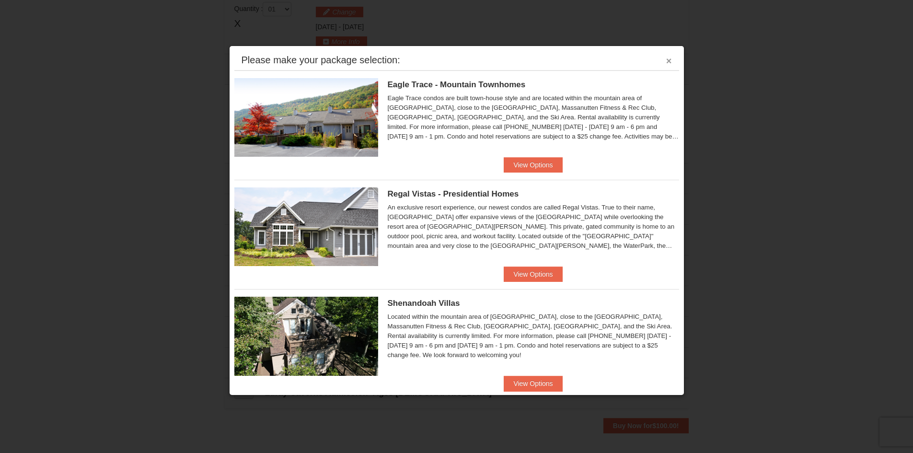
click at [666, 61] on button "×" at bounding box center [669, 61] width 6 height 10
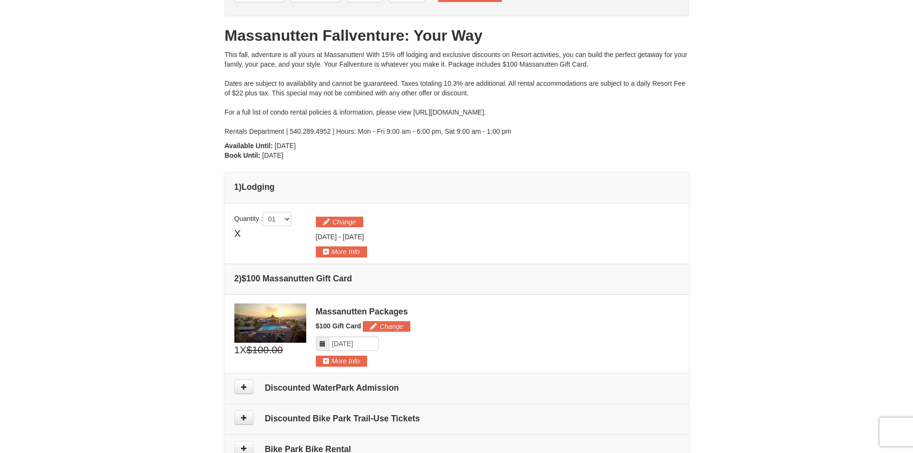
scroll to position [0, 0]
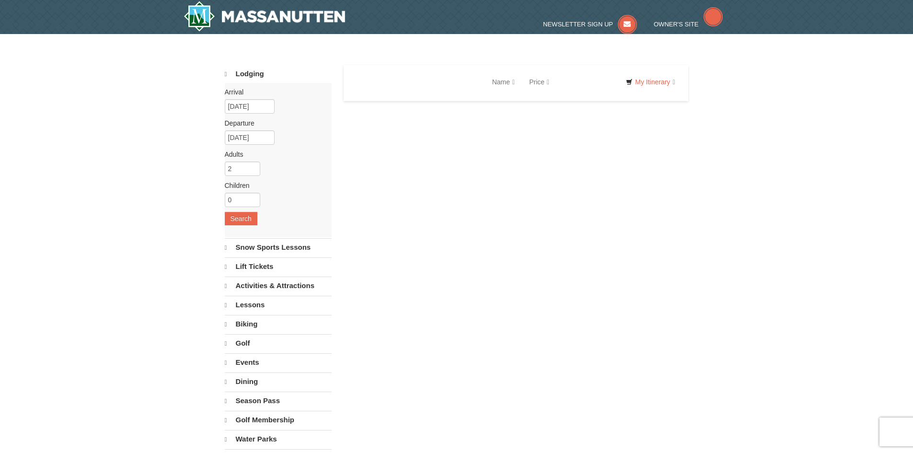
select select "10"
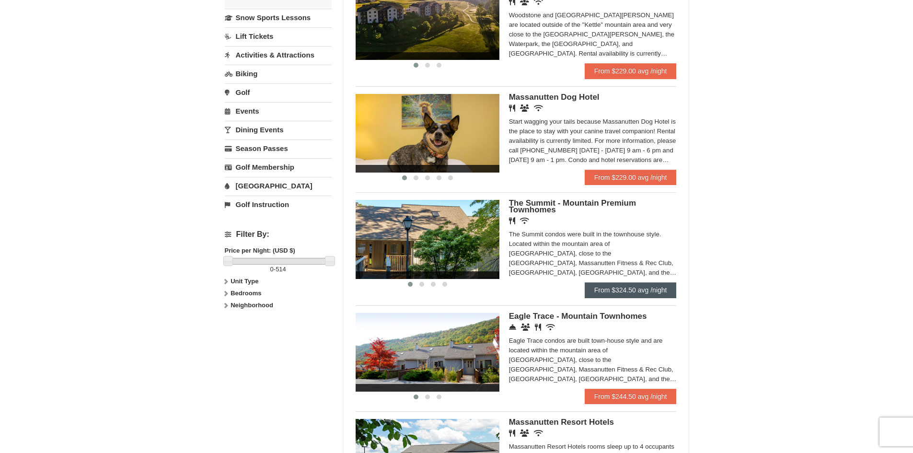
scroll to position [335, 0]
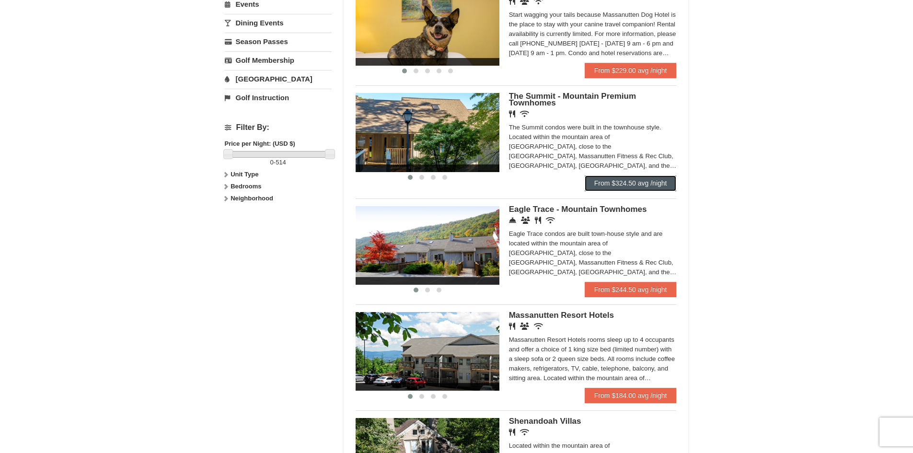
click at [617, 184] on link "From $324.50 avg /night" at bounding box center [630, 182] width 92 height 15
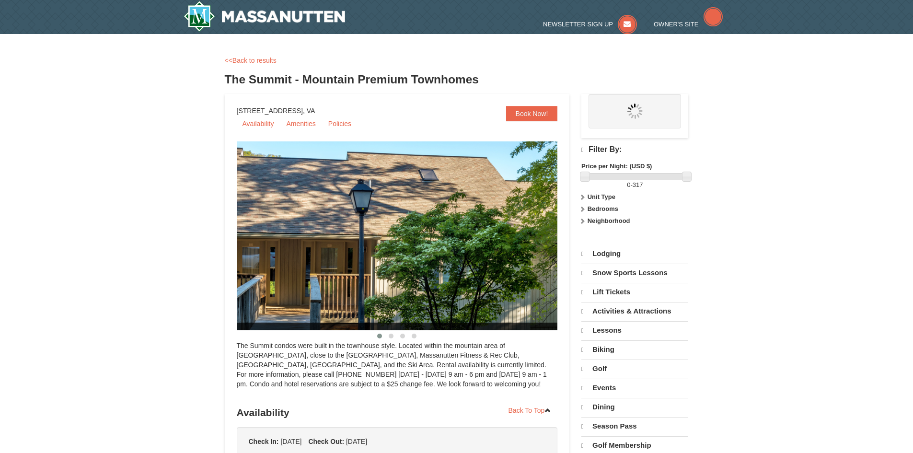
select select "10"
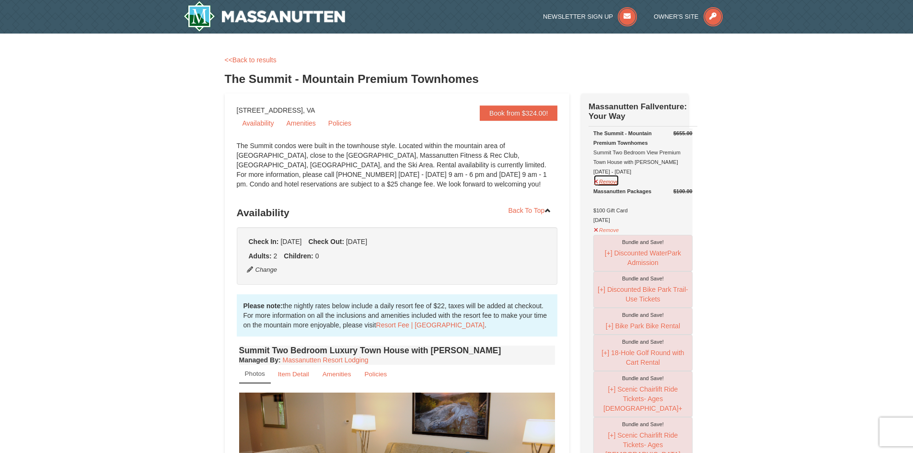
click at [606, 185] on button "Remove" at bounding box center [606, 180] width 26 height 12
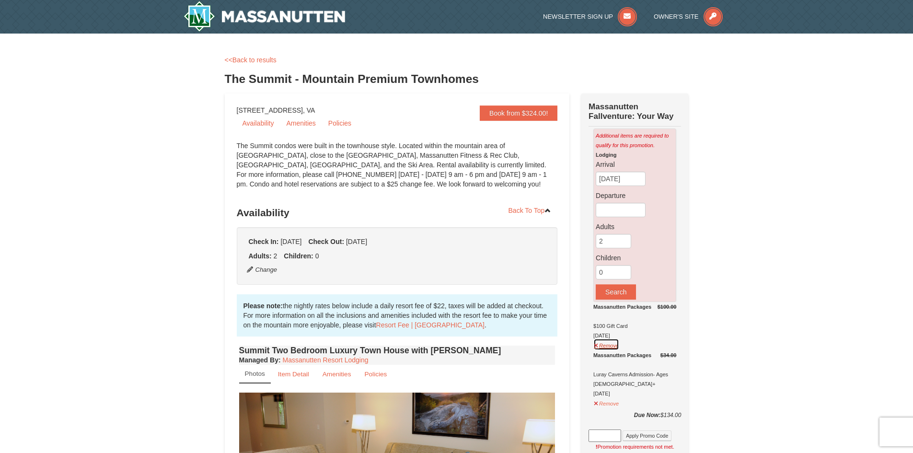
click at [598, 346] on button "Remove" at bounding box center [606, 344] width 26 height 12
click at [602, 409] on button "Remove" at bounding box center [606, 404] width 26 height 12
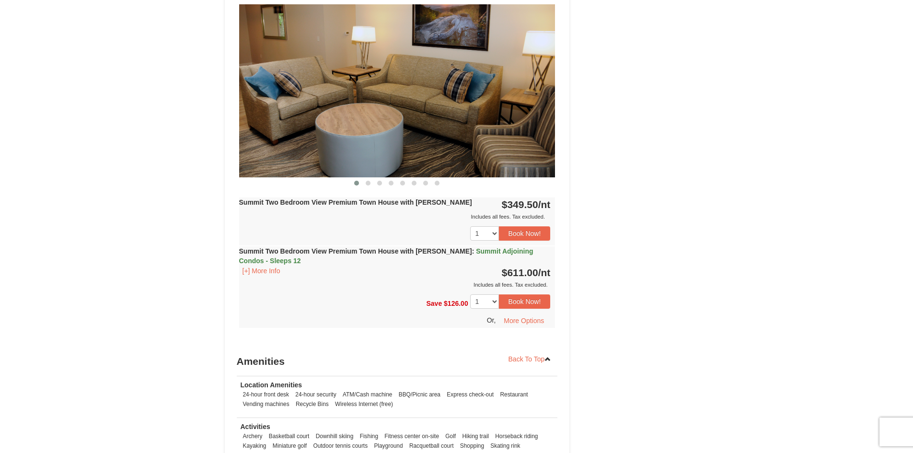
scroll to position [2347, 0]
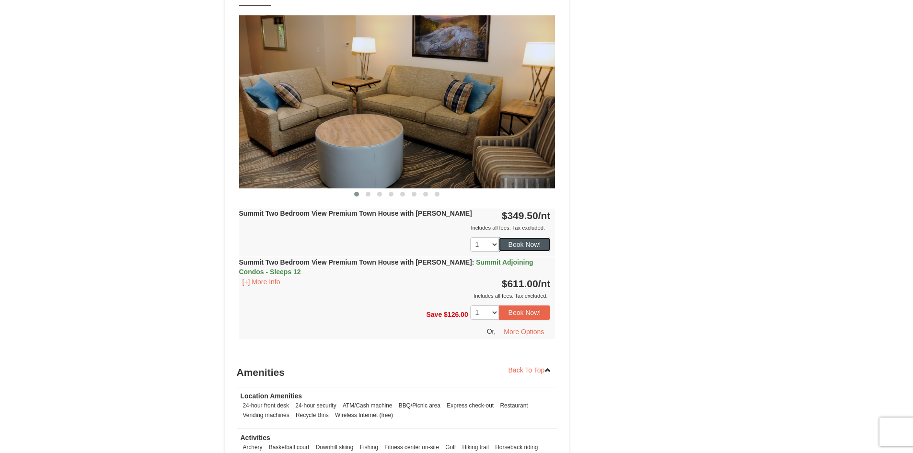
click at [530, 237] on button "Book Now!" at bounding box center [525, 244] width 52 height 14
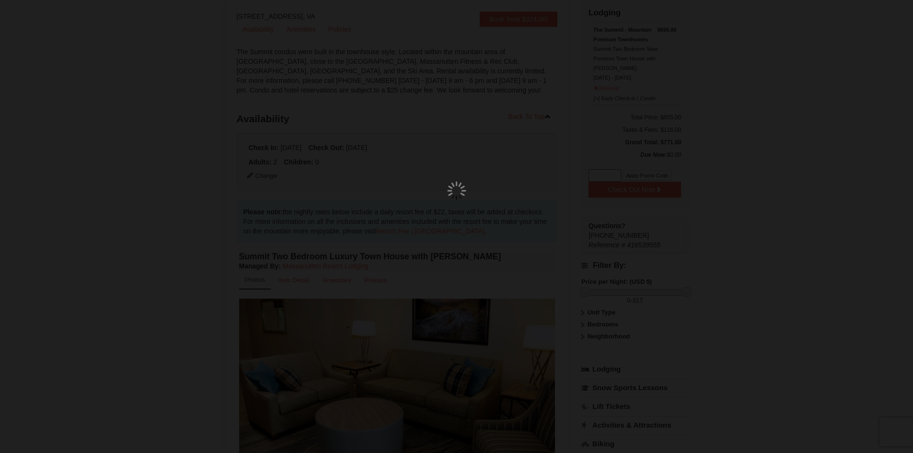
scroll to position [93, 0]
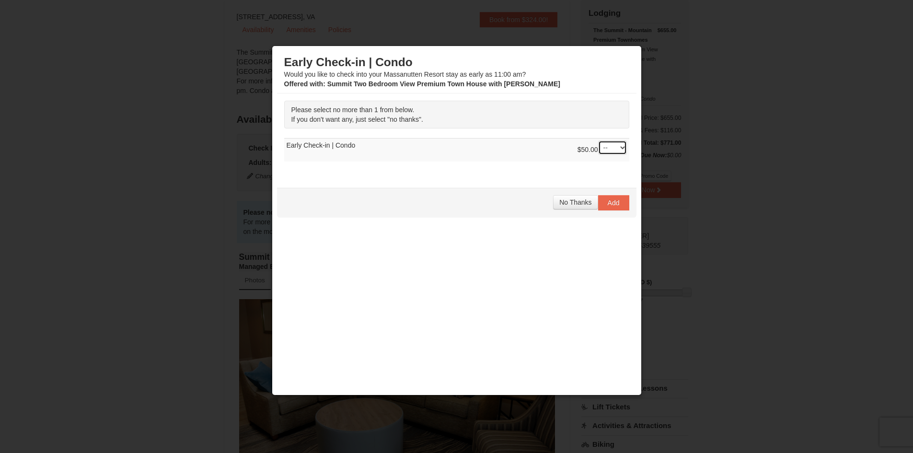
click at [618, 146] on select "-- 01" at bounding box center [612, 147] width 29 height 14
select select "1"
click at [598, 140] on select "-- 01" at bounding box center [612, 147] width 29 height 14
click at [608, 203] on span "Add" at bounding box center [613, 203] width 12 height 8
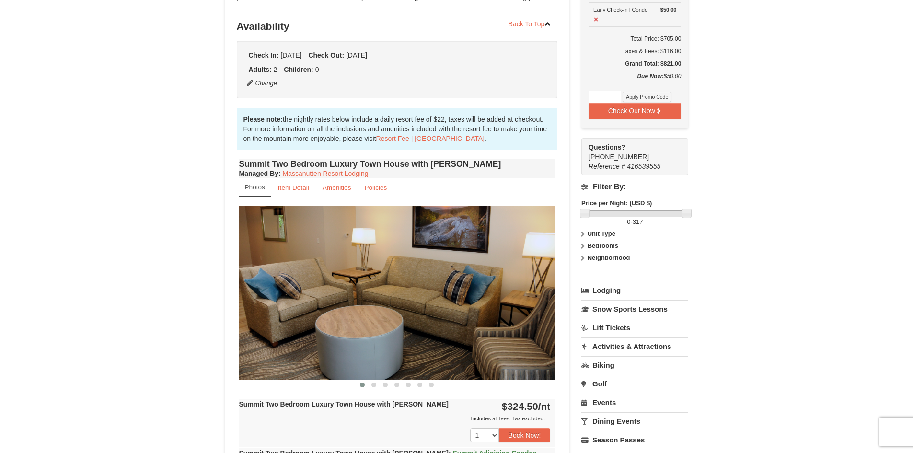
scroll to position [192, 0]
